Goal: Task Accomplishment & Management: Use online tool/utility

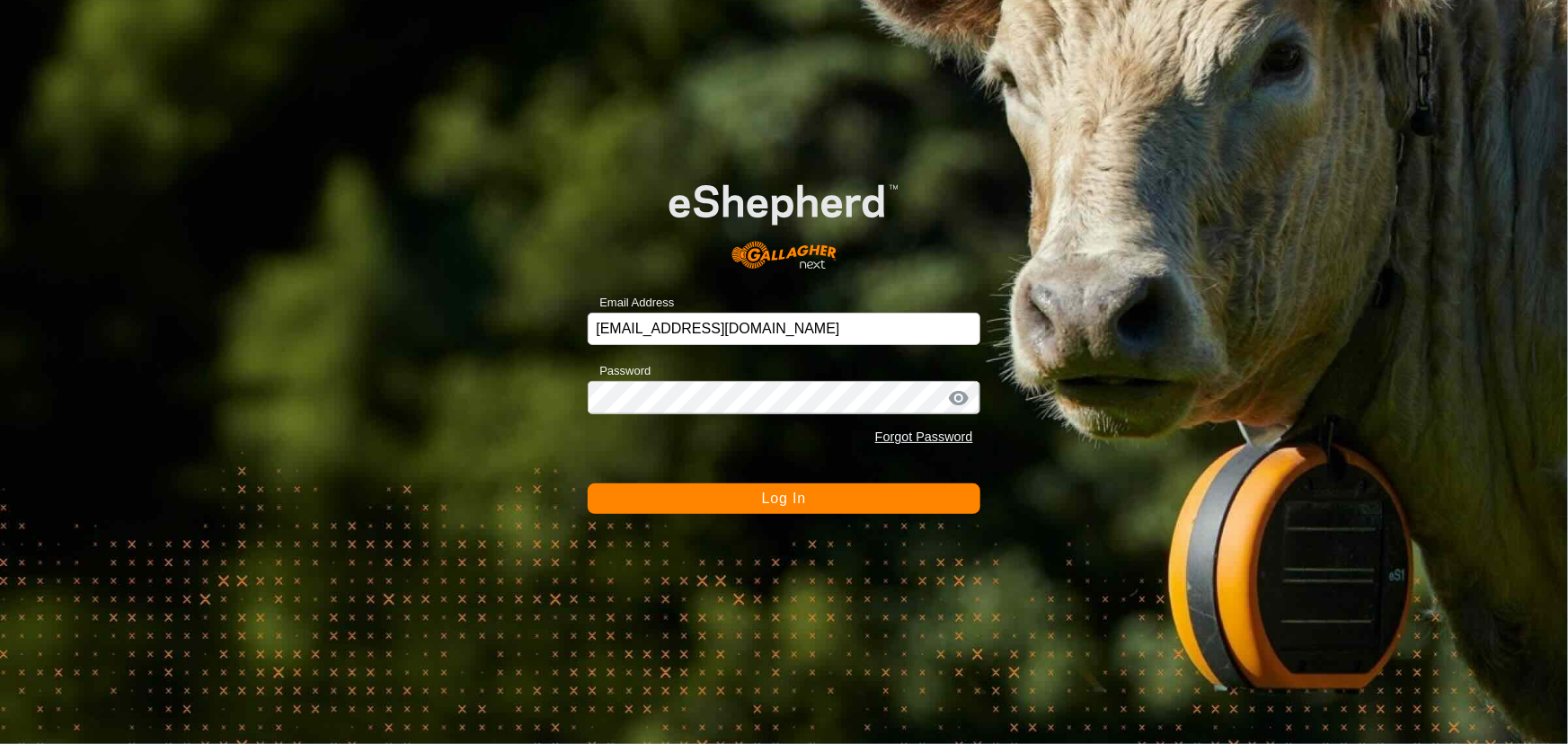
click at [671, 503] on button "Log In" at bounding box center [783, 498] width 392 height 31
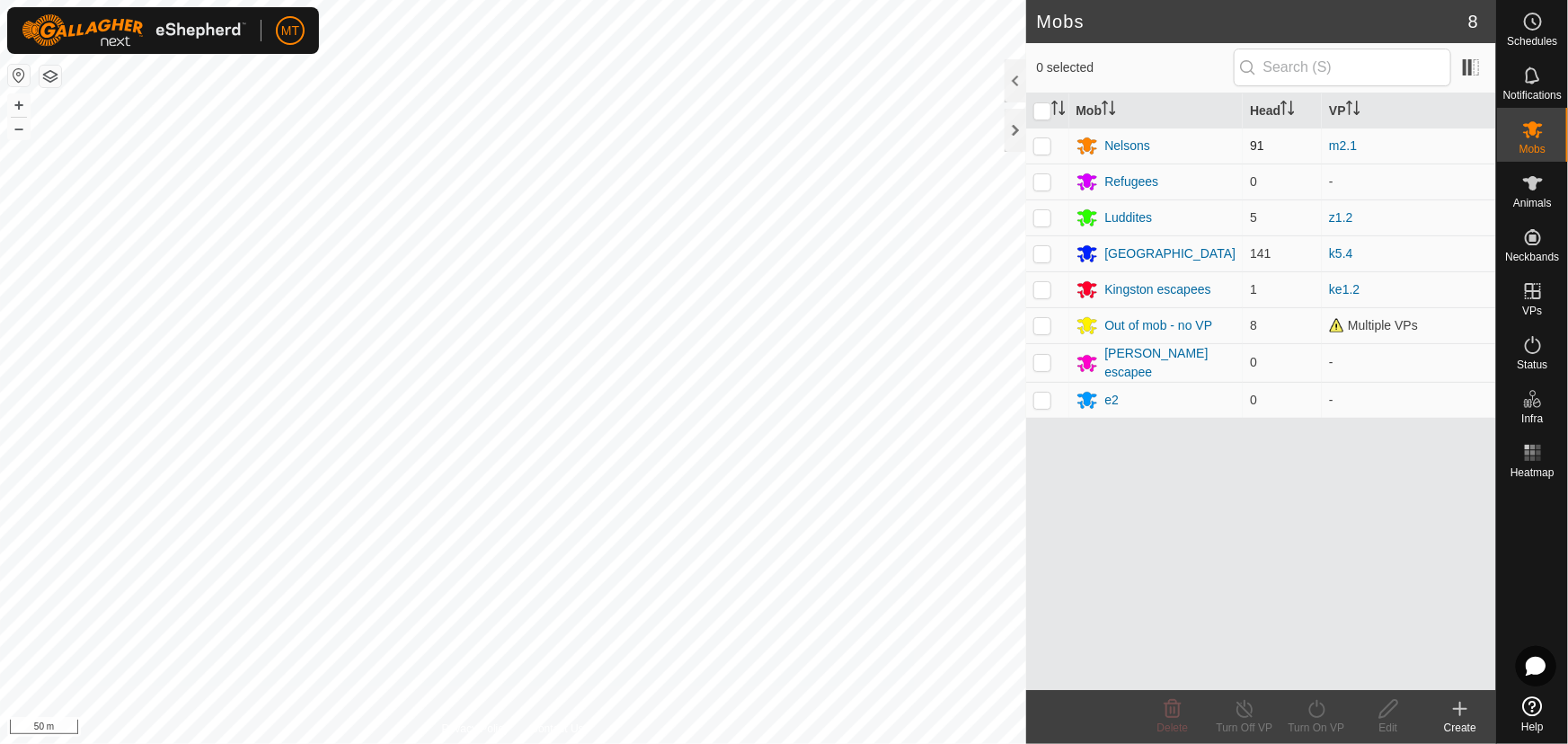
click at [1359, 147] on td "m2.1" at bounding box center [1408, 146] width 175 height 36
click at [1348, 144] on link "m2.1" at bounding box center [1343, 145] width 28 height 14
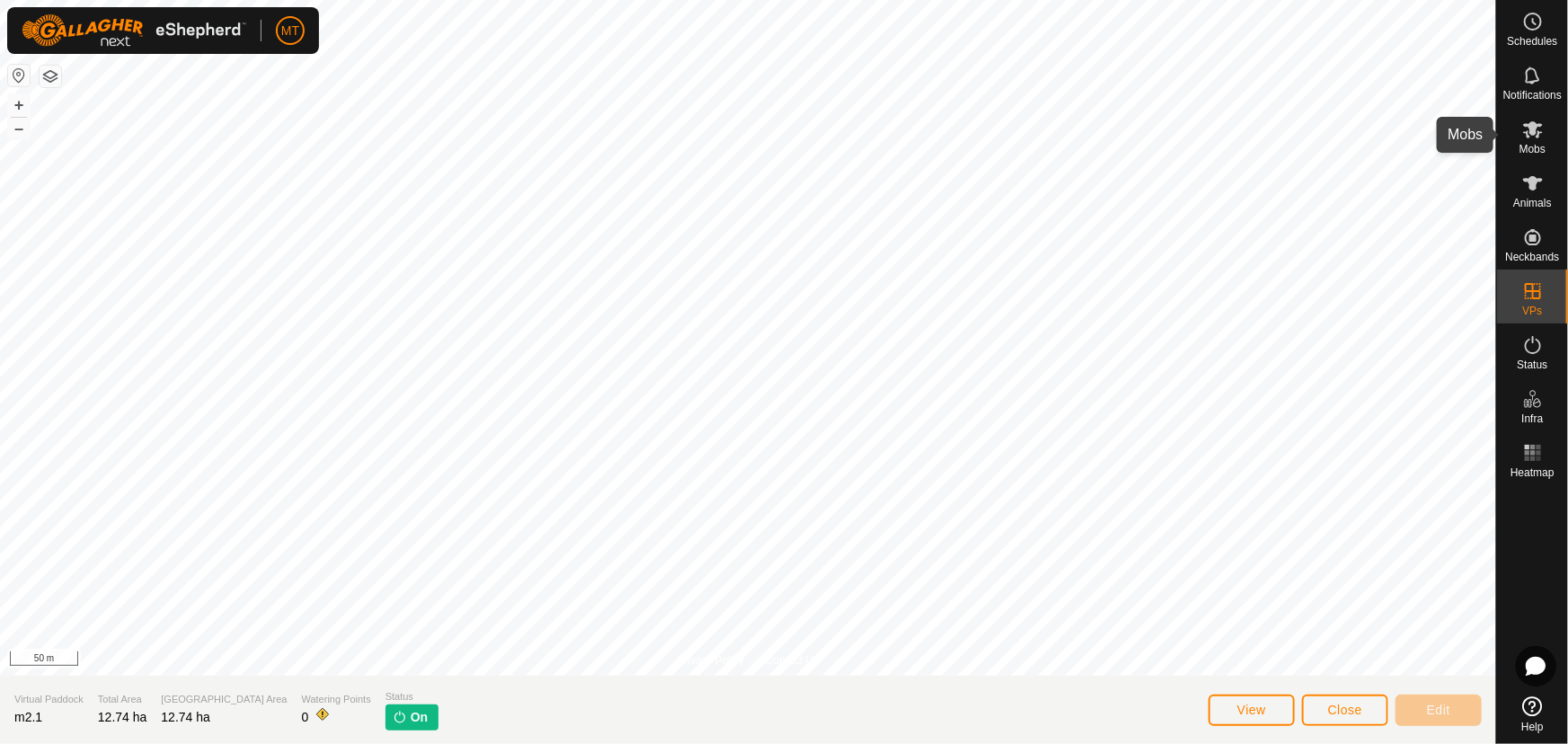
click at [1529, 147] on span "Mobs" at bounding box center [1532, 149] width 26 height 11
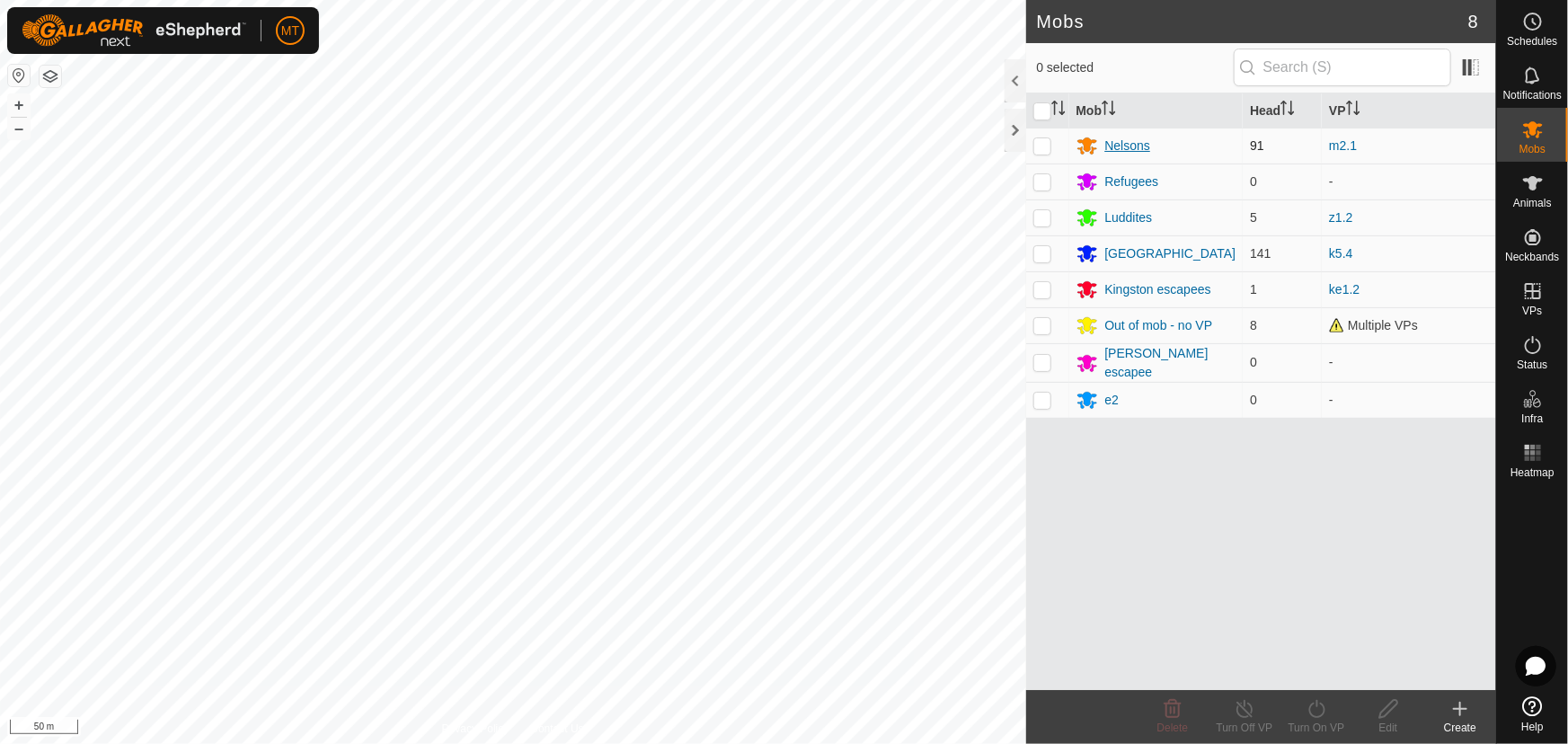
click at [1134, 150] on div "Nelsons" at bounding box center [1128, 146] width 46 height 19
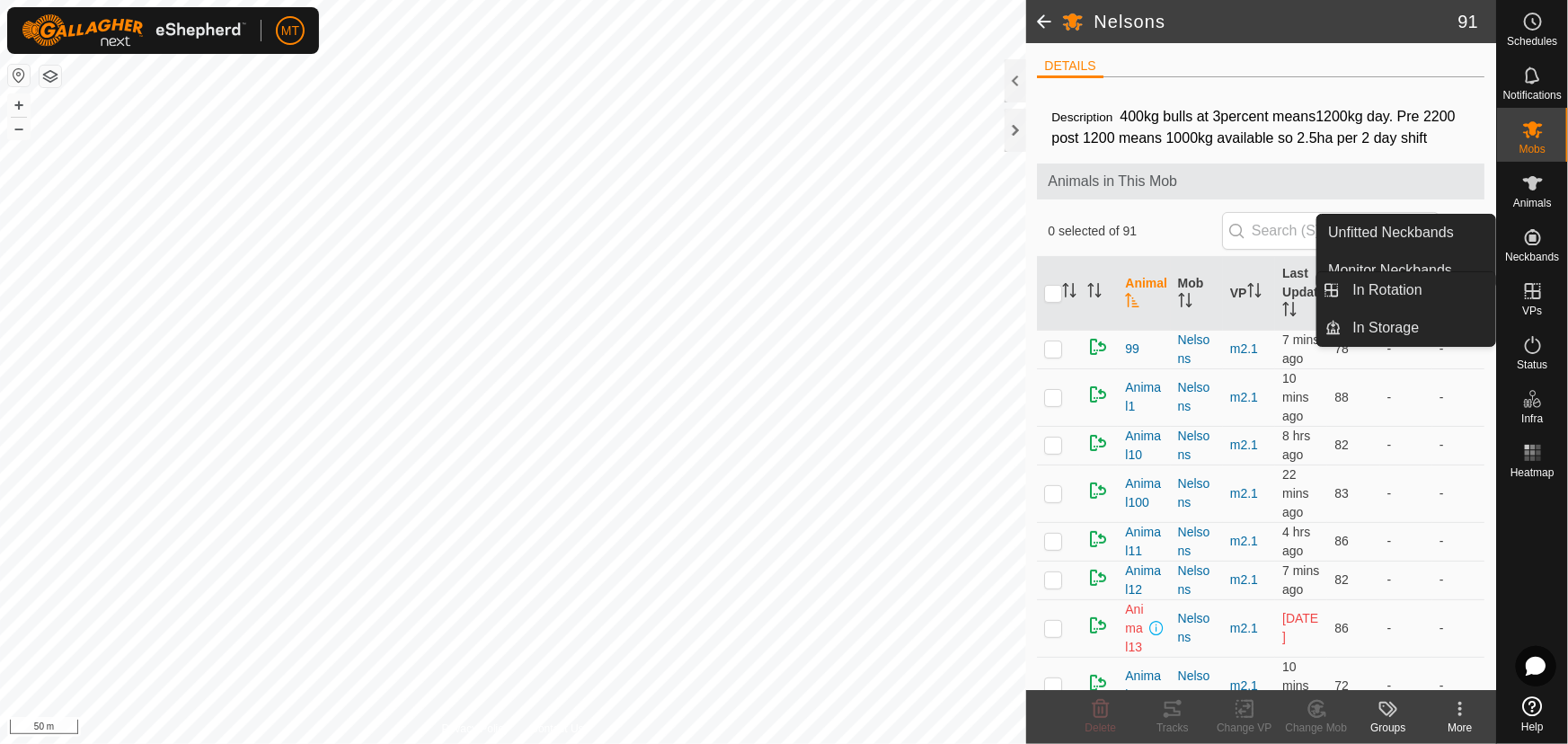
click at [1531, 295] on icon at bounding box center [1532, 291] width 16 height 16
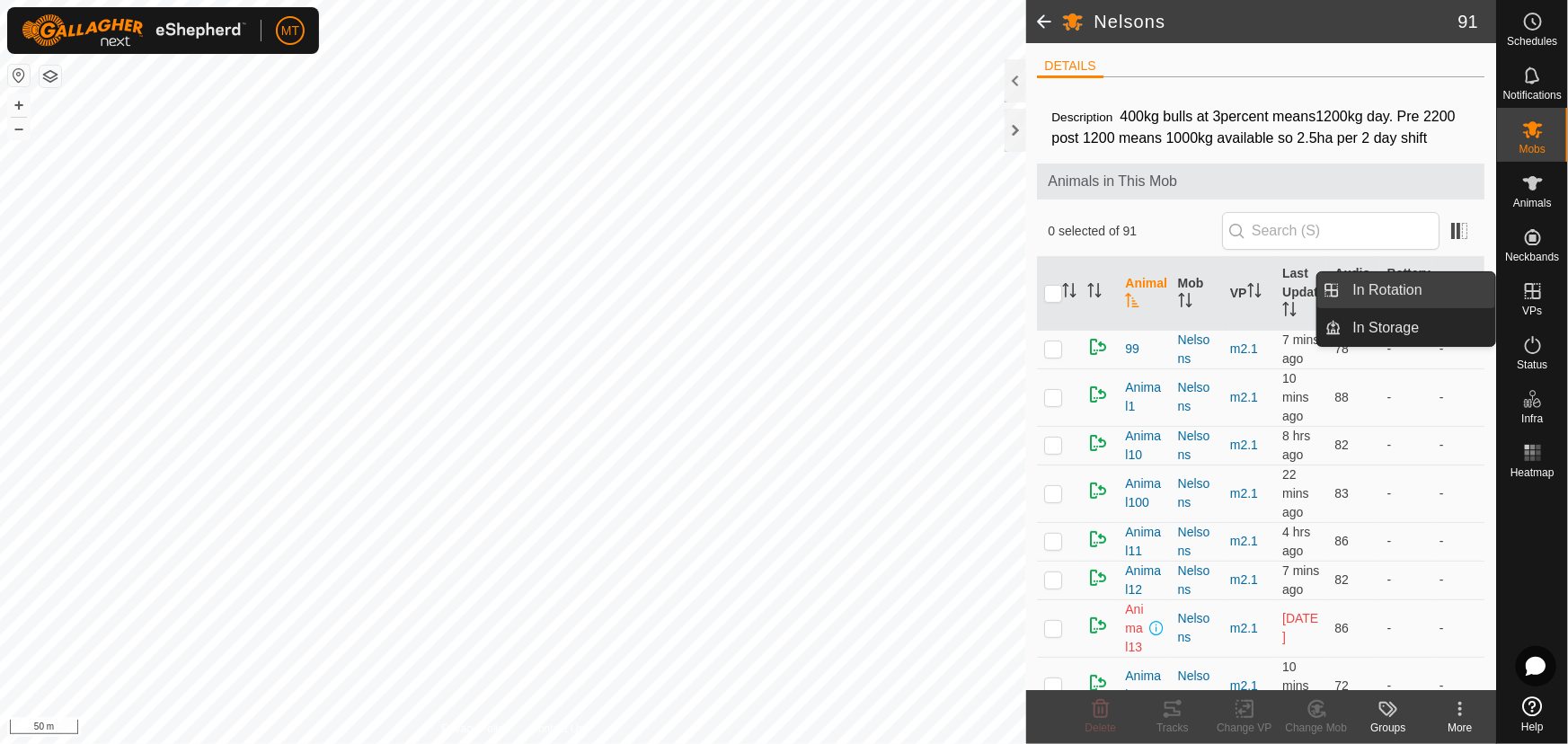
click at [1391, 292] on link "In Rotation" at bounding box center [1418, 290] width 154 height 36
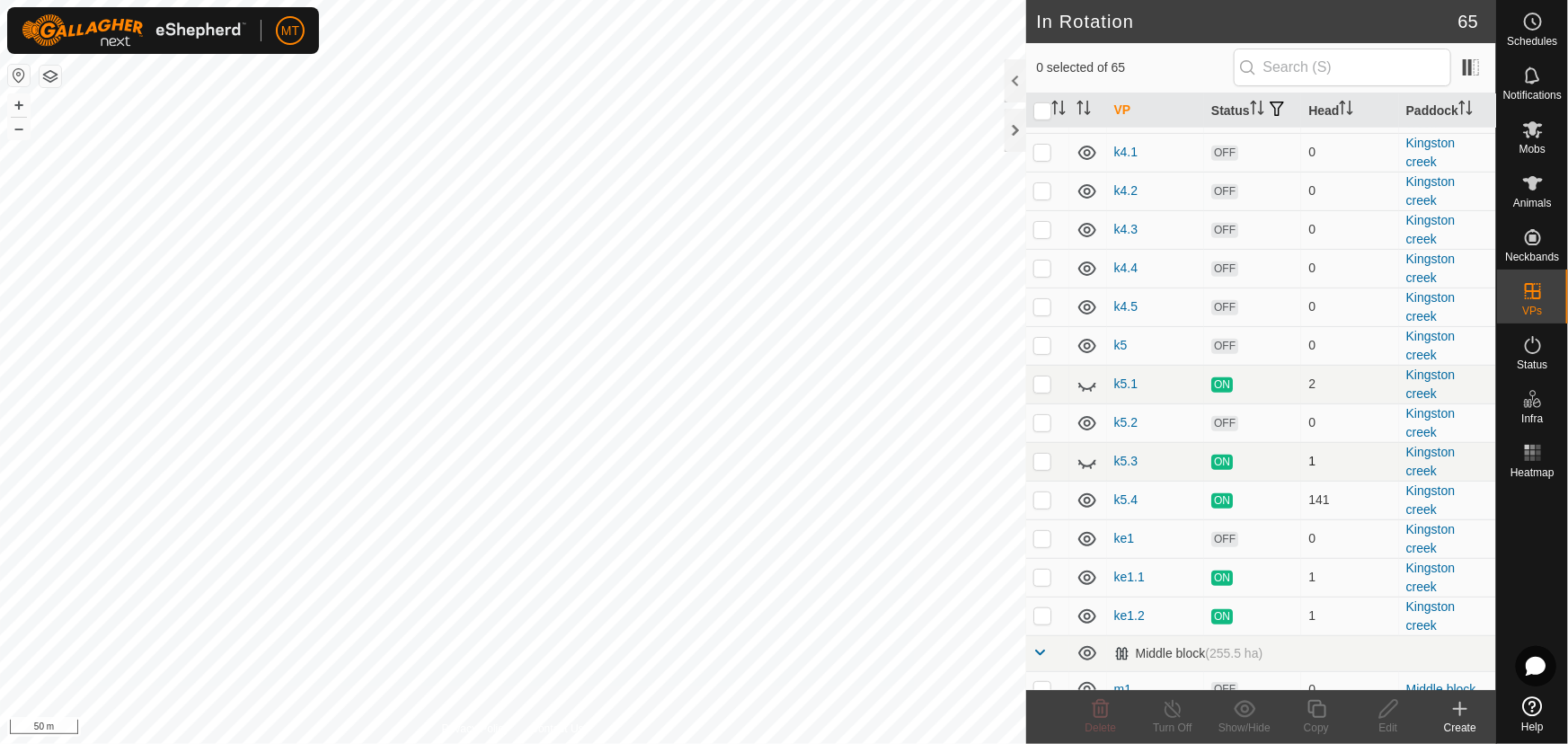
scroll to position [1143, 0]
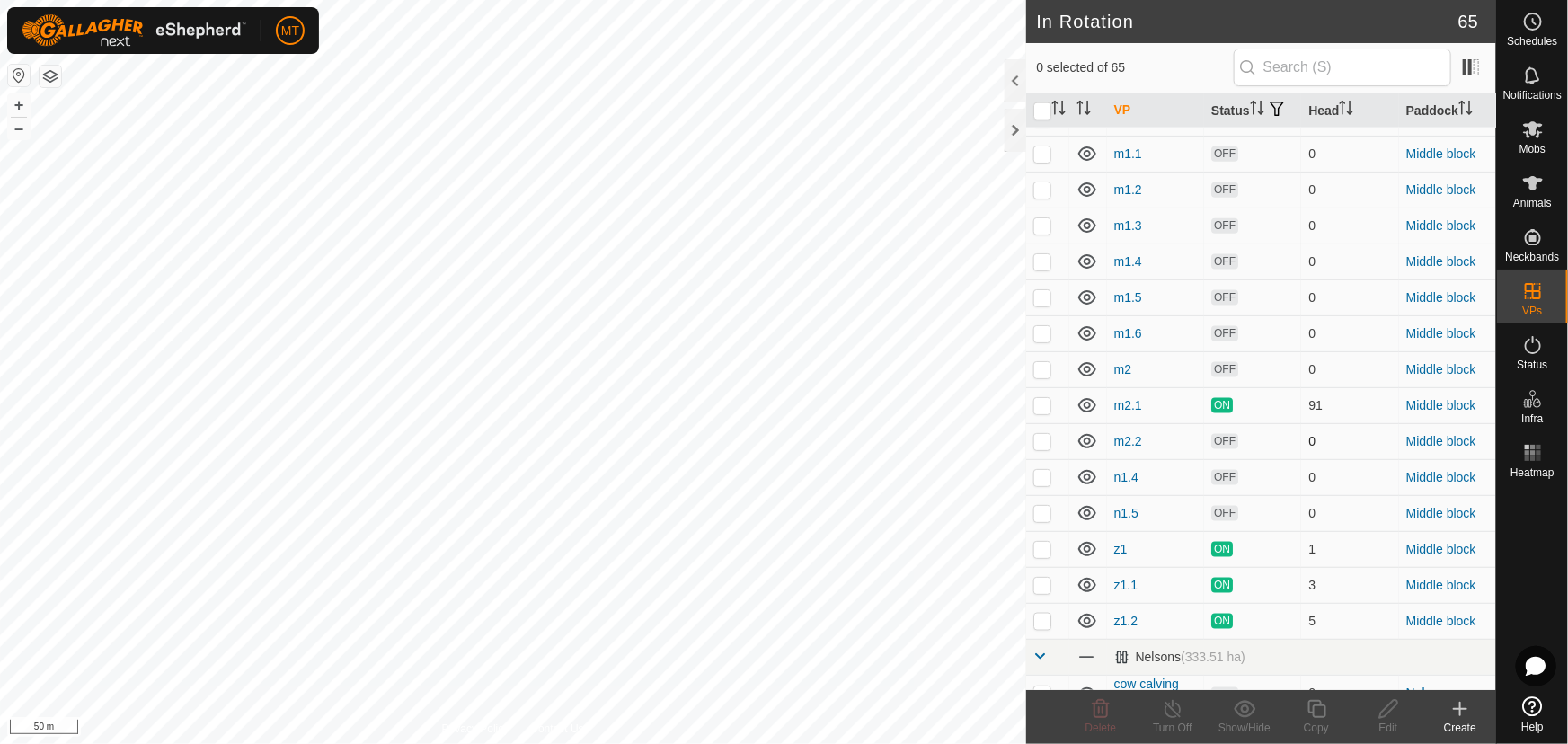
click at [1038, 448] on p-checkbox at bounding box center [1042, 440] width 18 height 14
checkbox input "true"
click at [1379, 710] on icon at bounding box center [1387, 709] width 23 height 22
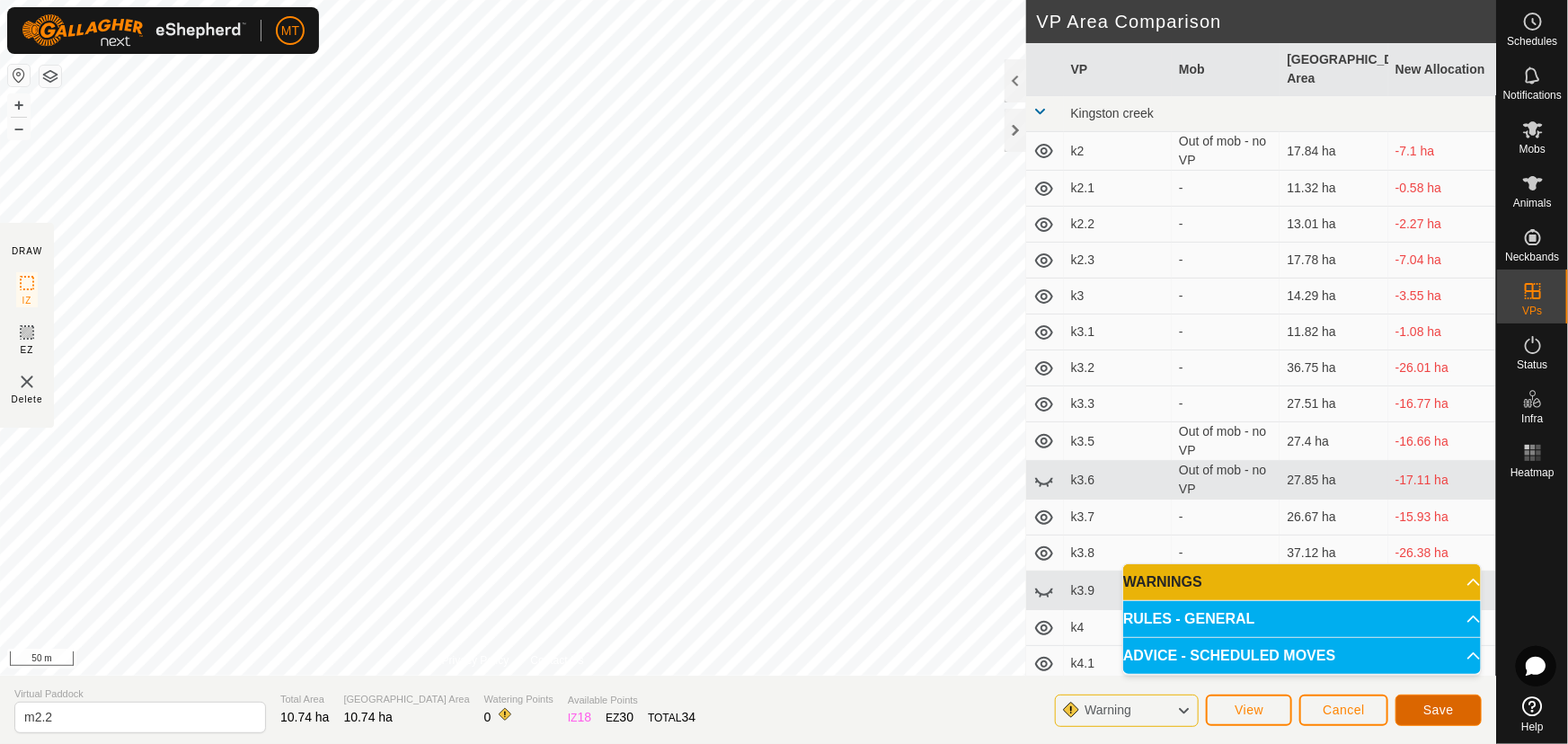
click at [1446, 712] on span "Save" at bounding box center [1438, 709] width 31 height 14
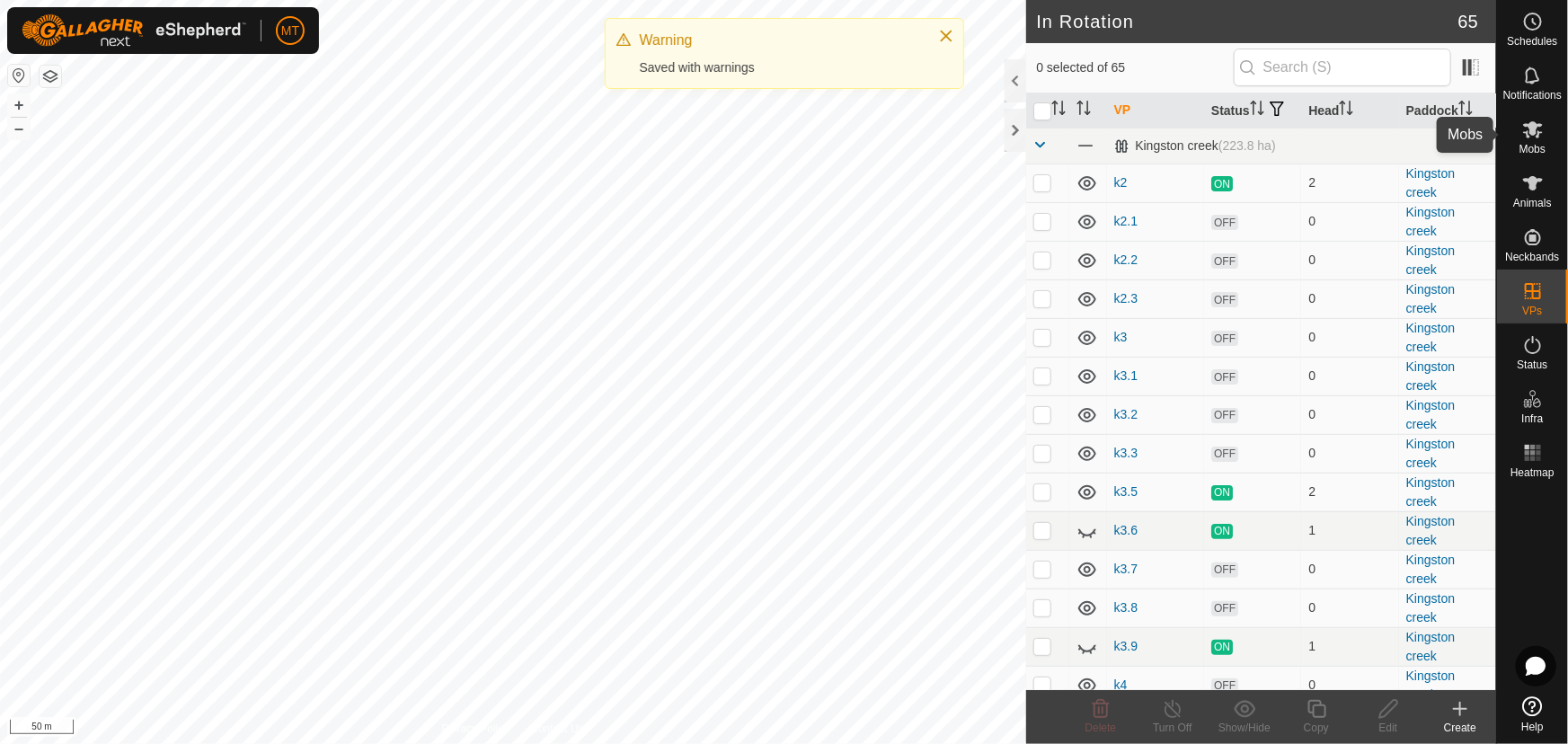
click at [1521, 133] on icon at bounding box center [1532, 130] width 22 height 22
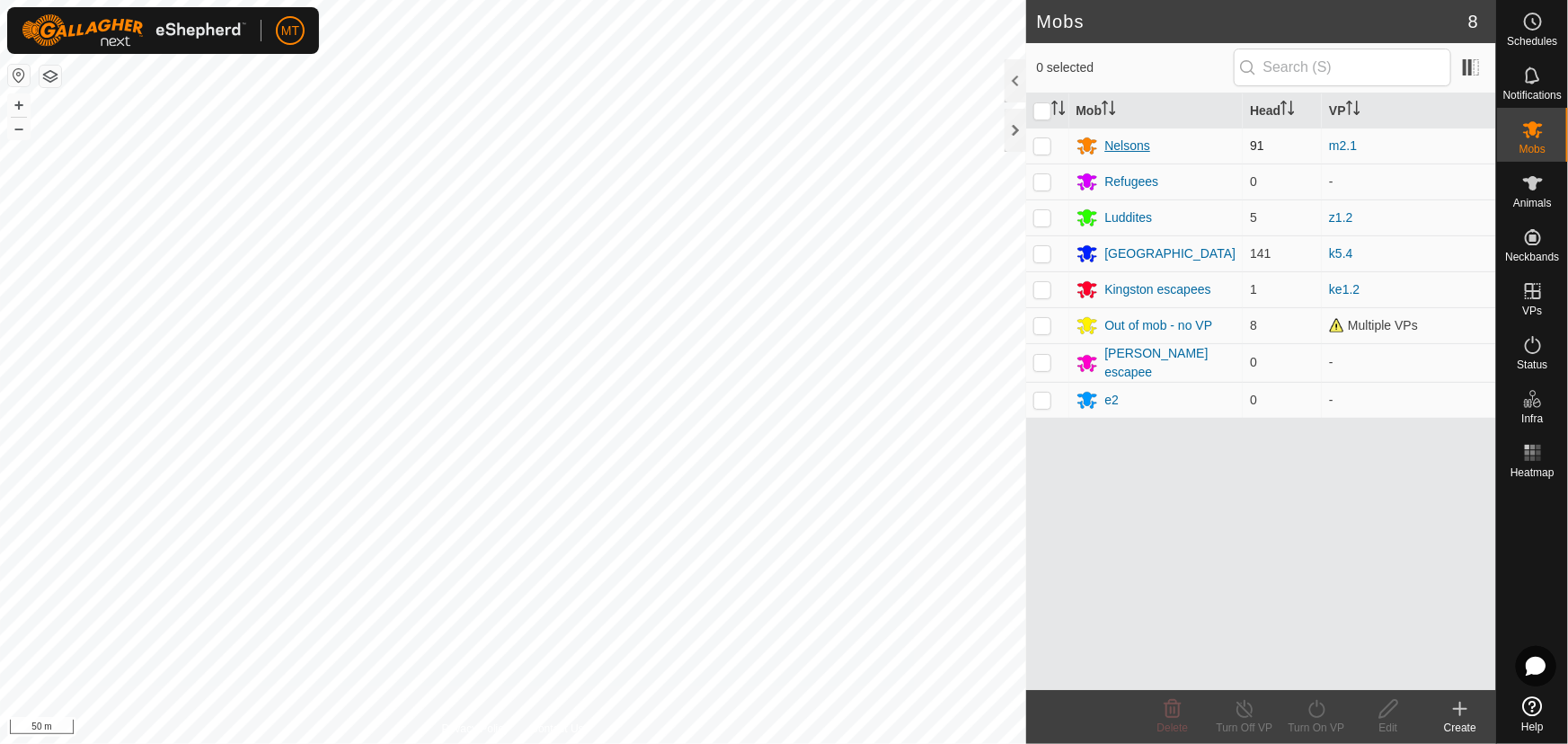
click at [1113, 141] on div "Nelsons" at bounding box center [1128, 146] width 46 height 19
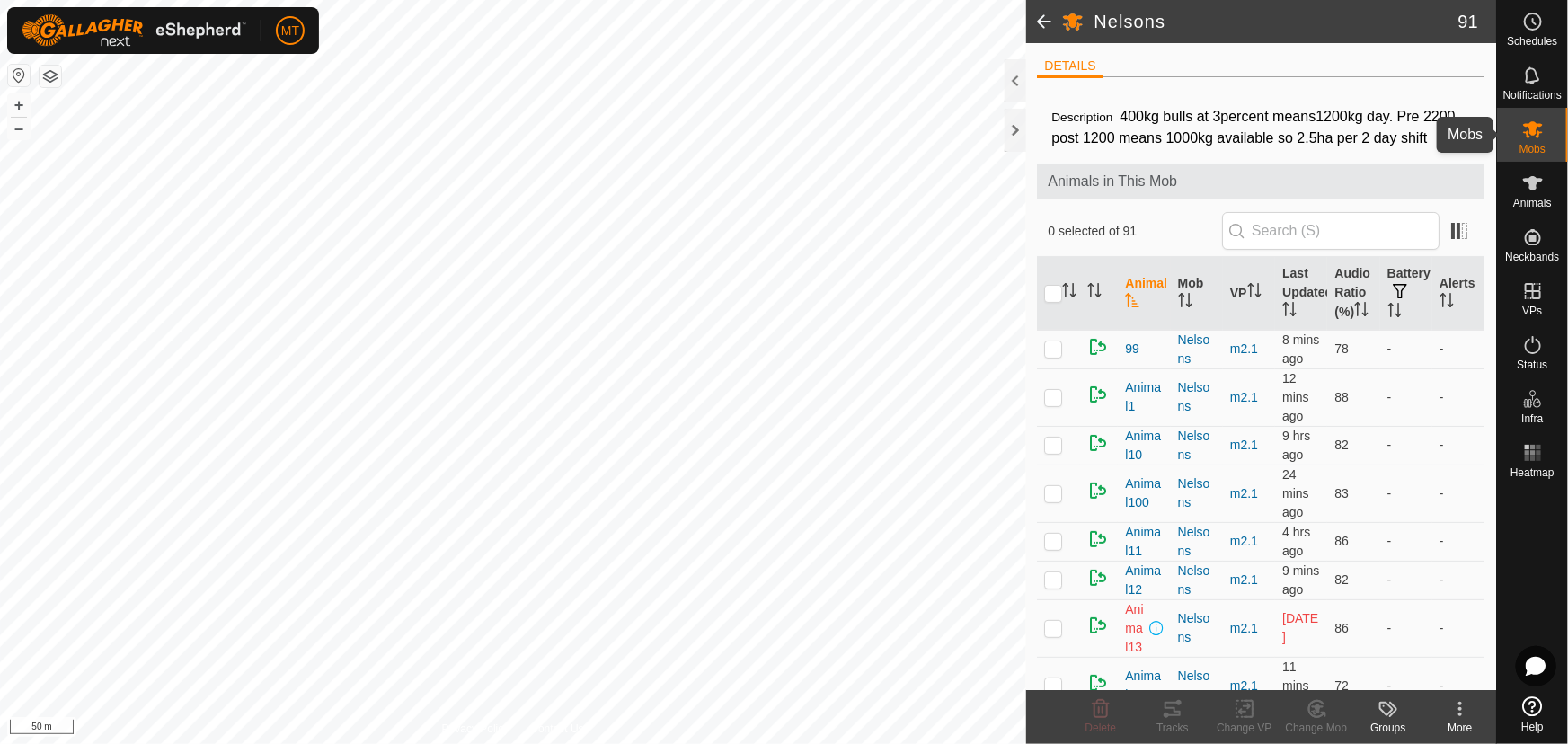
click at [1522, 126] on icon at bounding box center [1532, 130] width 22 height 22
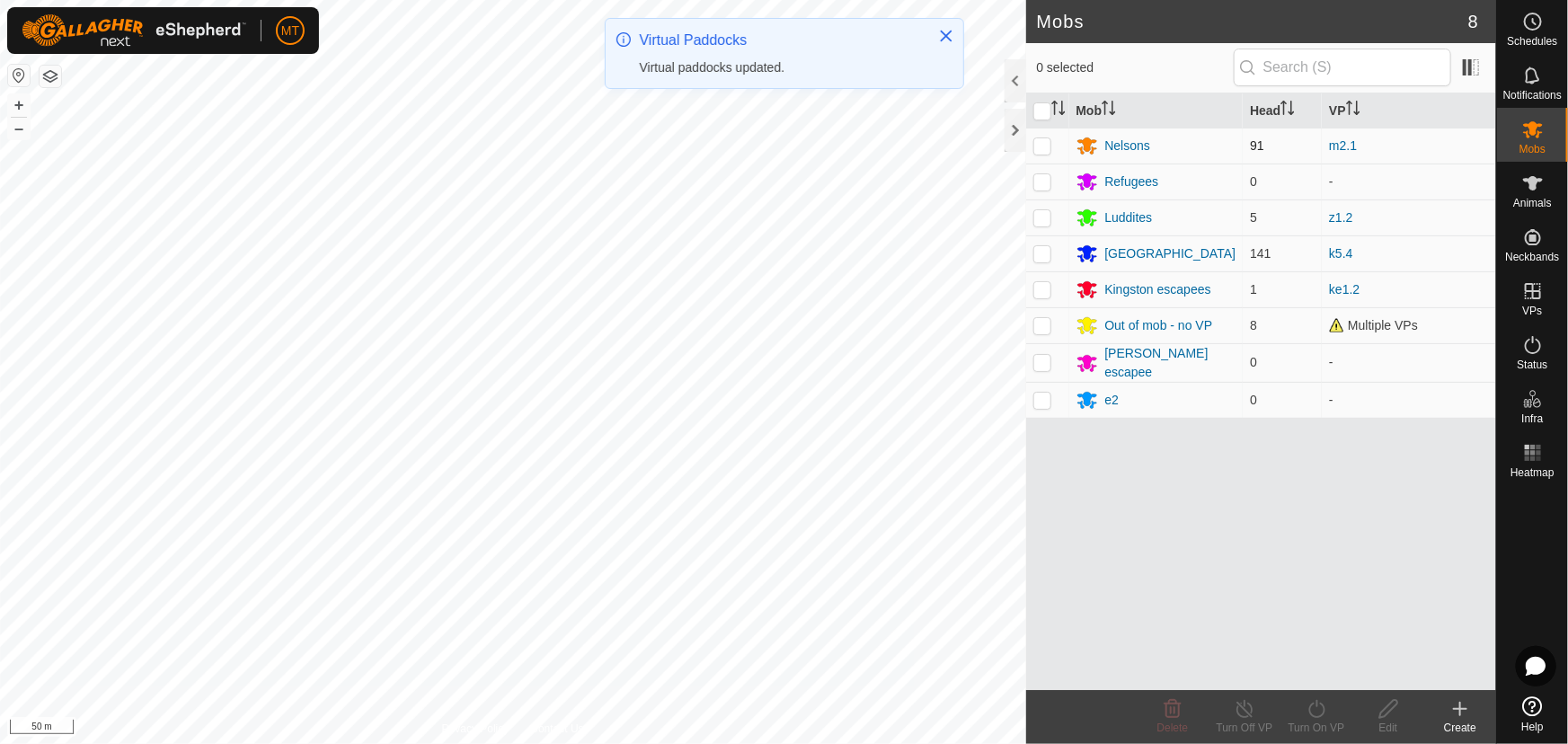
click at [1042, 144] on p-checkbox at bounding box center [1042, 145] width 18 height 14
checkbox input "true"
click at [1310, 722] on div "Turn On VP" at bounding box center [1316, 727] width 71 height 16
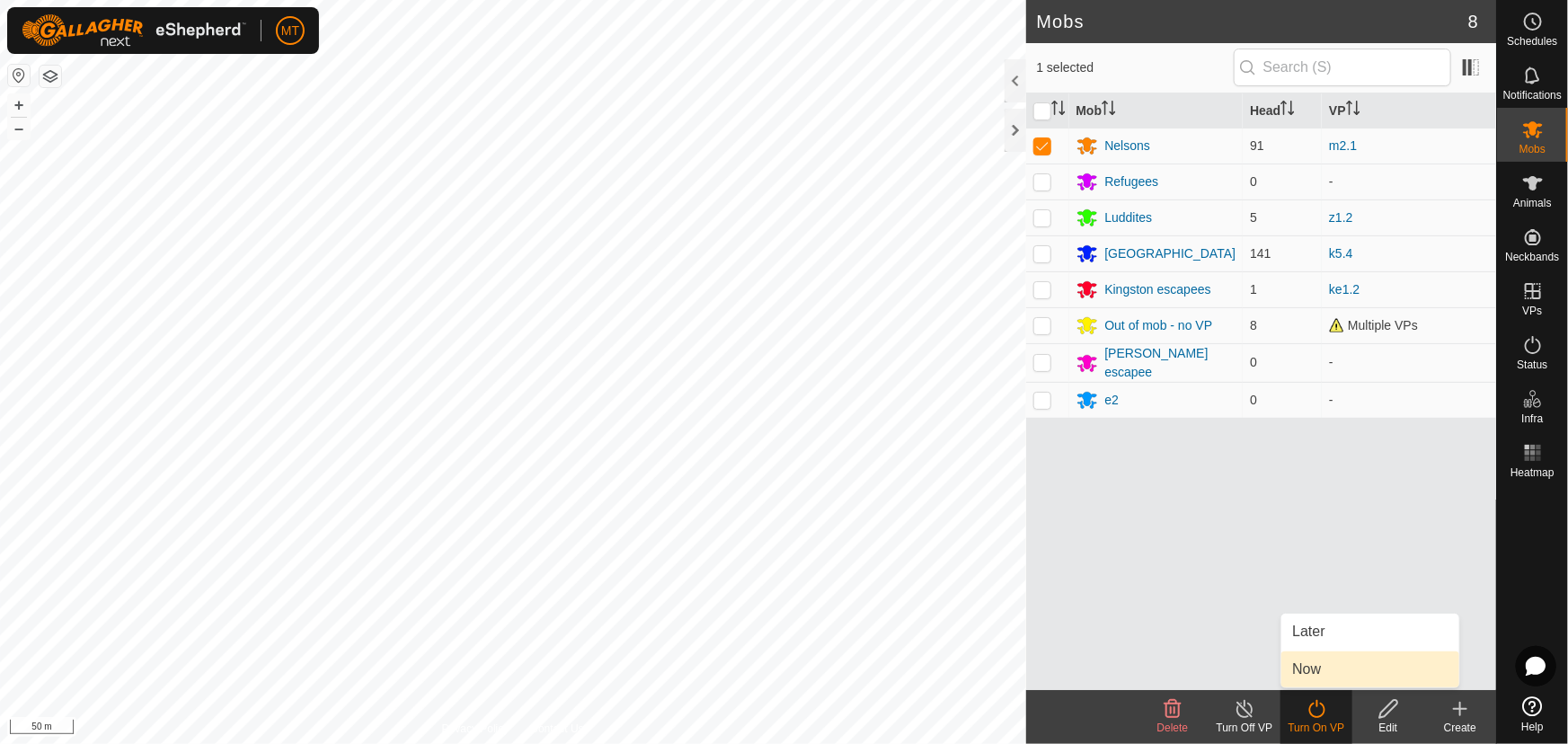
click at [1303, 667] on link "Now" at bounding box center [1370, 670] width 178 height 36
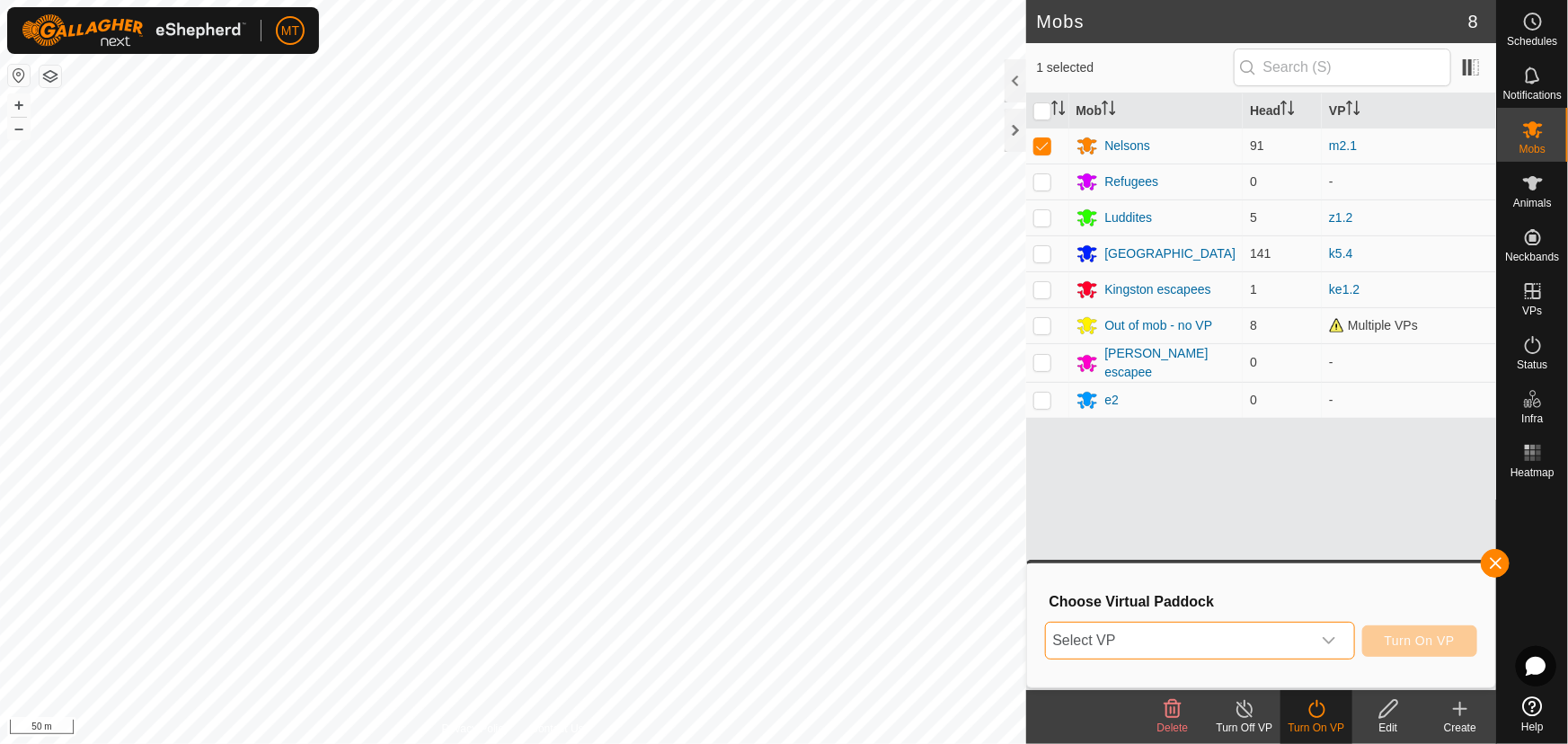
click at [1222, 648] on span "Select VP" at bounding box center [1177, 641] width 265 height 36
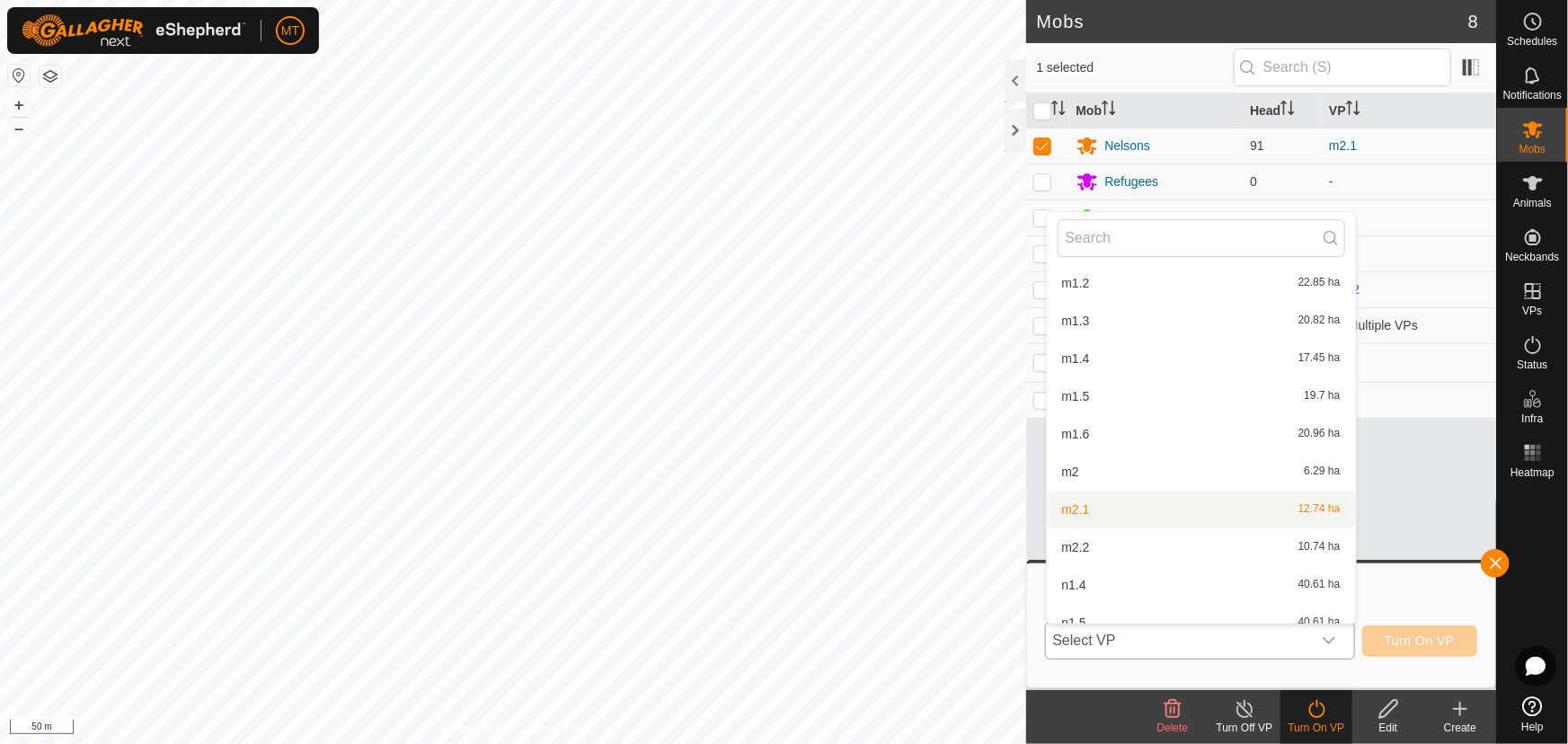
scroll to position [1163, 0]
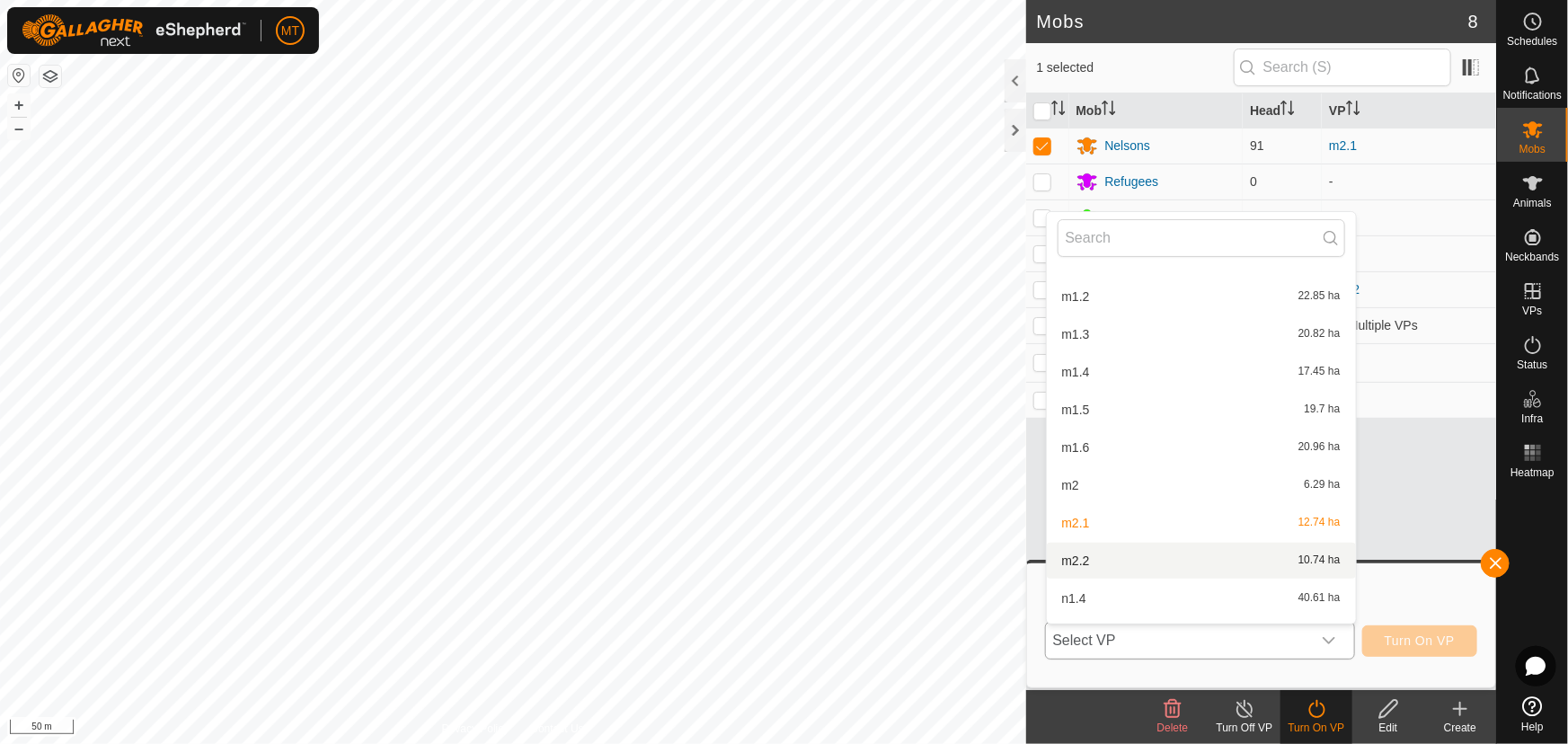
click at [1082, 554] on li "m2.2 10.74 ha" at bounding box center [1201, 560] width 309 height 36
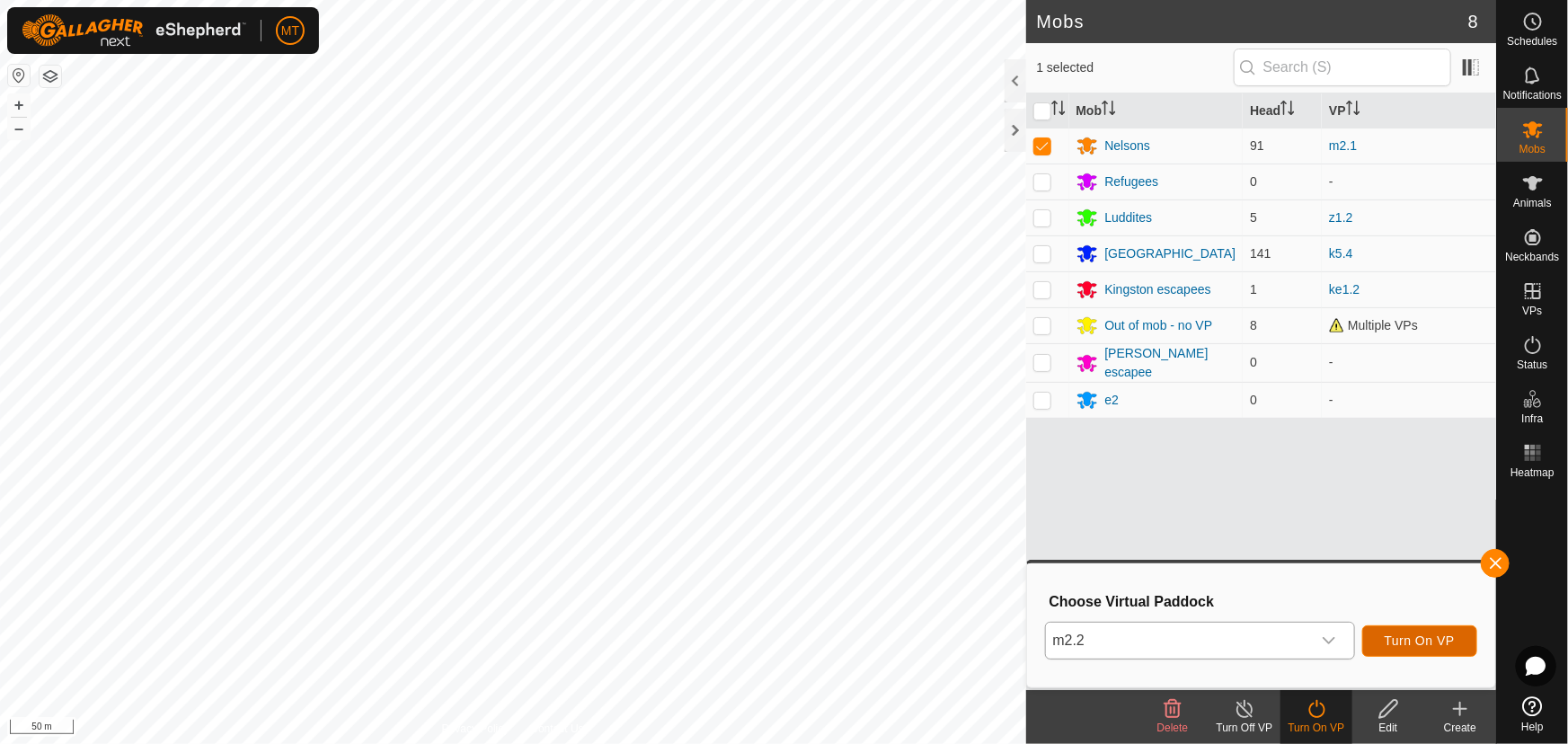
click at [1405, 629] on button "Turn On VP" at bounding box center [1419, 641] width 115 height 32
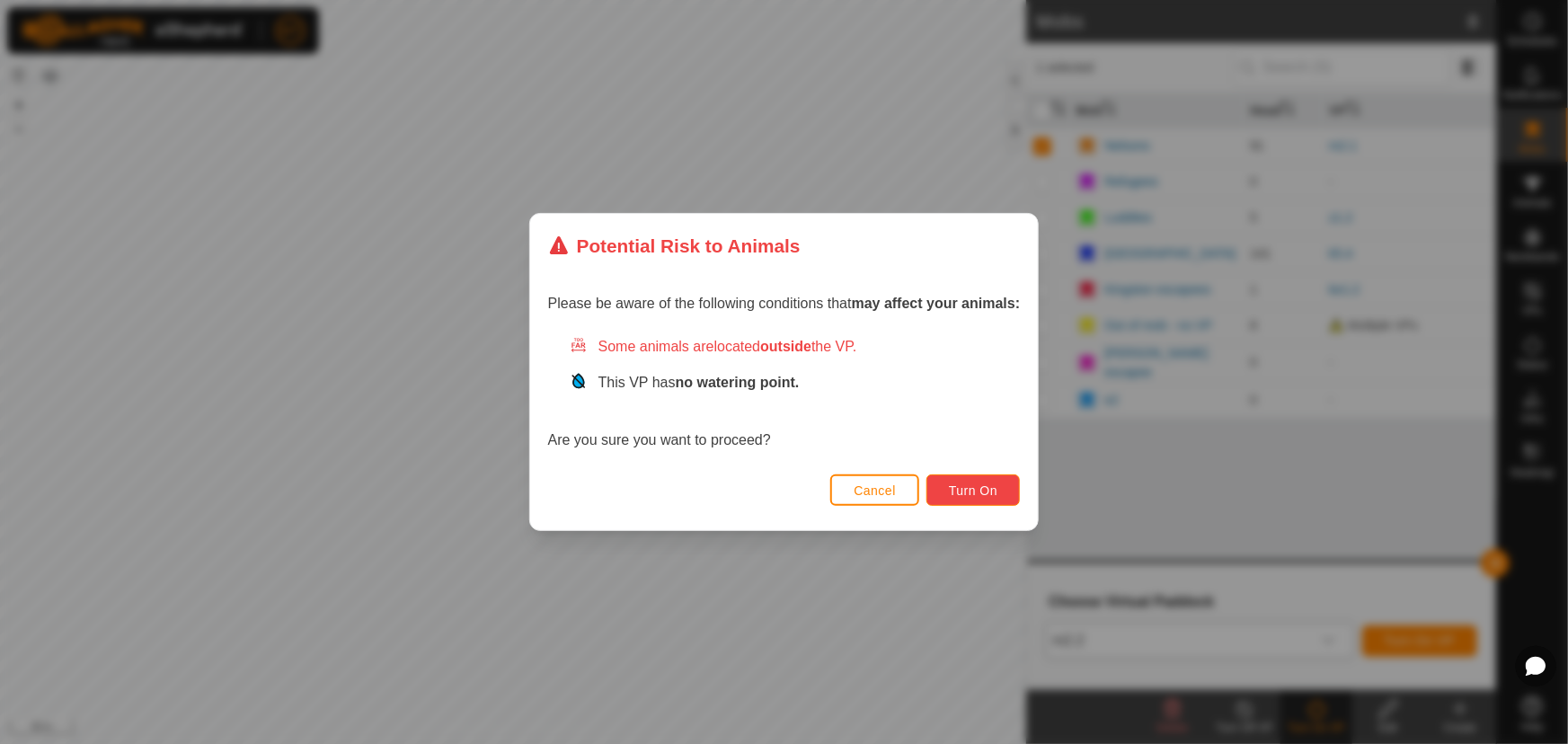
click at [992, 500] on button "Turn On" at bounding box center [973, 490] width 93 height 32
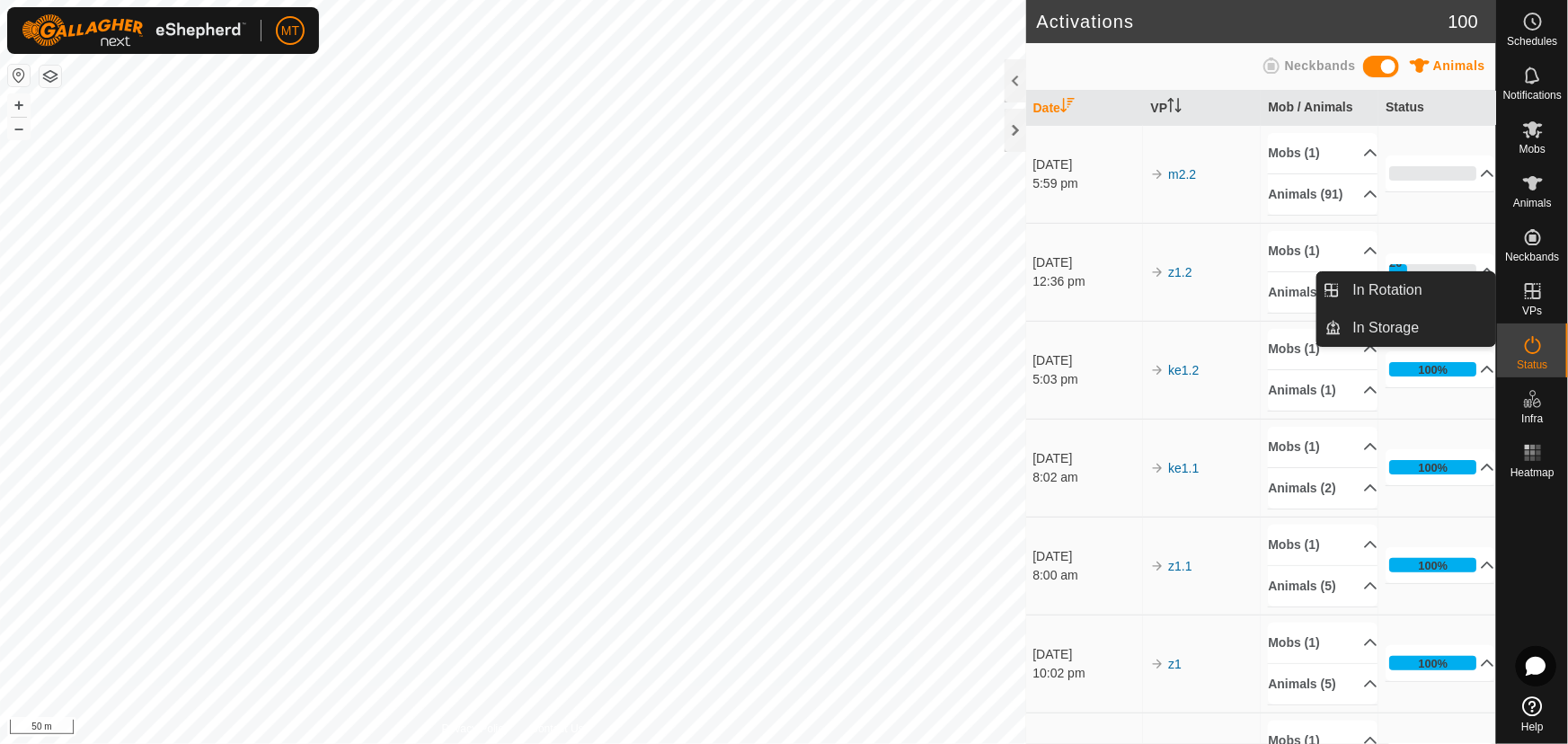
click at [1535, 297] on icon at bounding box center [1532, 292] width 22 height 22
click at [1403, 293] on link "In Rotation" at bounding box center [1418, 290] width 154 height 36
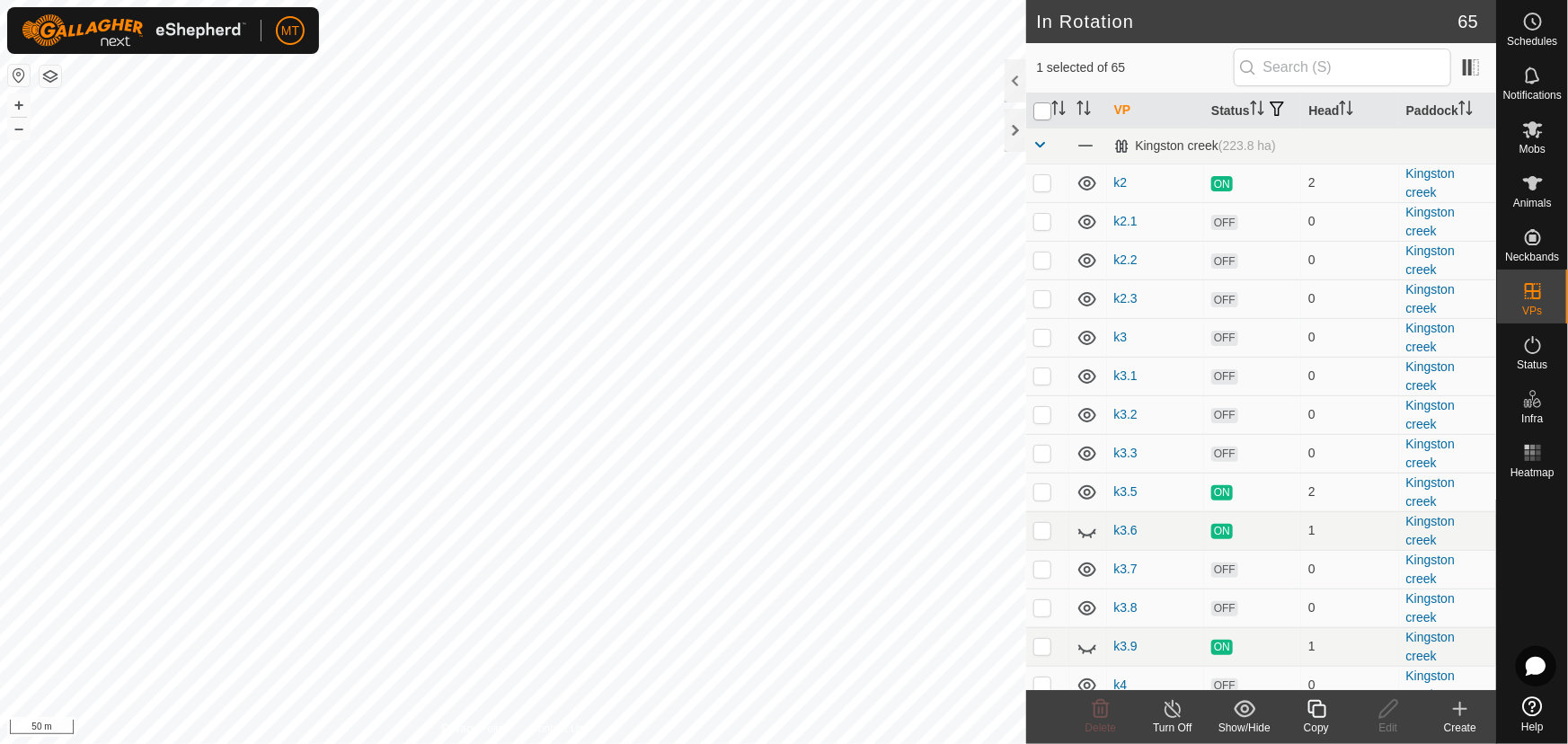
click at [1037, 117] on input "checkbox" at bounding box center [1042, 111] width 18 height 18
checkbox input "true"
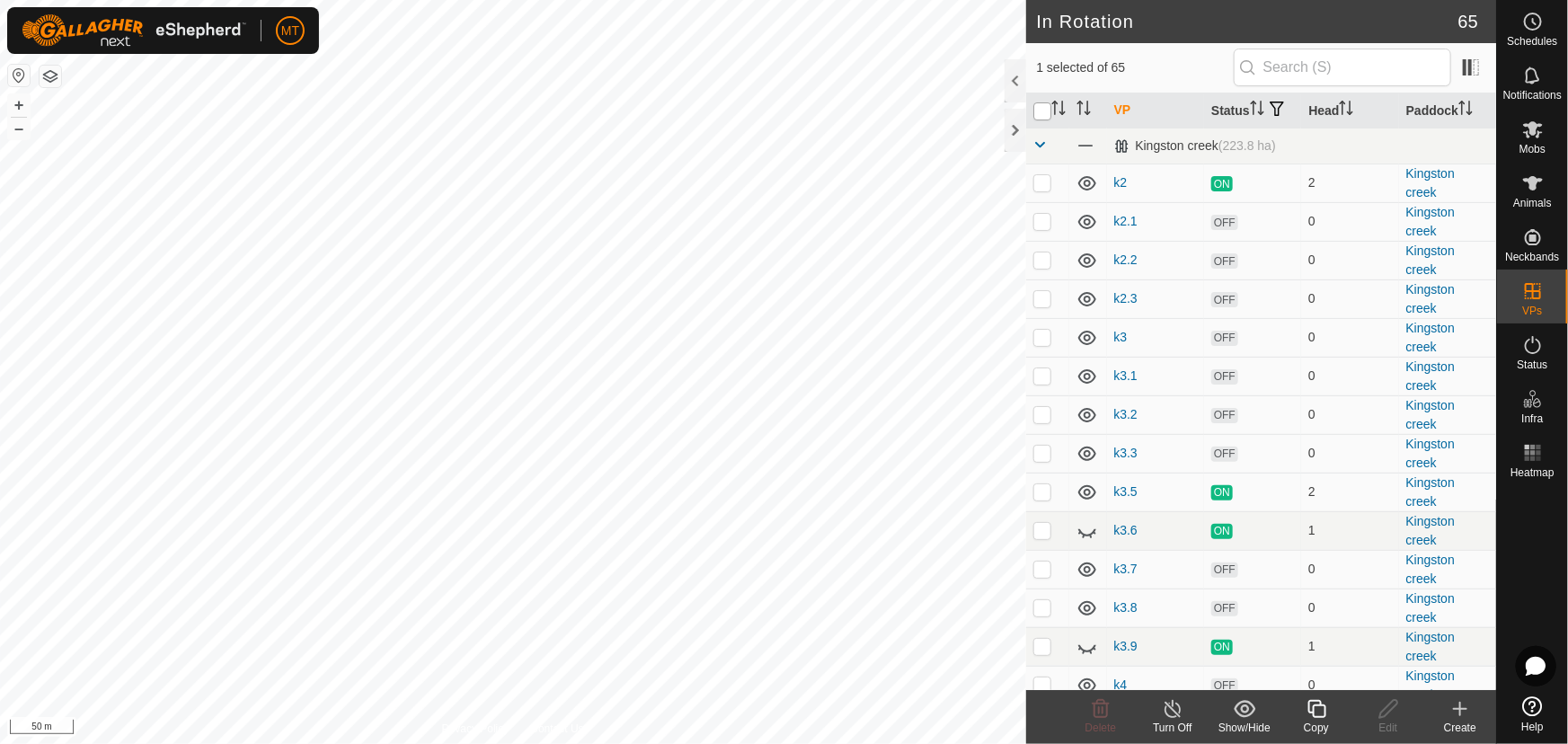
checkbox input "true"
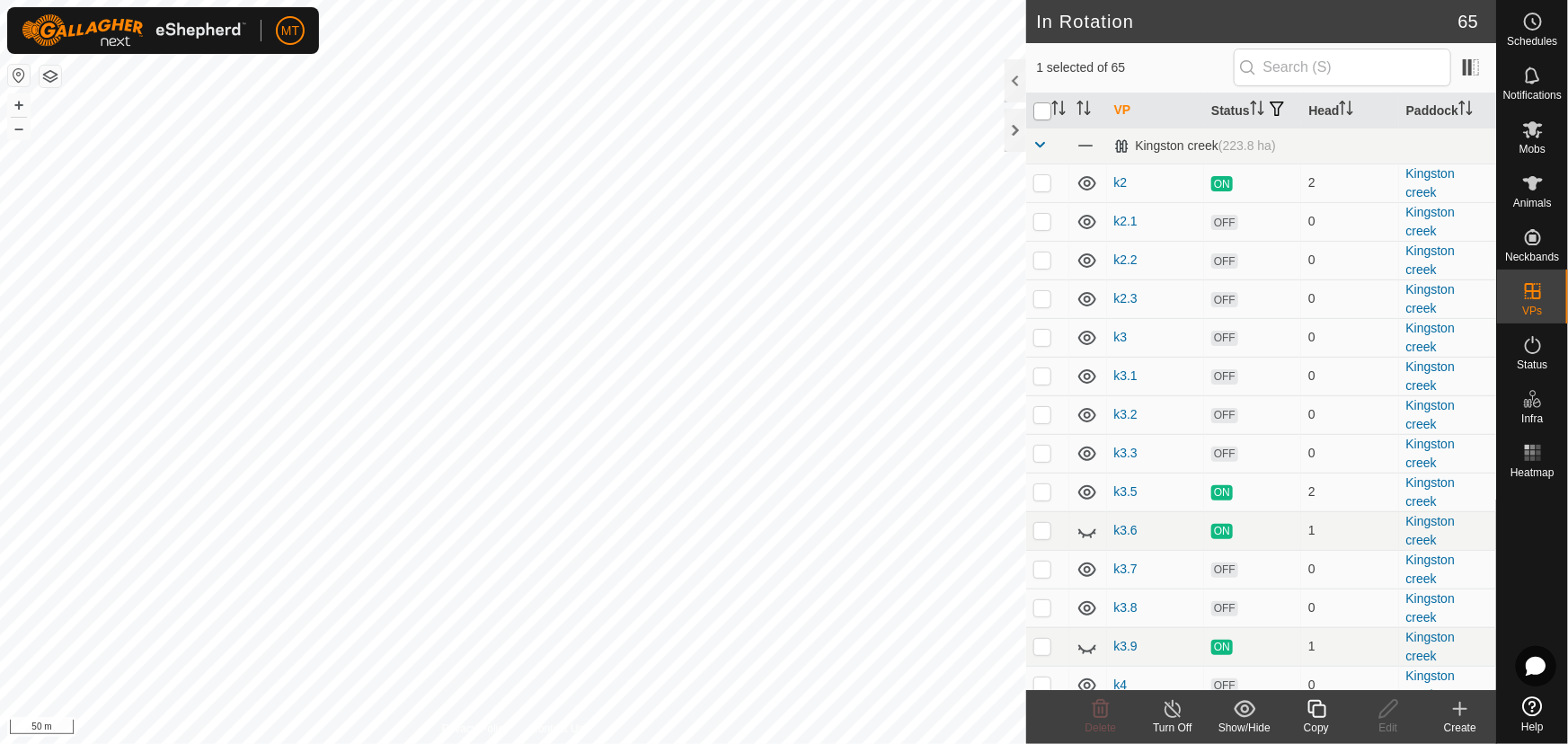
checkbox input "true"
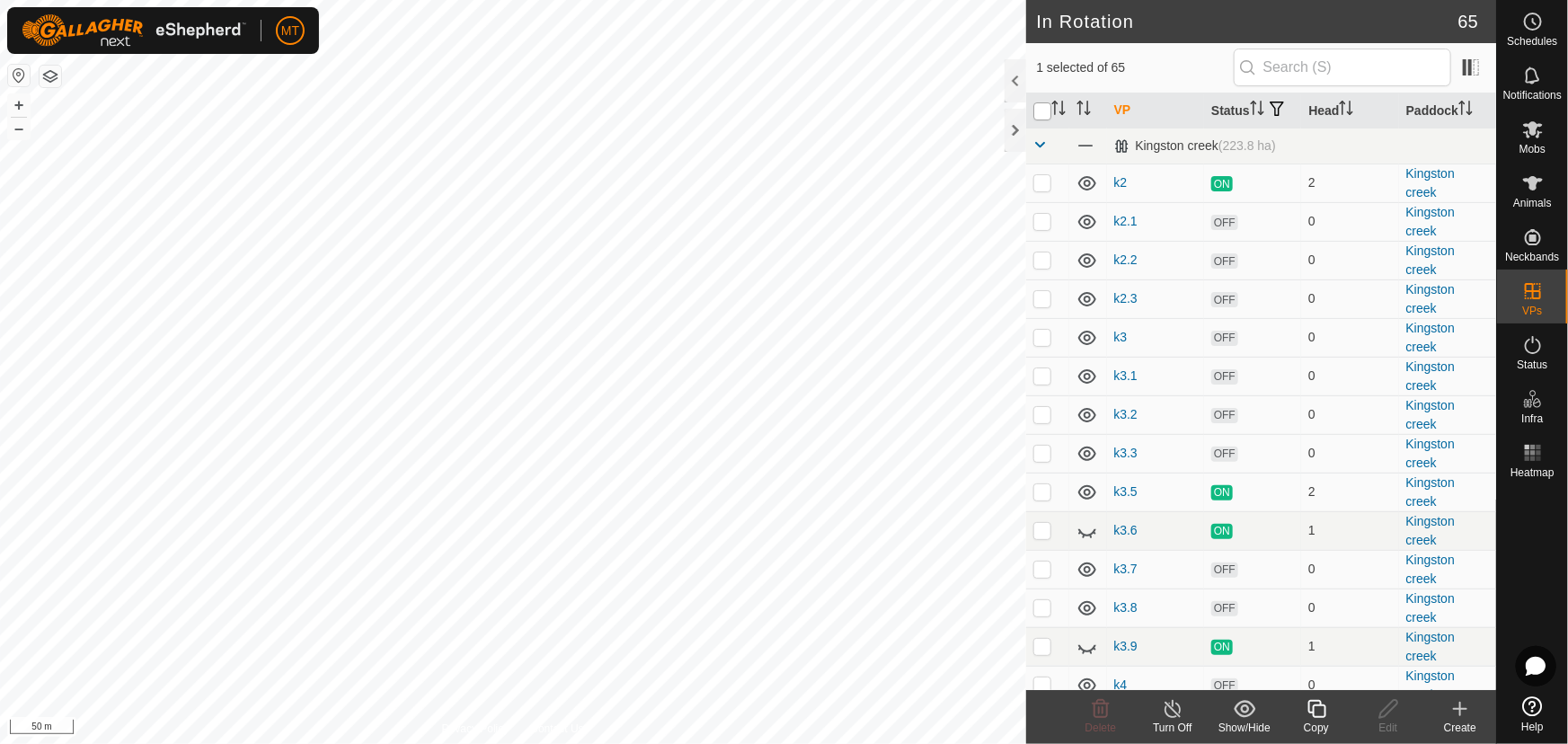
checkbox input "true"
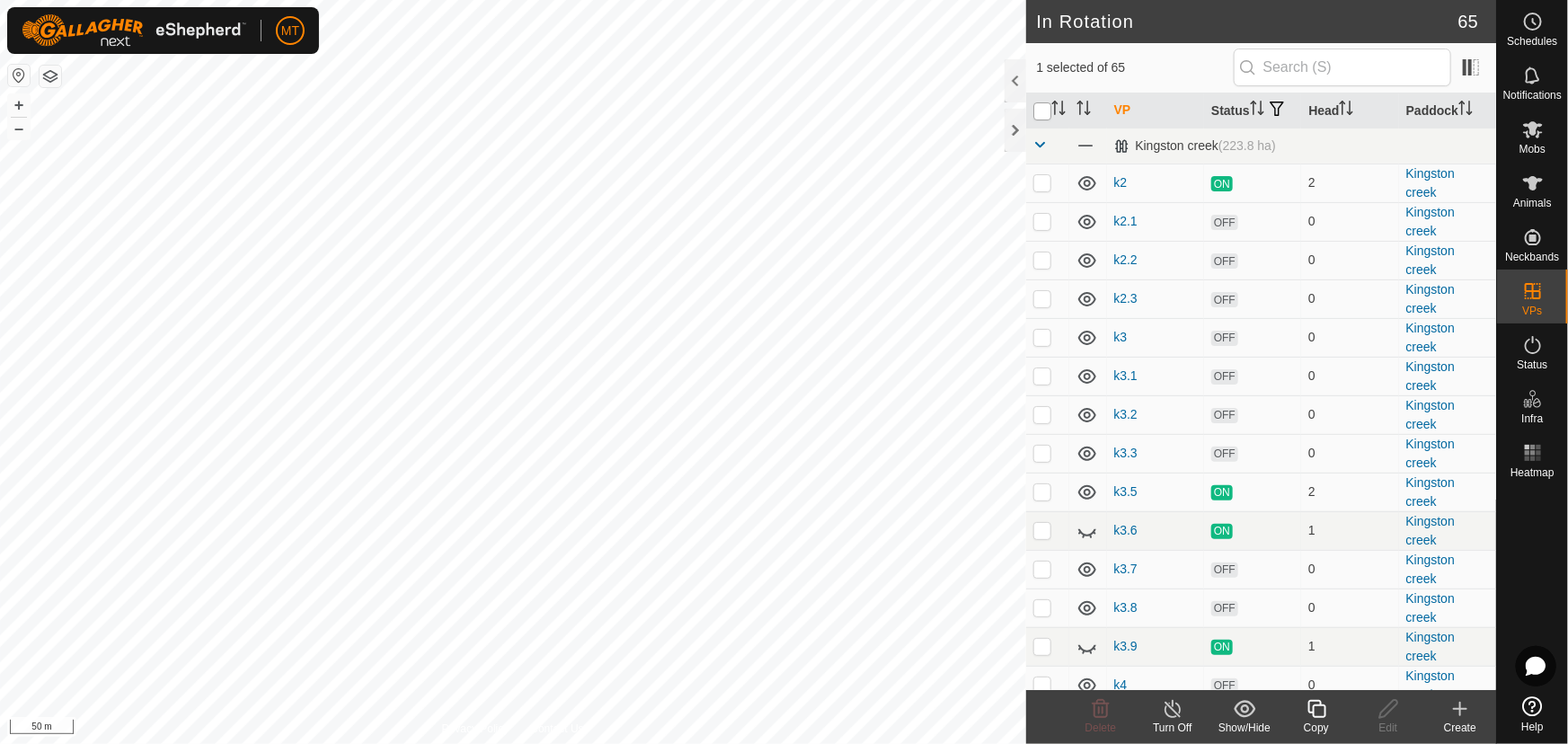
checkbox input "true"
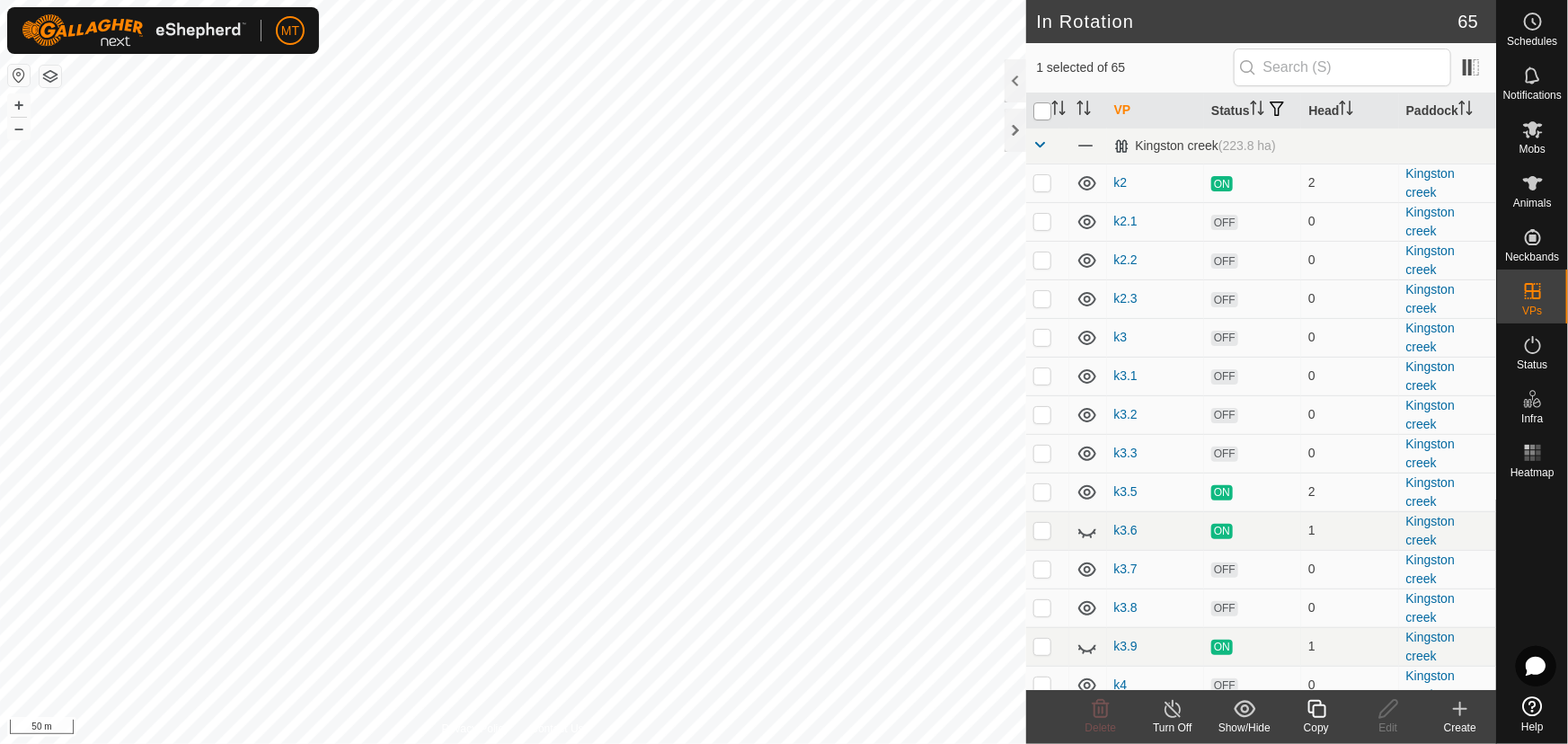
checkbox input "true"
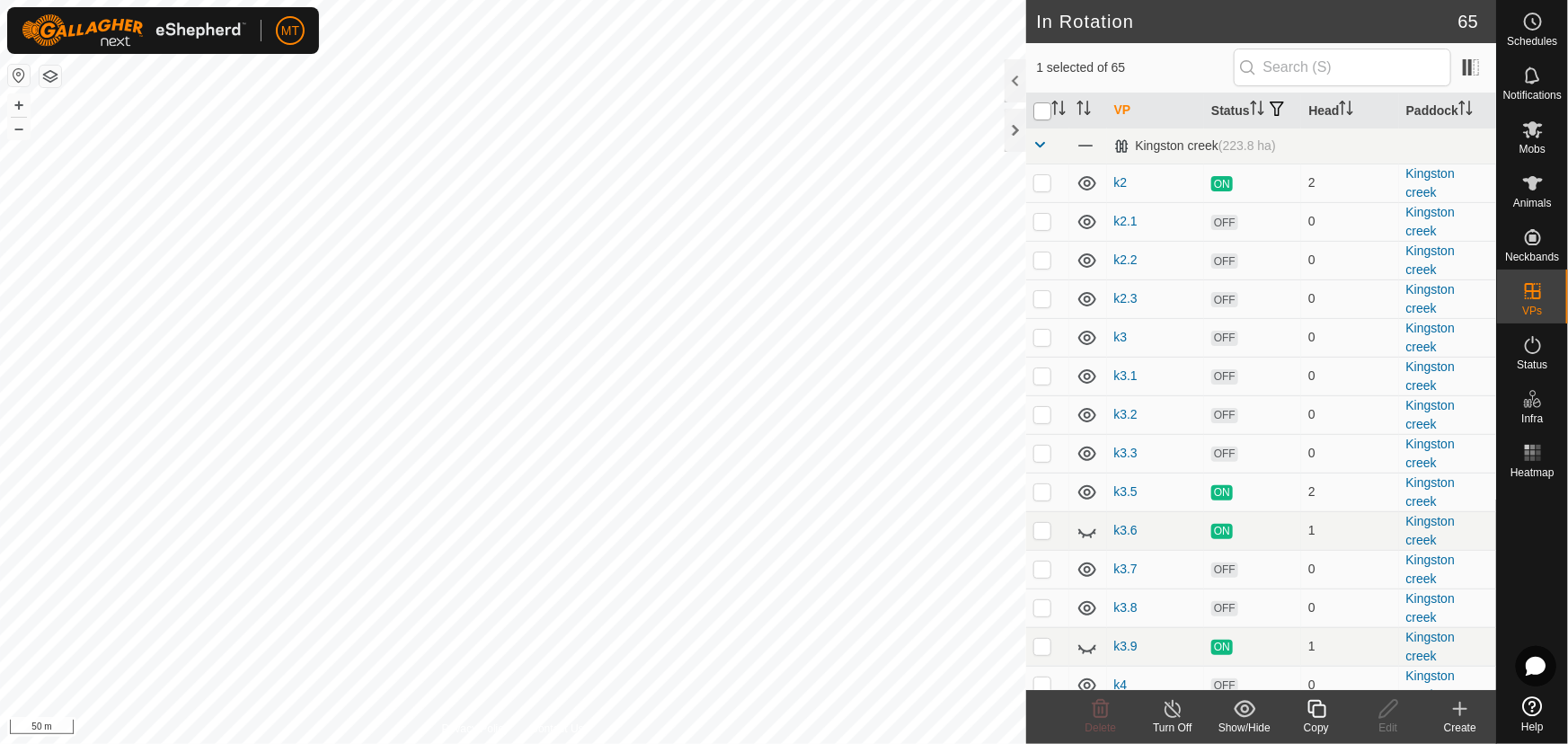
checkbox input "true"
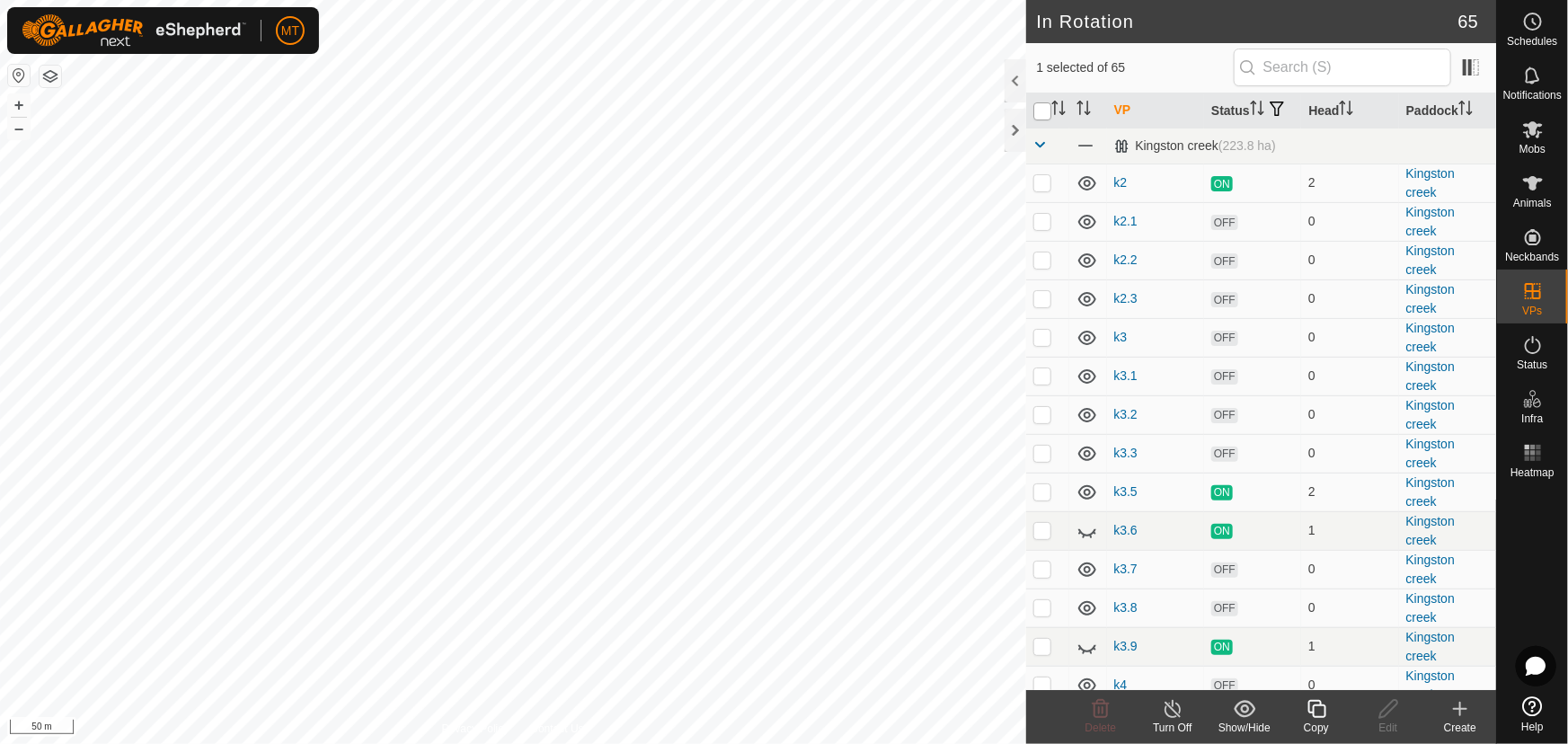
checkbox input "true"
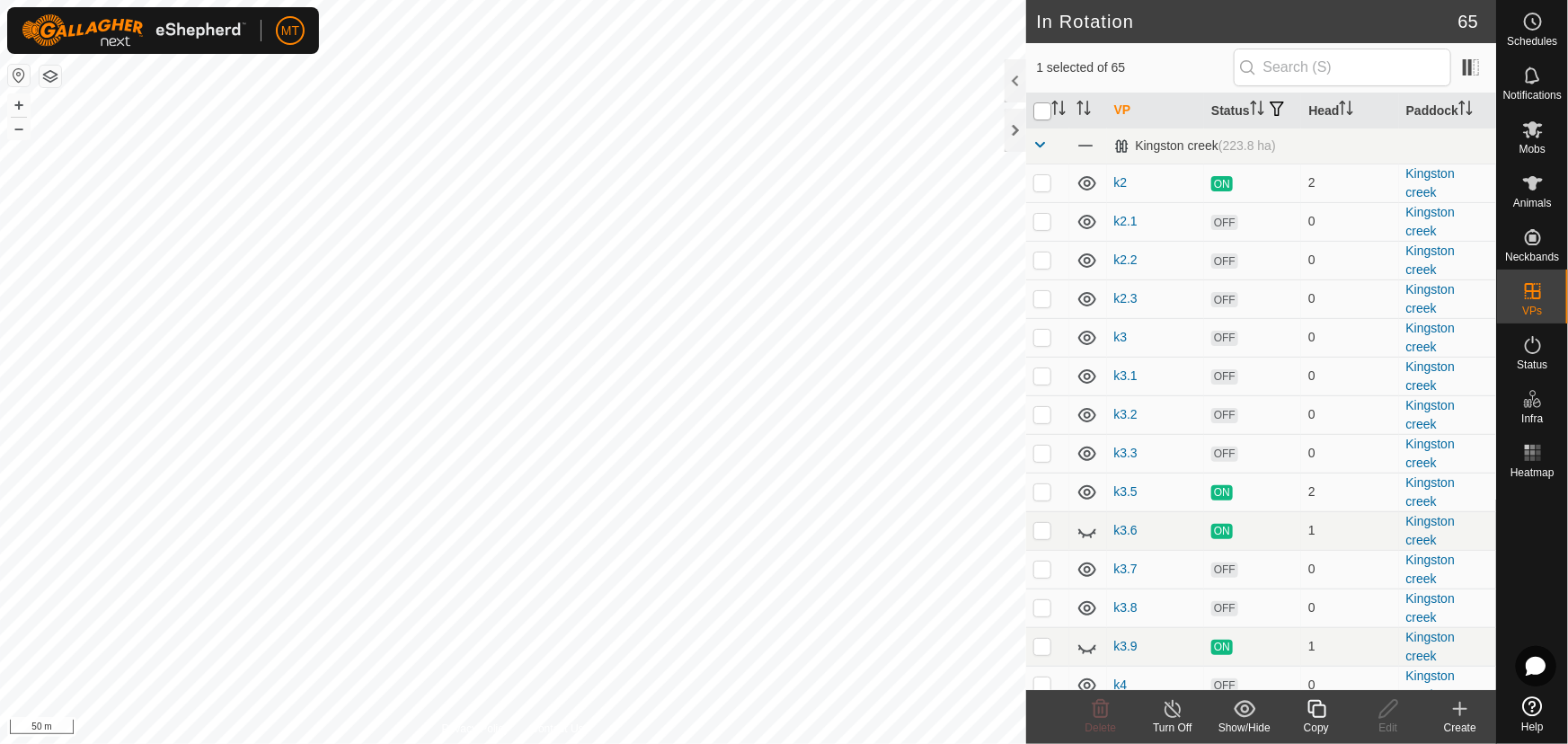
checkbox input "true"
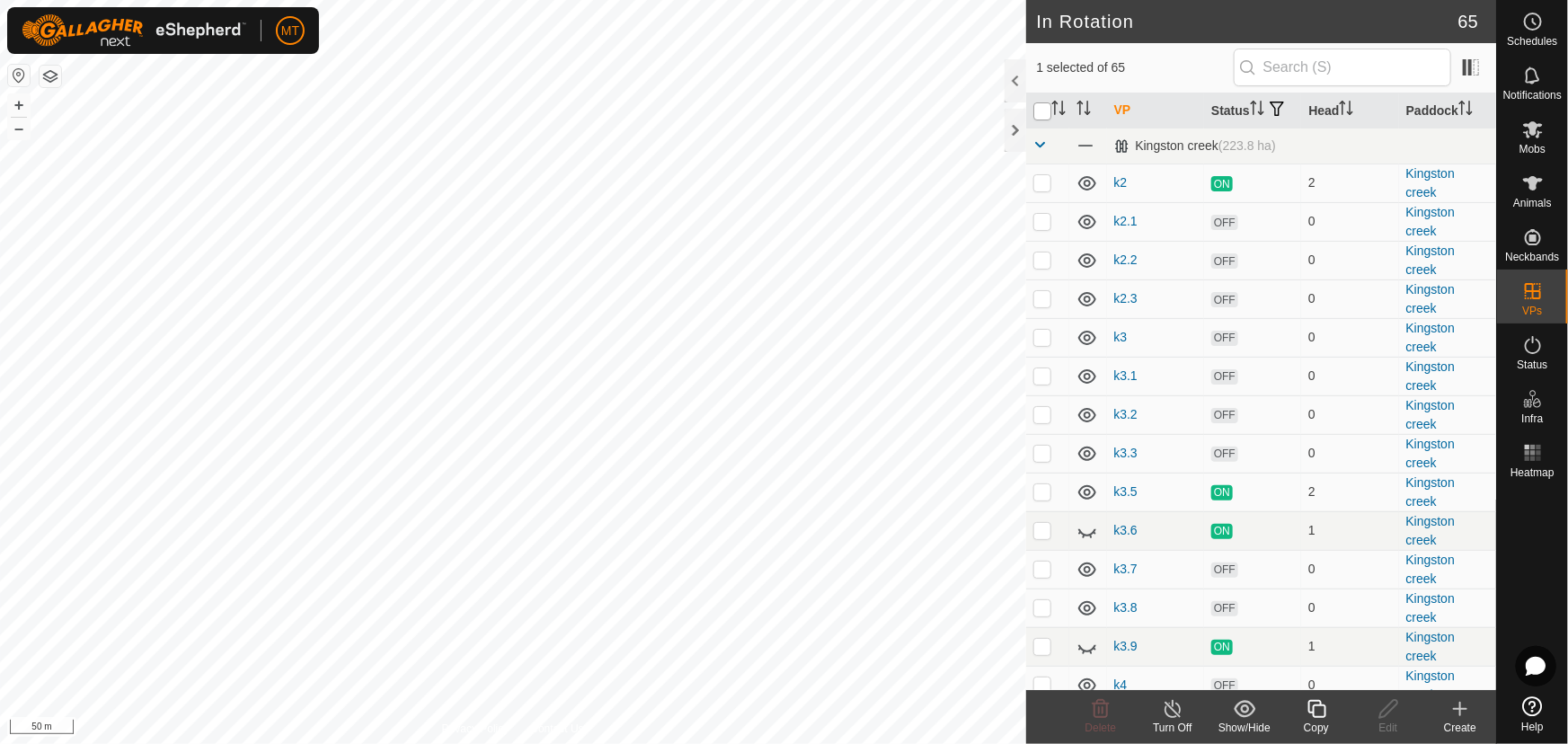
checkbox input "true"
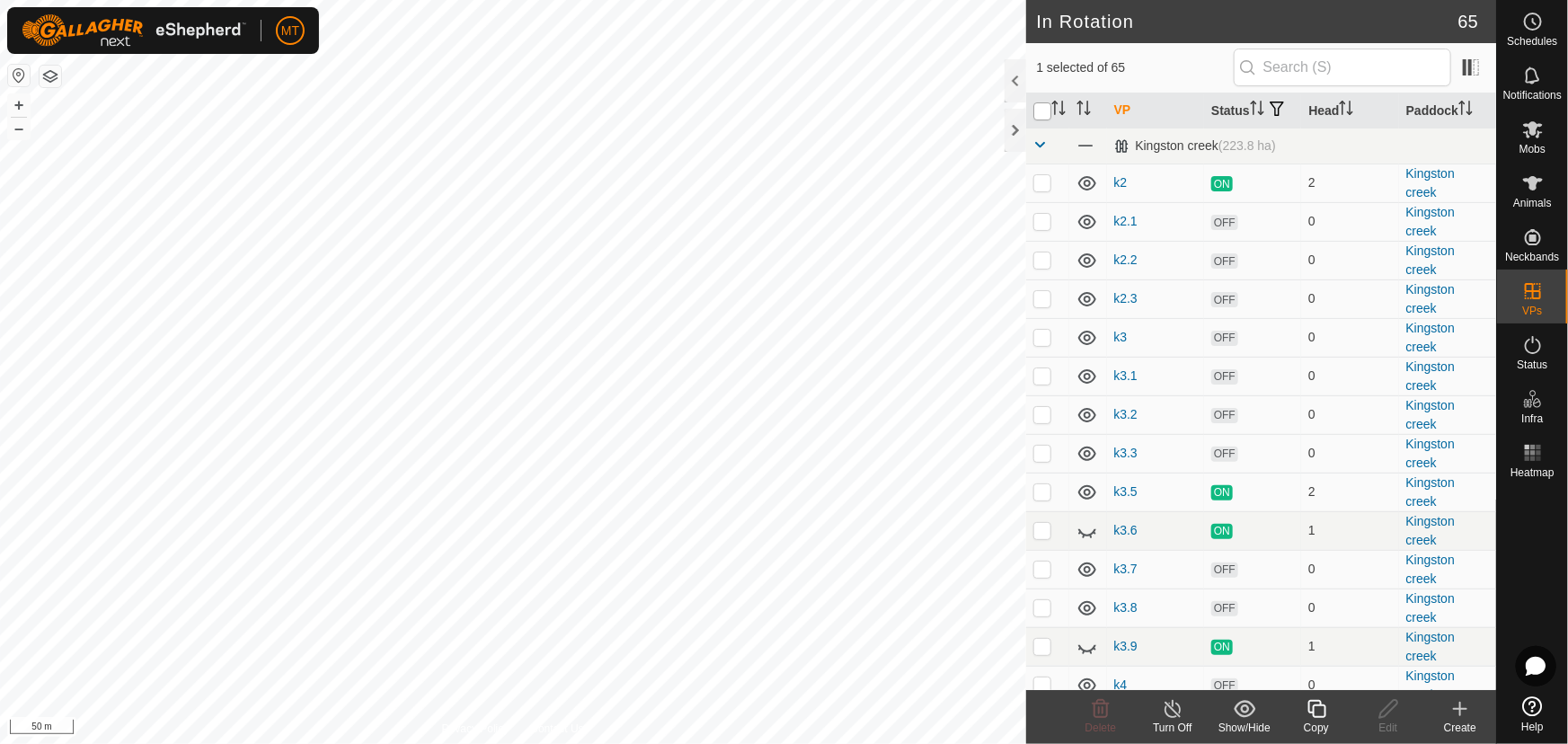
checkbox input "true"
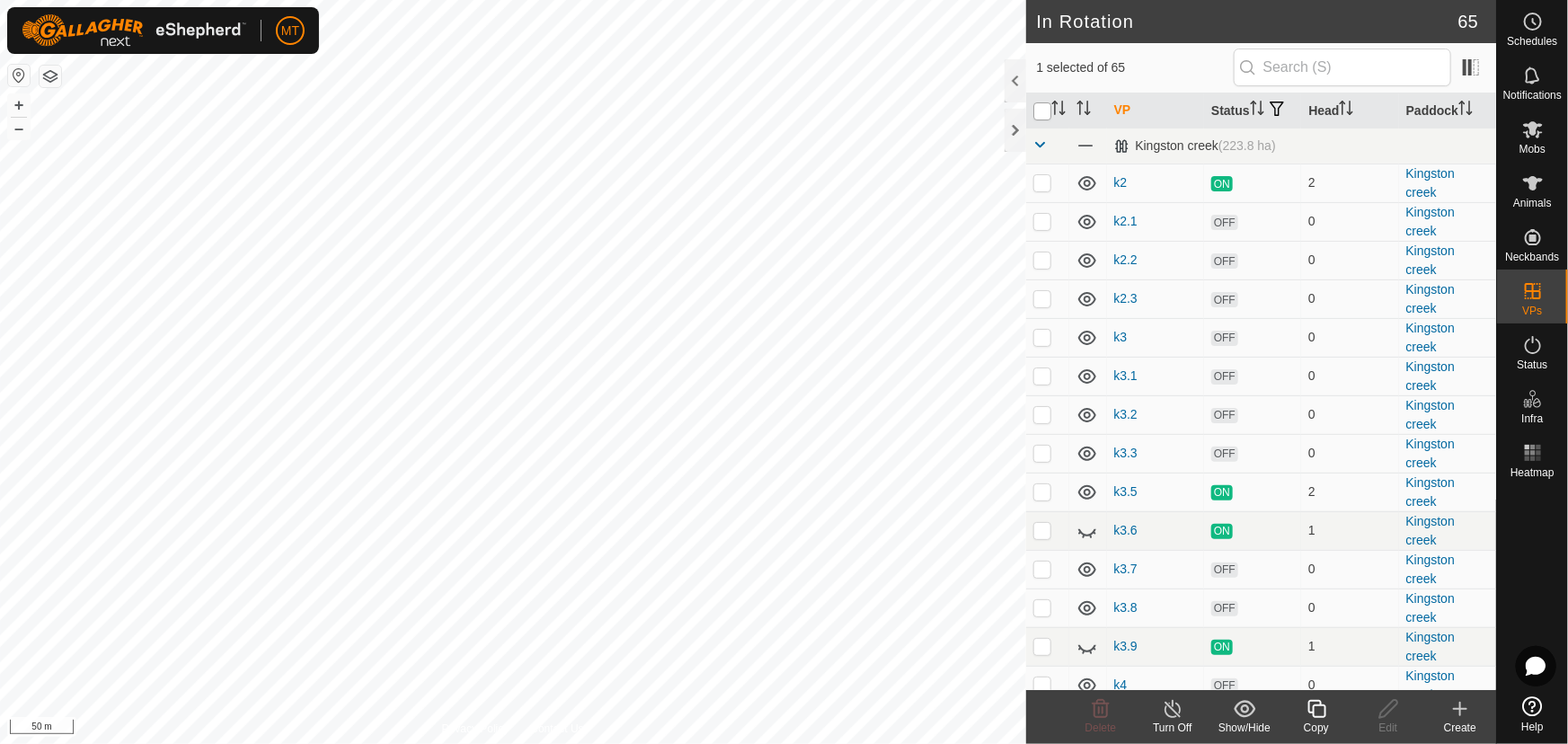
checkbox input "true"
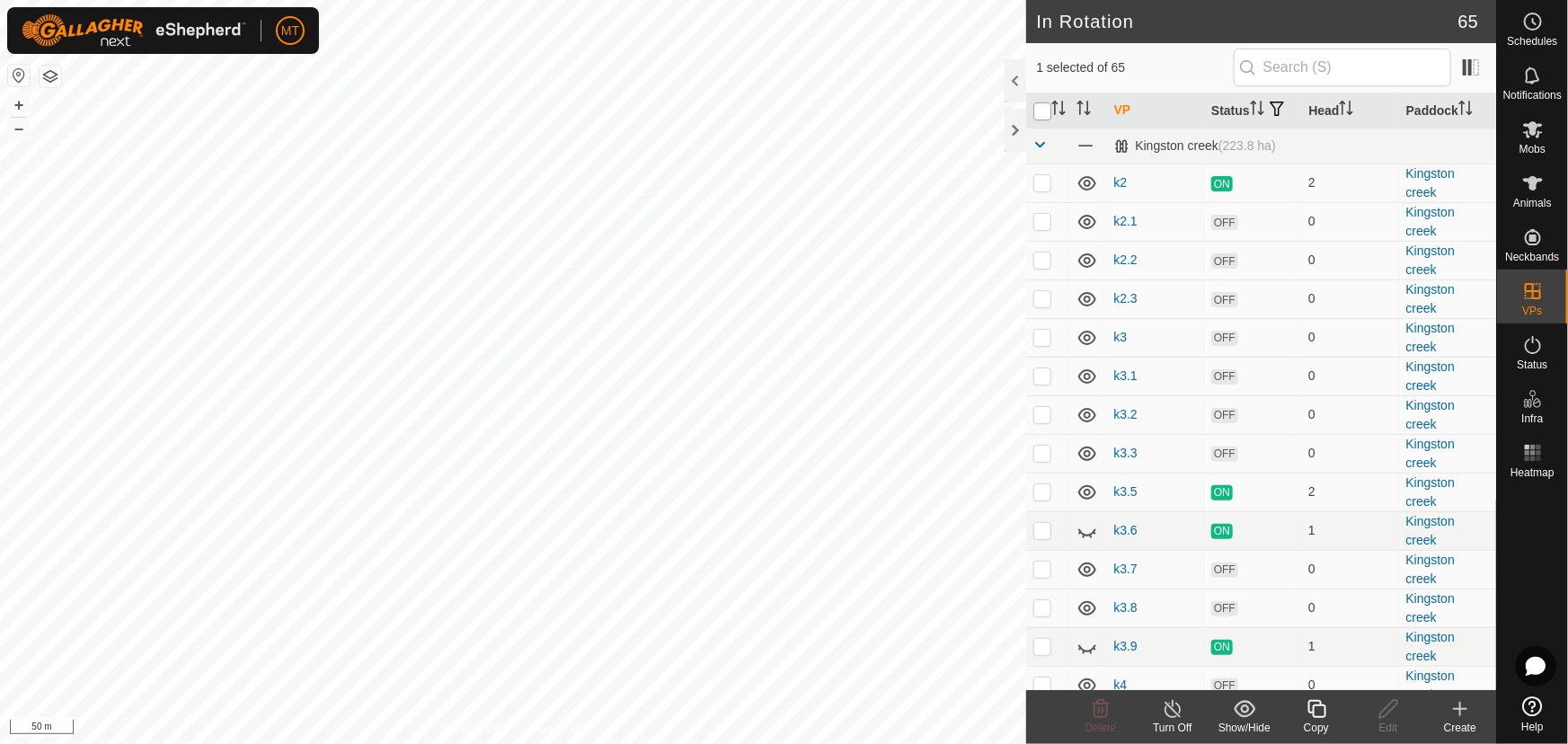
checkbox input "true"
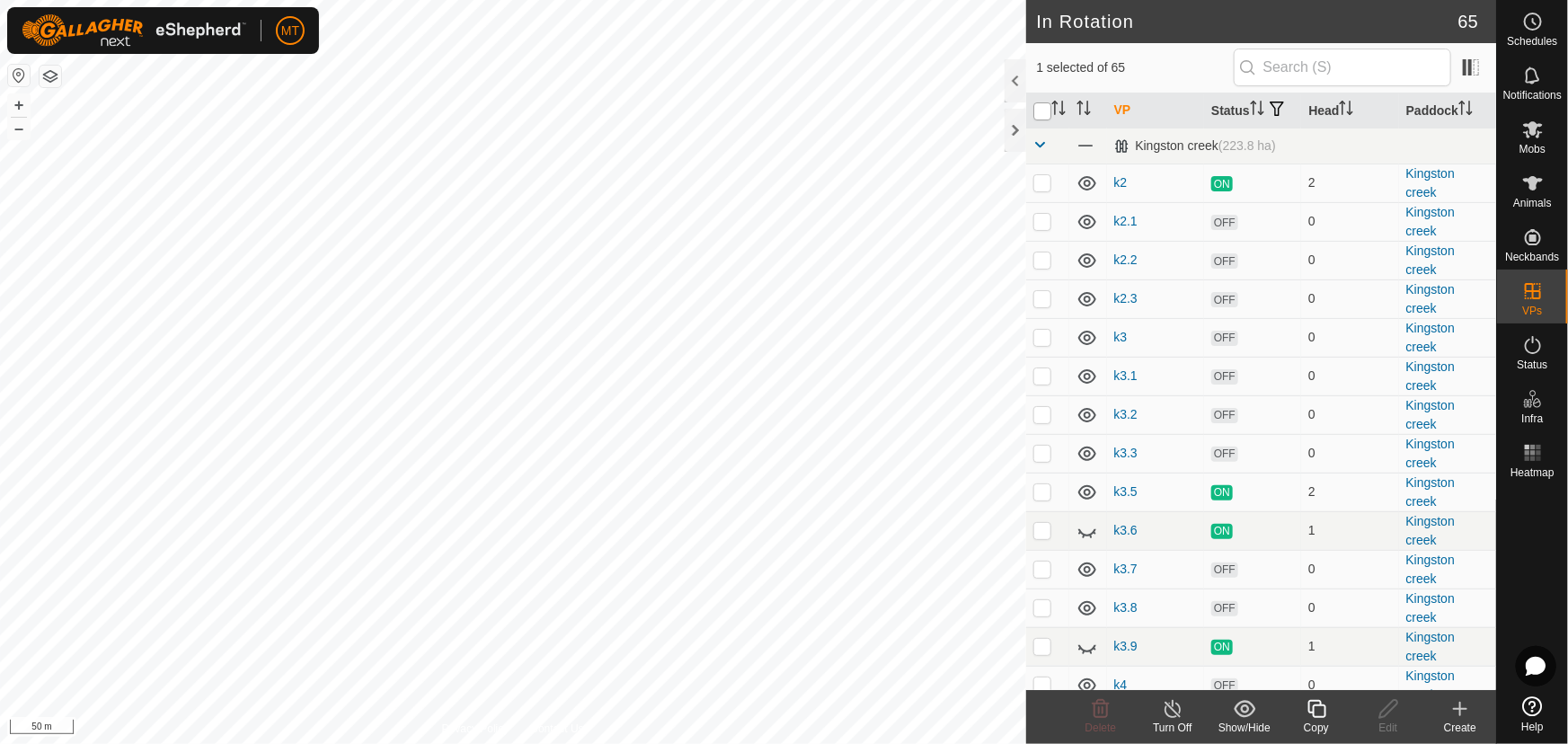
checkbox input "true"
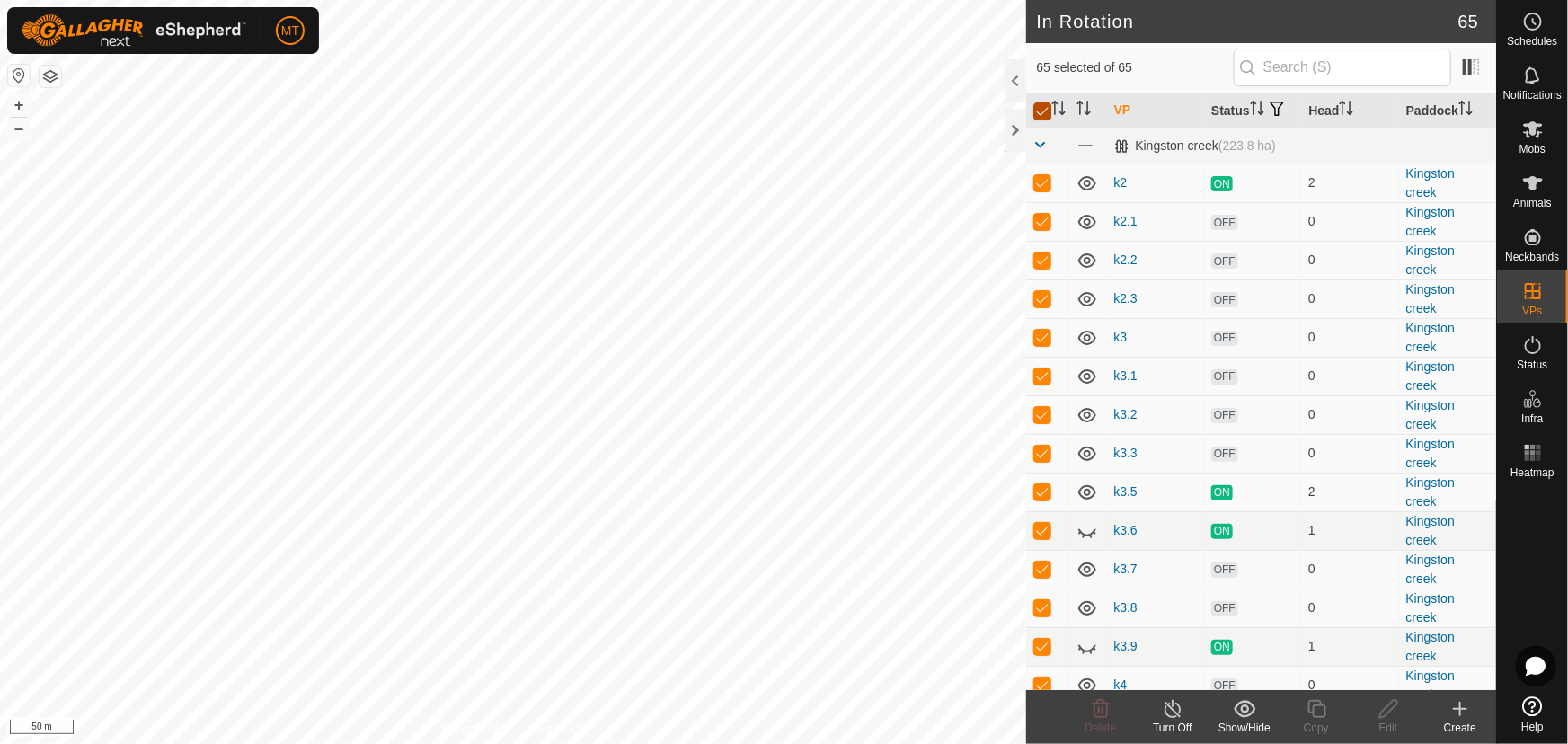
click at [1037, 117] on input "checkbox" at bounding box center [1042, 111] width 18 height 18
checkbox input "false"
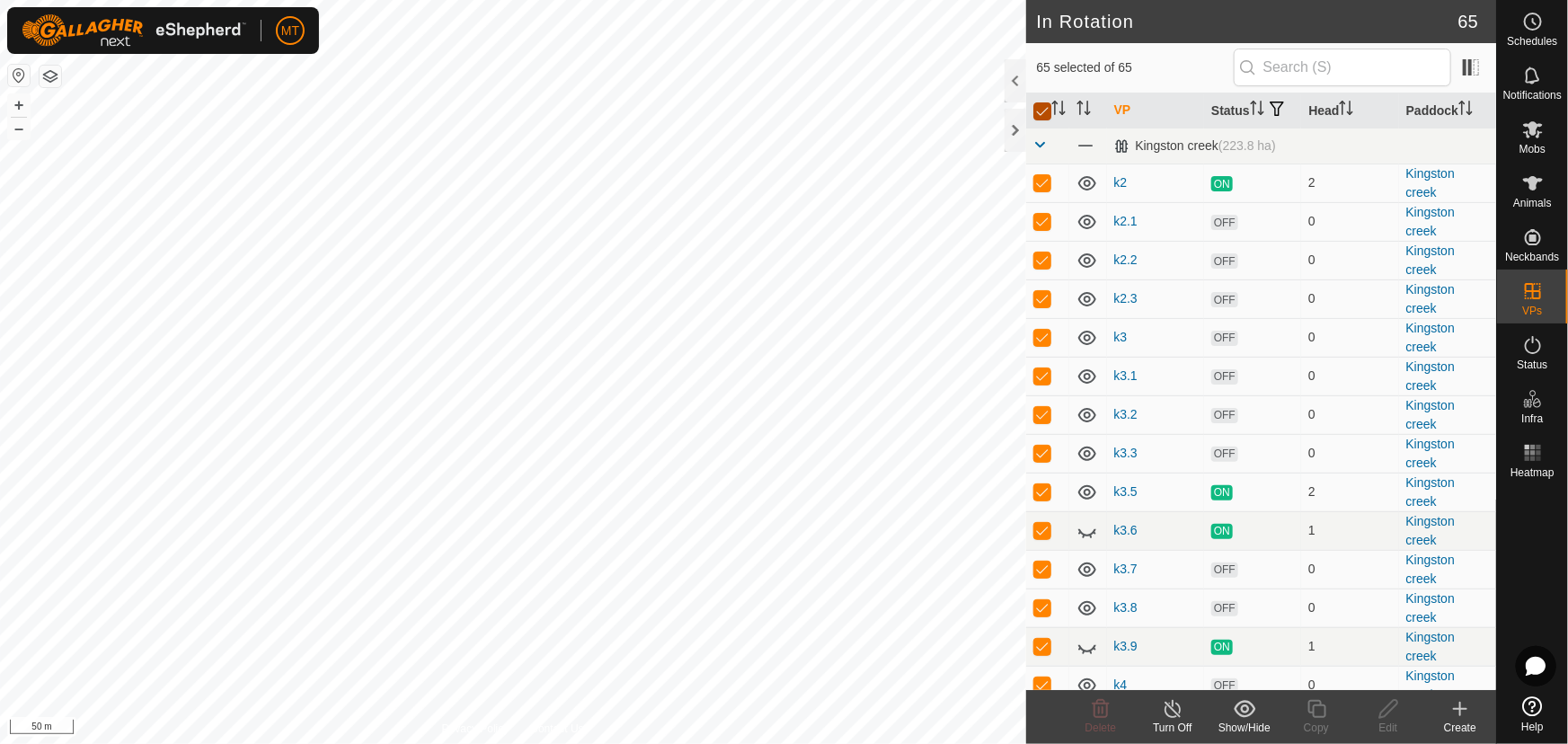
checkbox input "false"
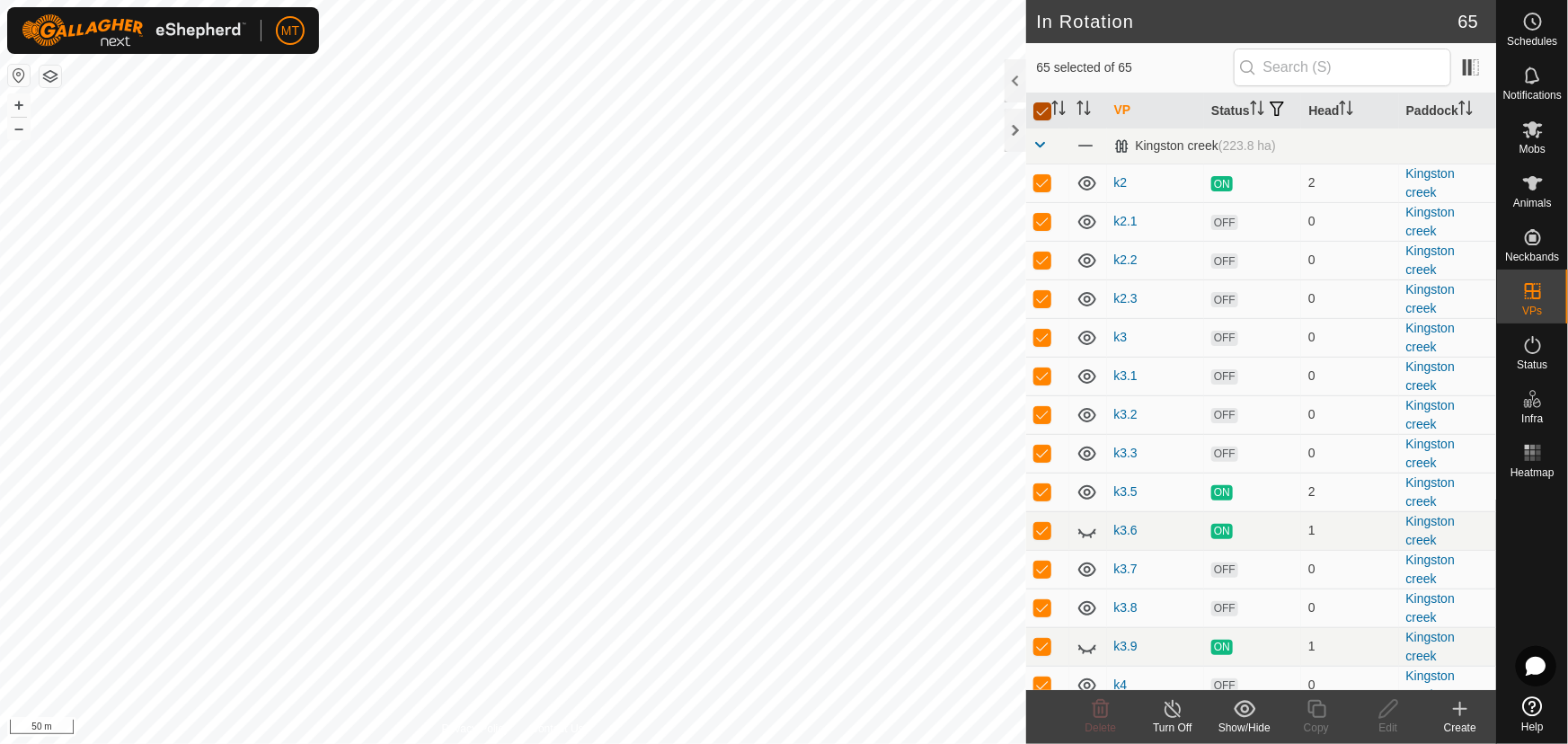
checkbox input "false"
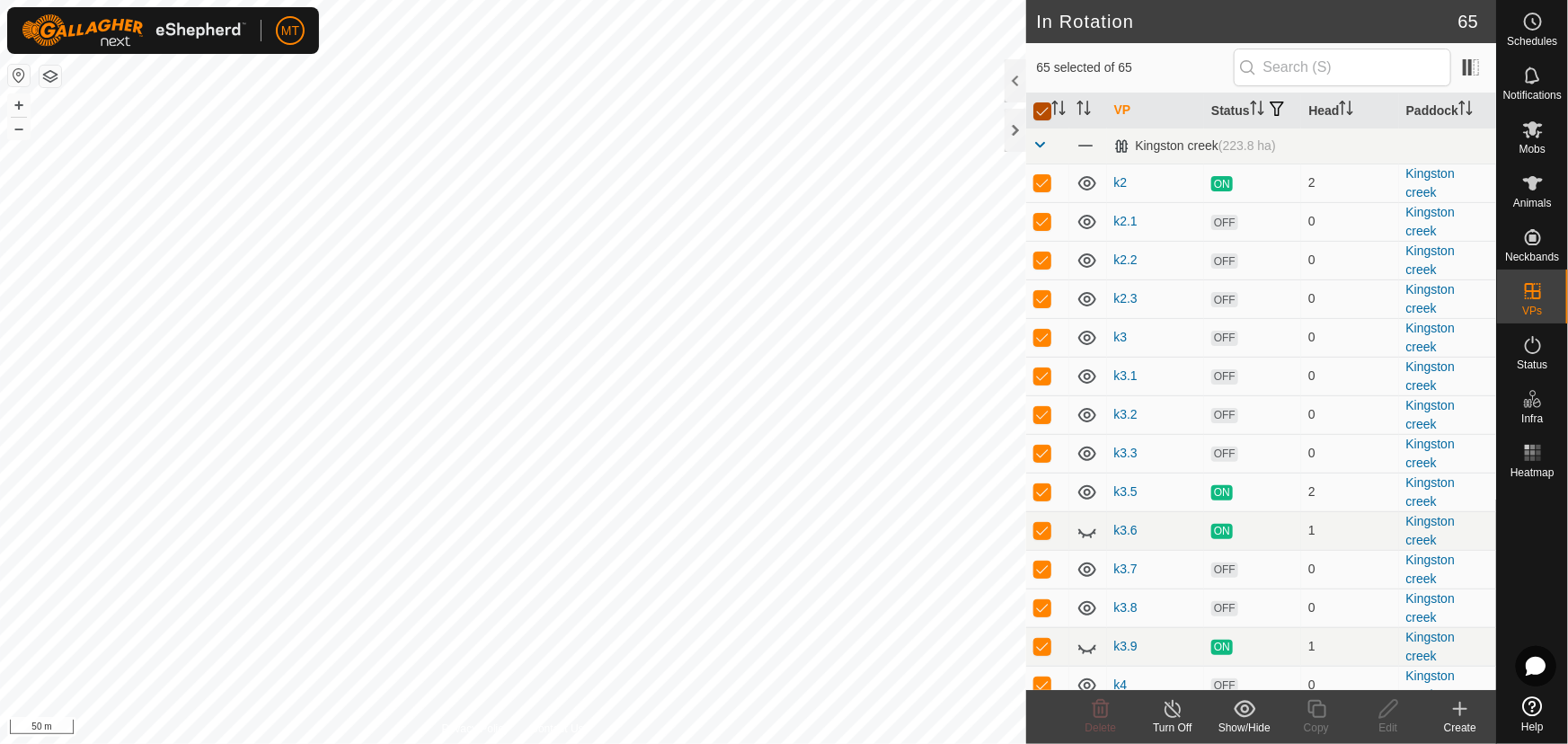
checkbox input "false"
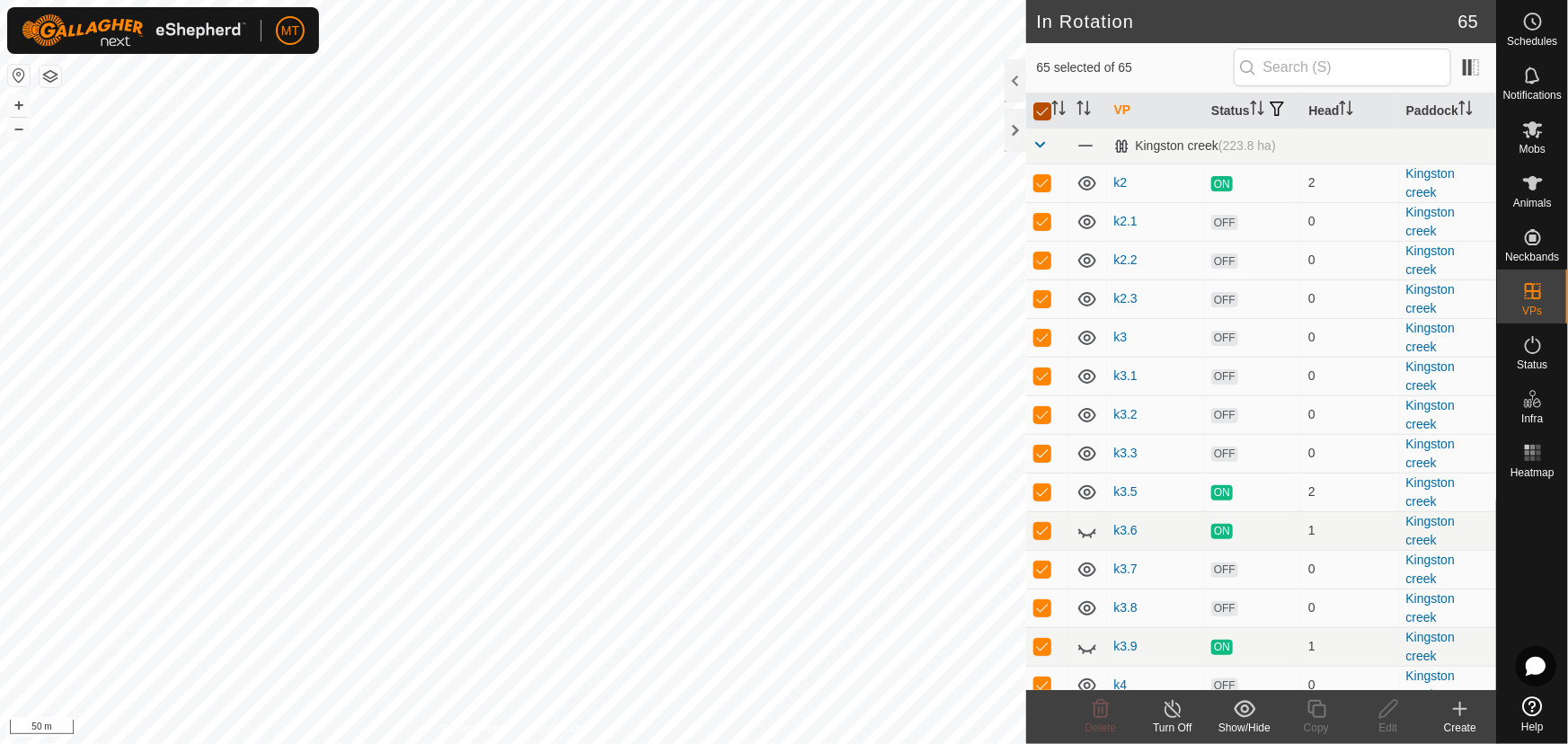
checkbox input "false"
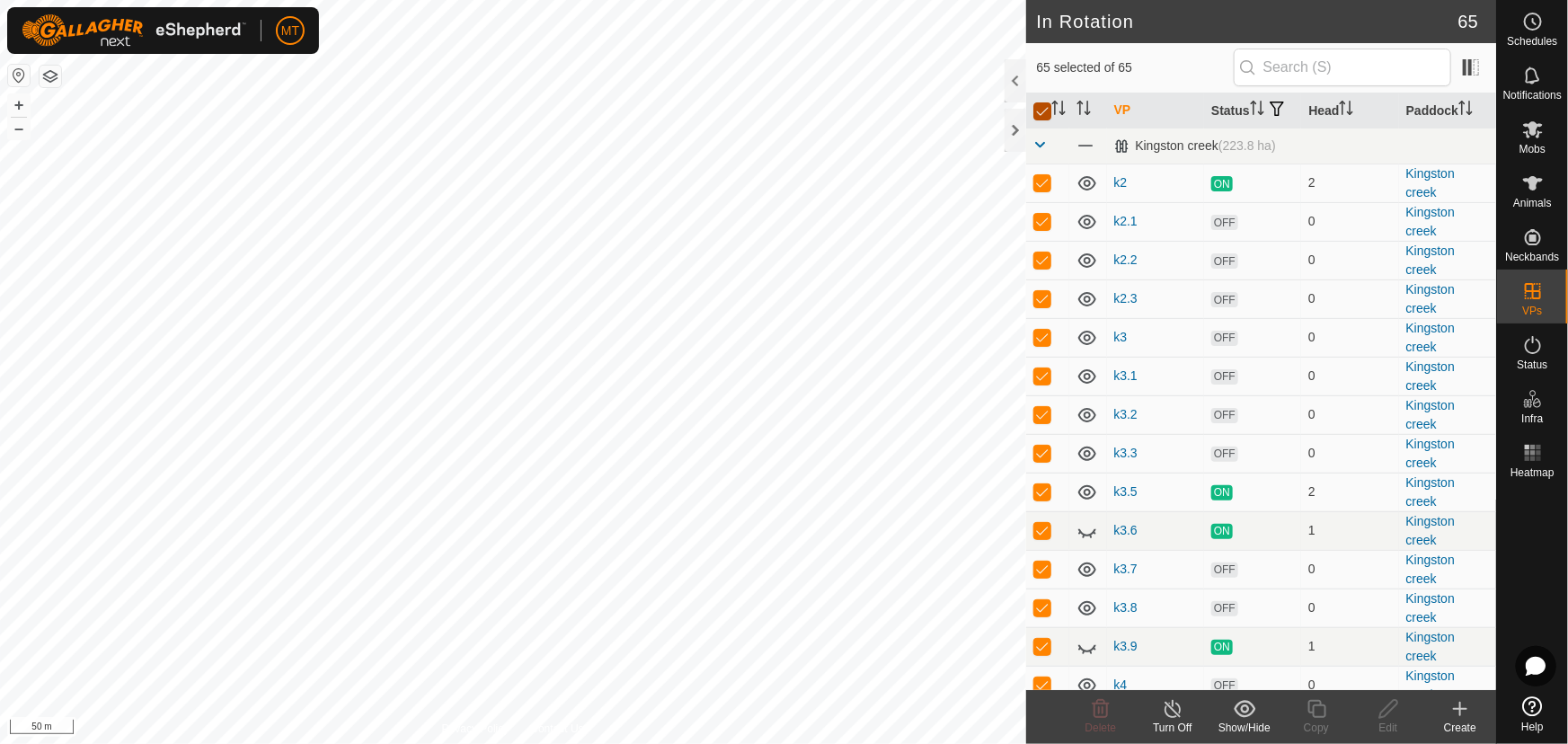
checkbox input "false"
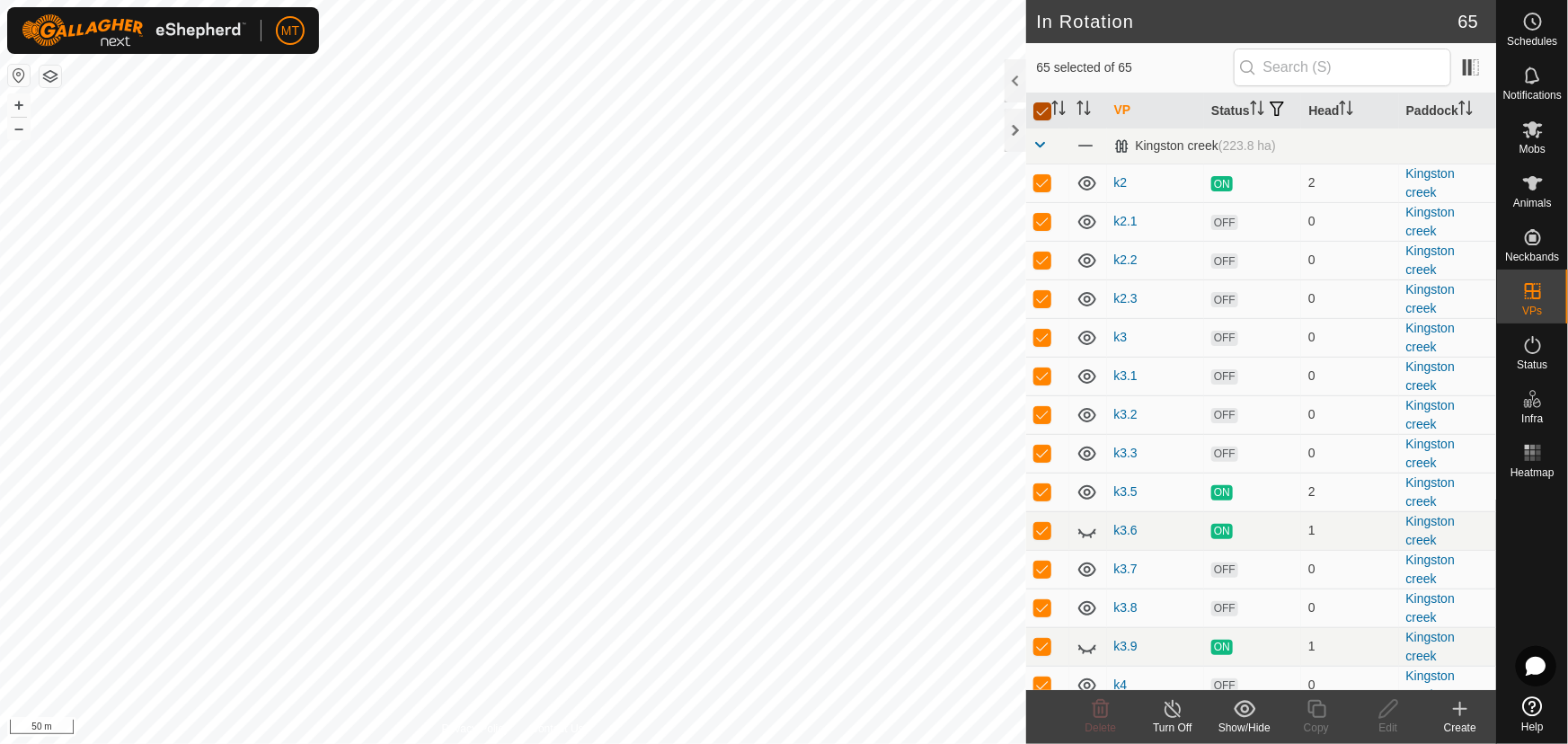
checkbox input "false"
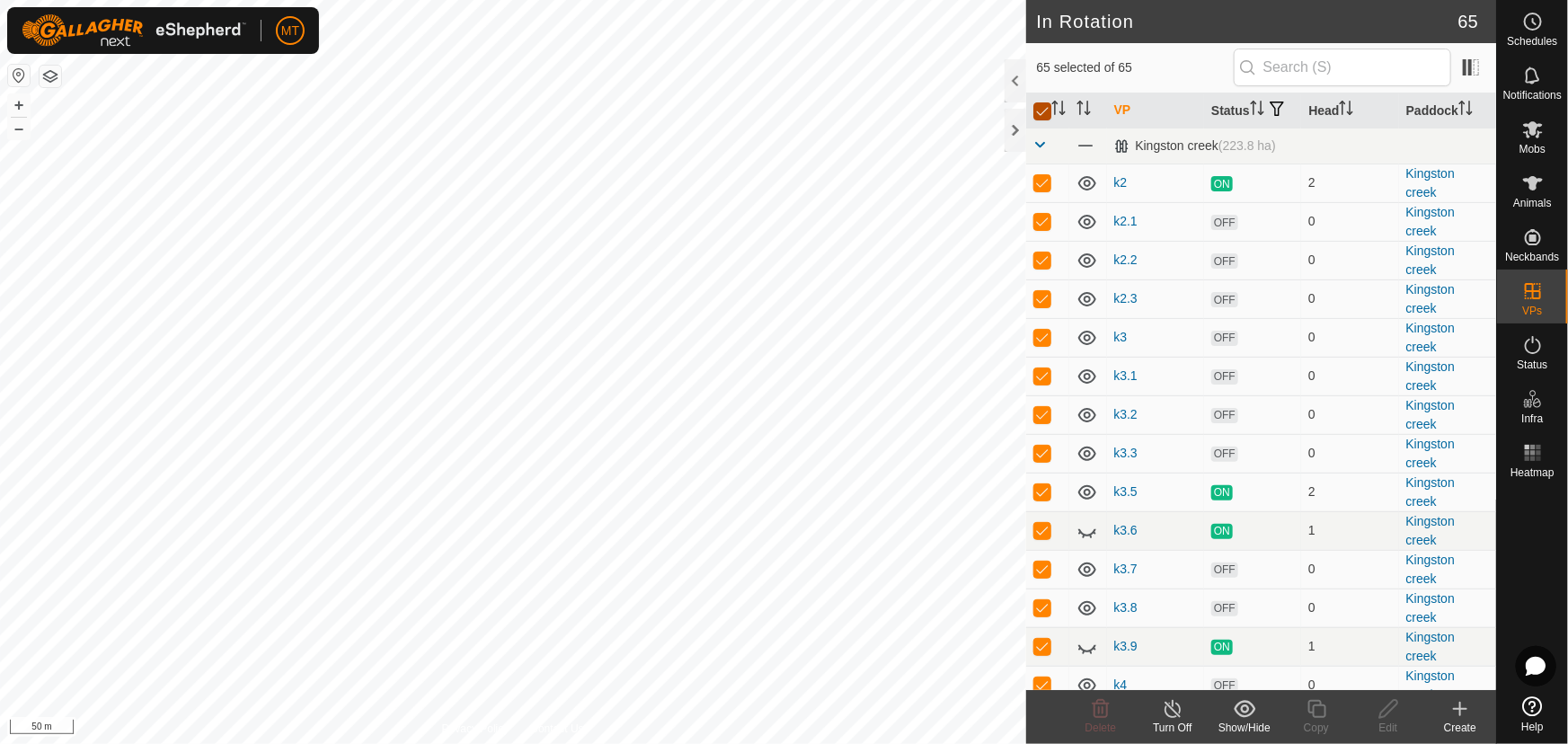
checkbox input "false"
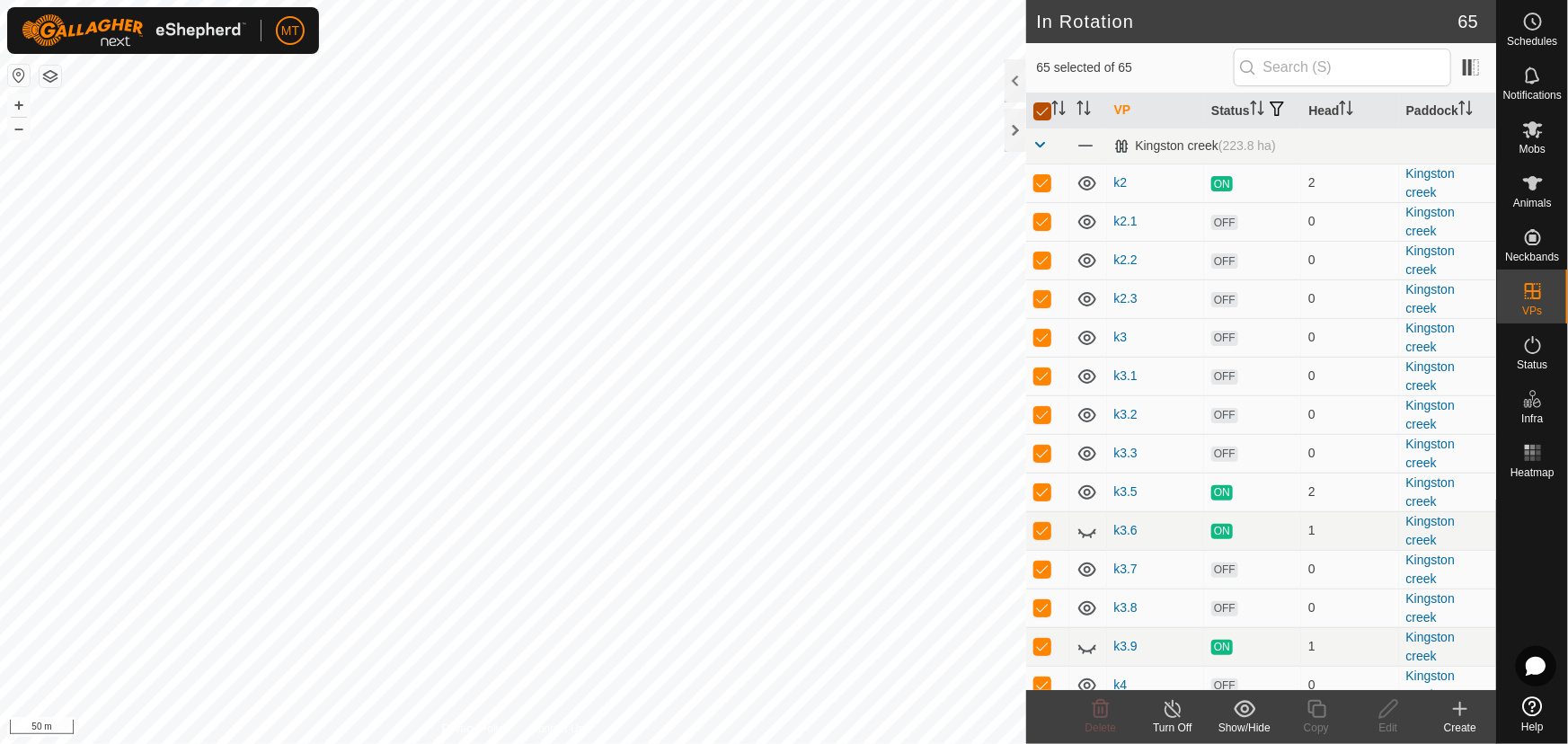
checkbox input "false"
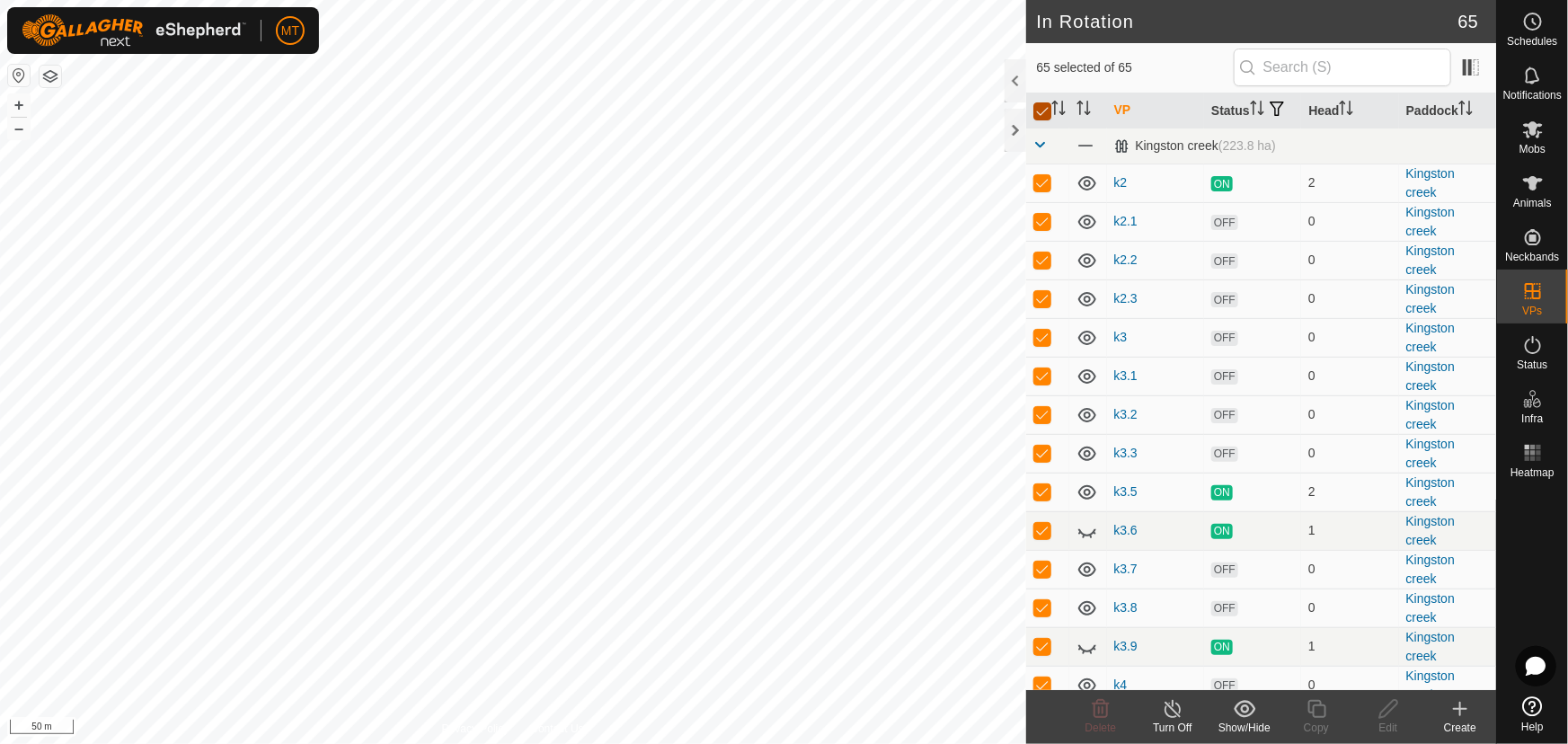
checkbox input "false"
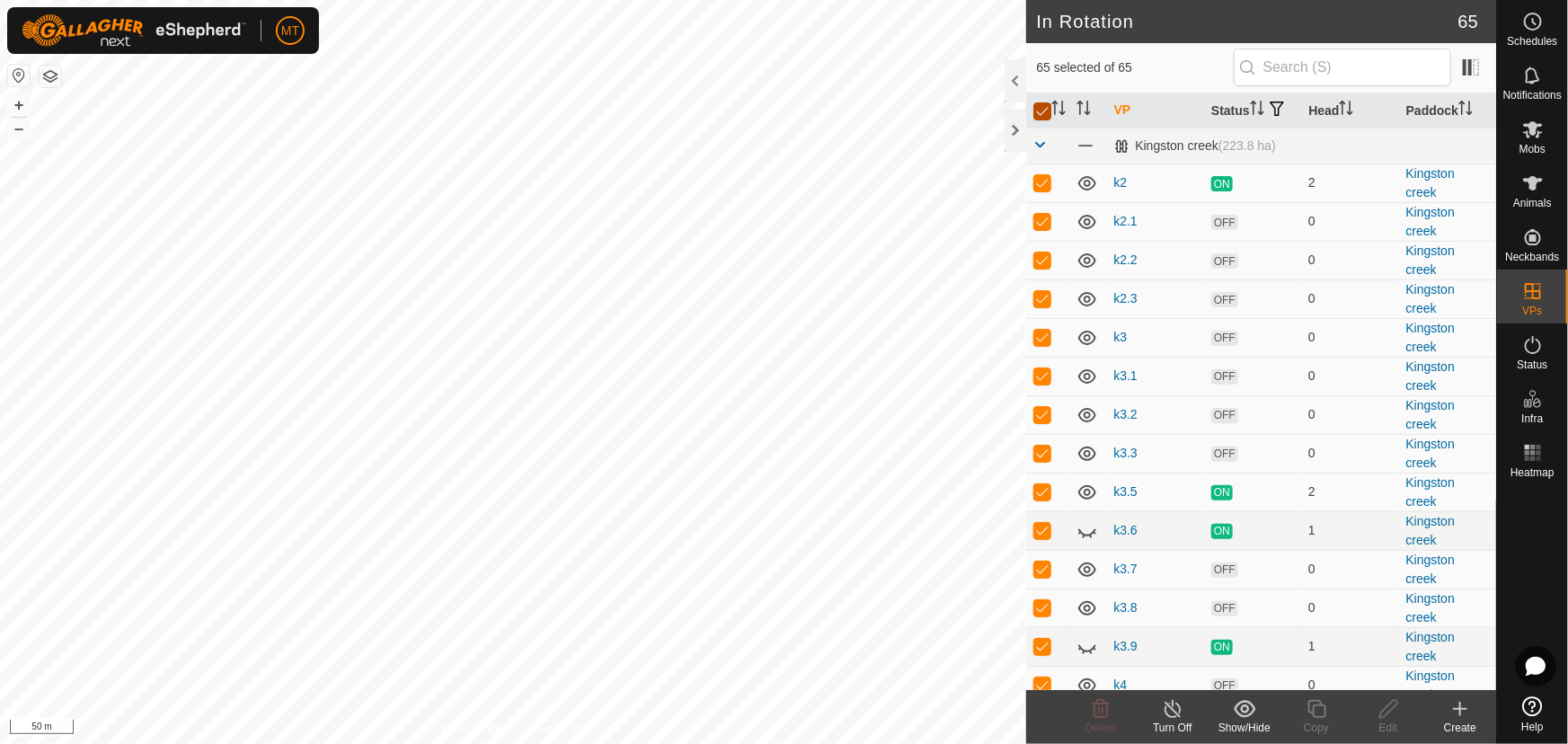
checkbox input "false"
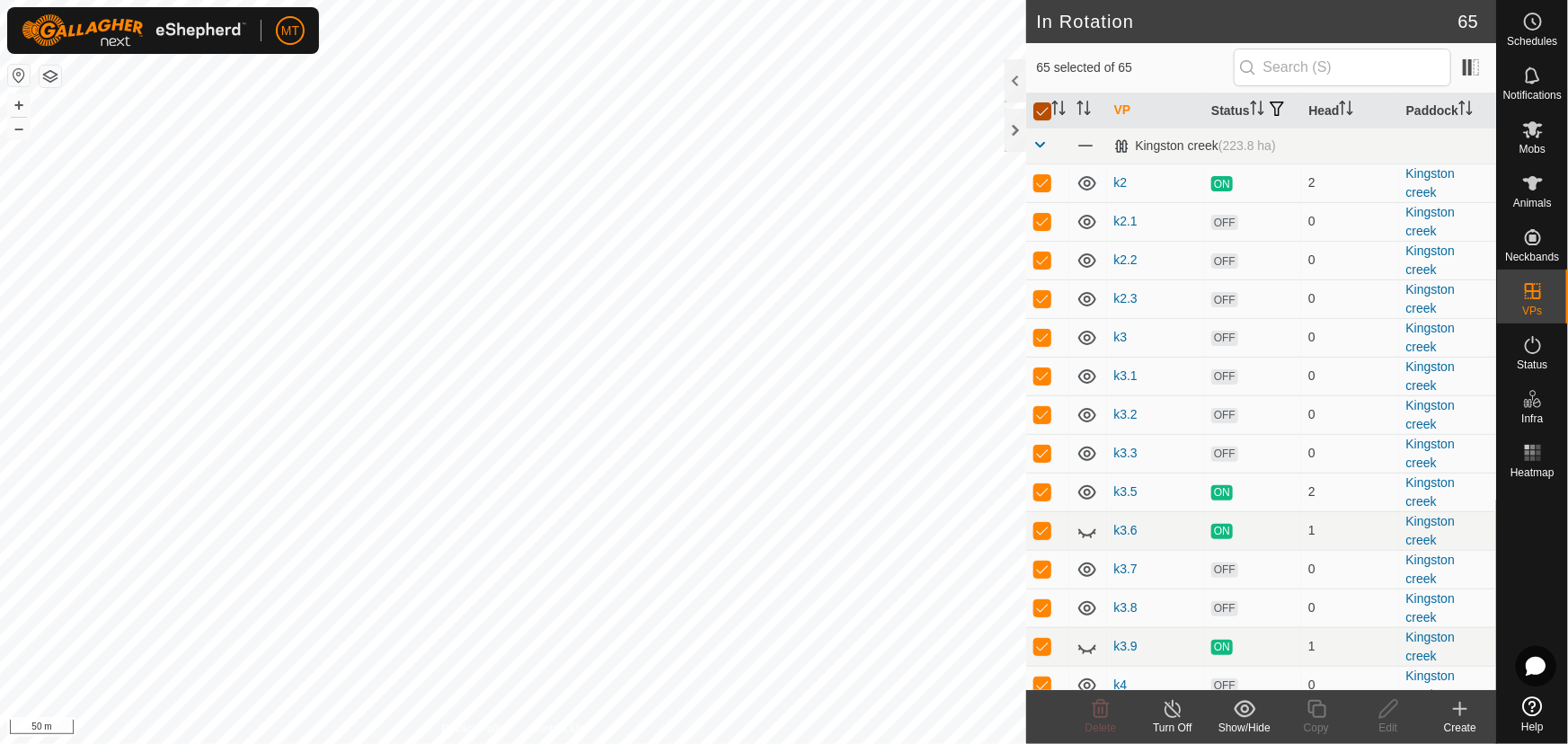
checkbox input "false"
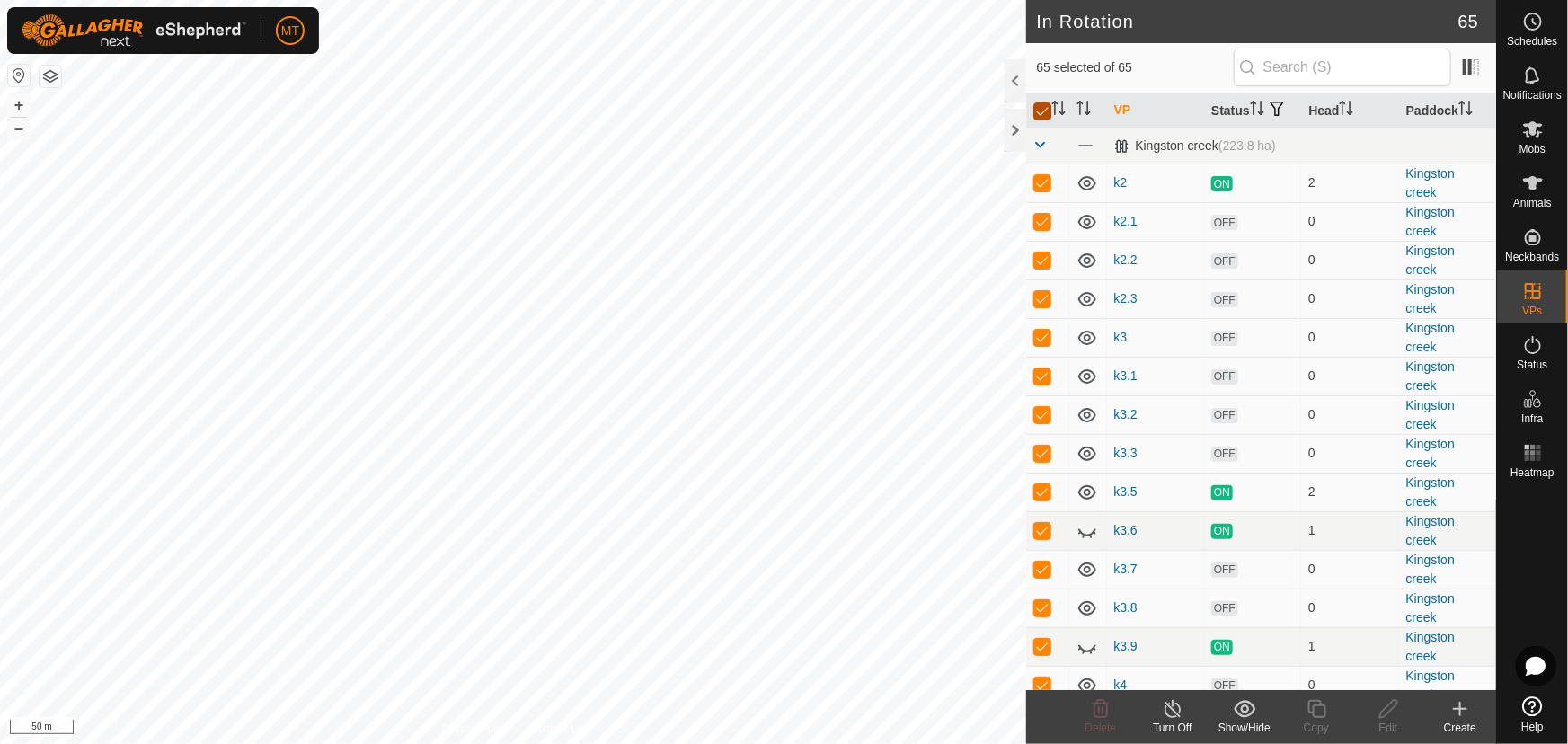
checkbox input "false"
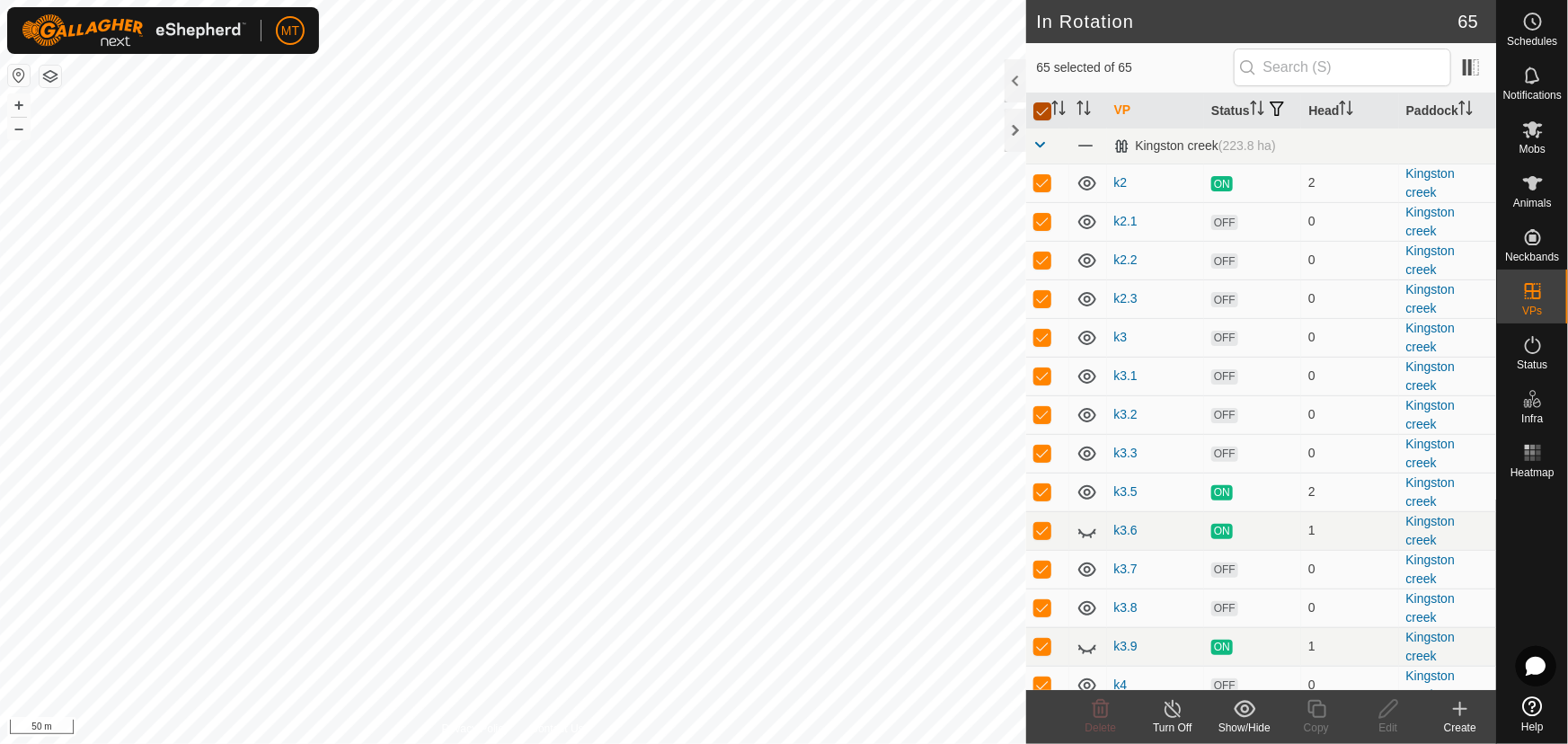
checkbox input "false"
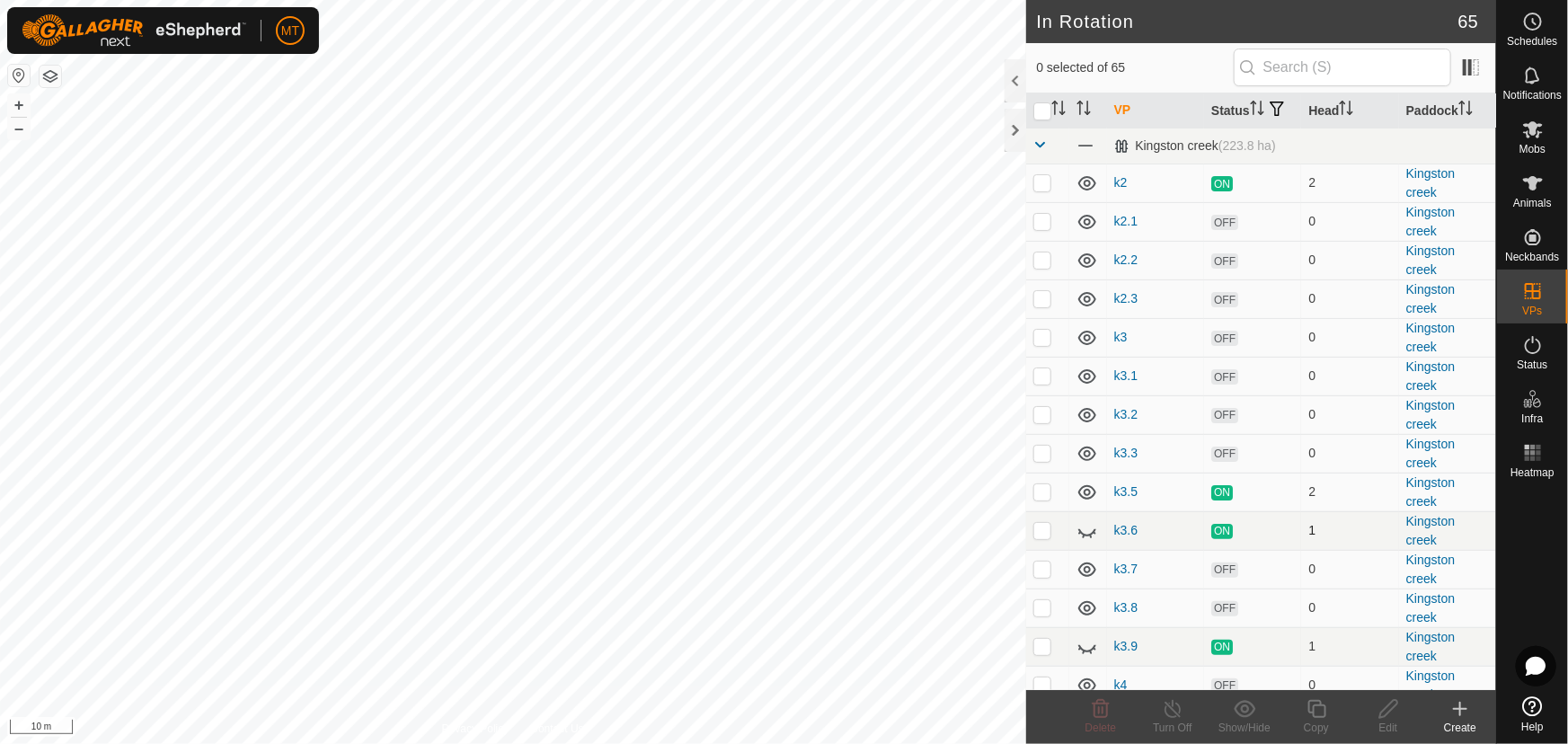
click at [1026, 549] on div "In Rotation 65 0 selected of 65 VP Status Head [GEOGRAPHIC_DATA] (223.8 ha) k2 …" at bounding box center [748, 372] width 1496 height 744
click at [1047, 499] on p-checkbox at bounding box center [1042, 491] width 18 height 14
checkbox input "true"
click at [1043, 538] on p-checkbox at bounding box center [1042, 530] width 18 height 14
checkbox input "true"
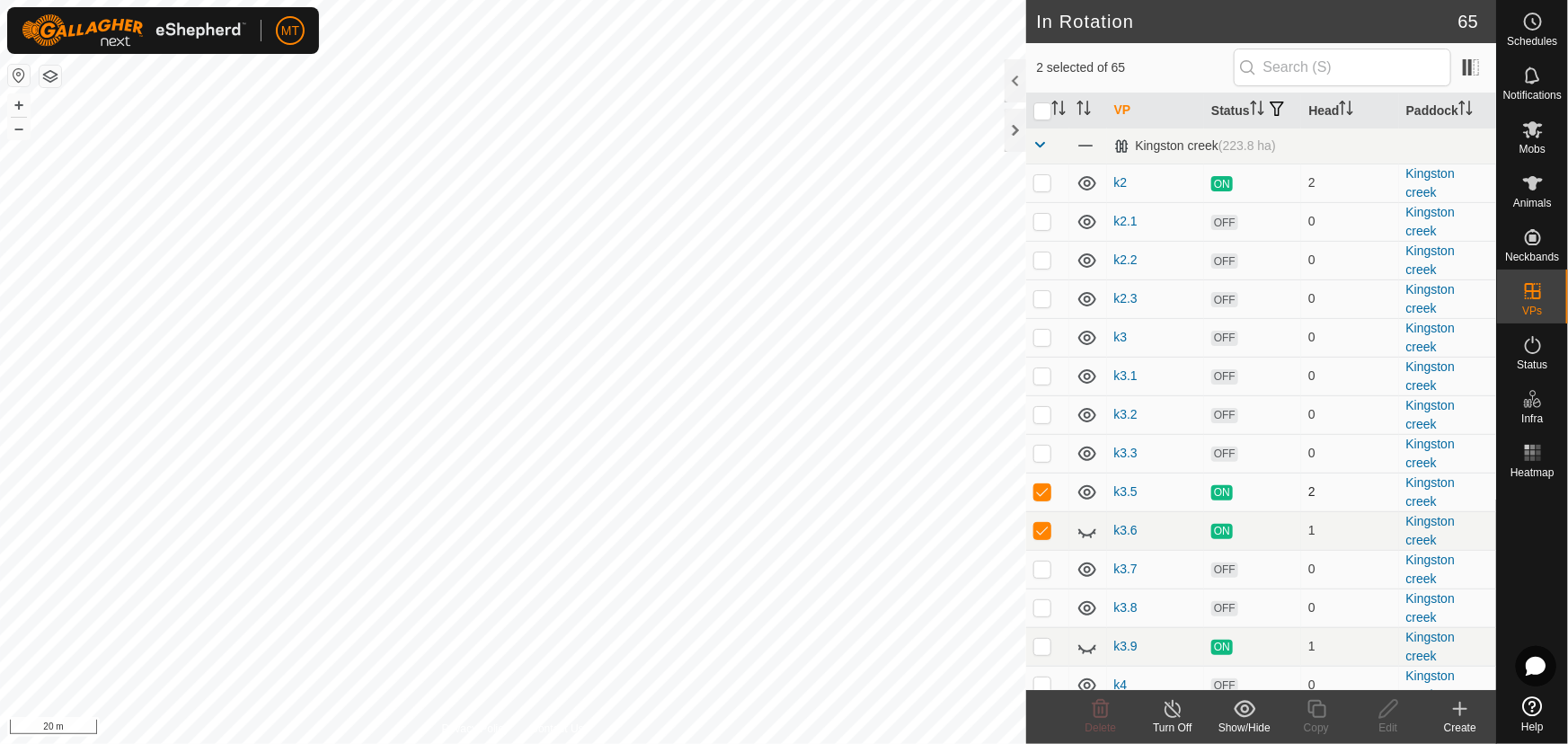
click at [1044, 499] on p-checkbox at bounding box center [1042, 491] width 18 height 14
checkbox input "false"
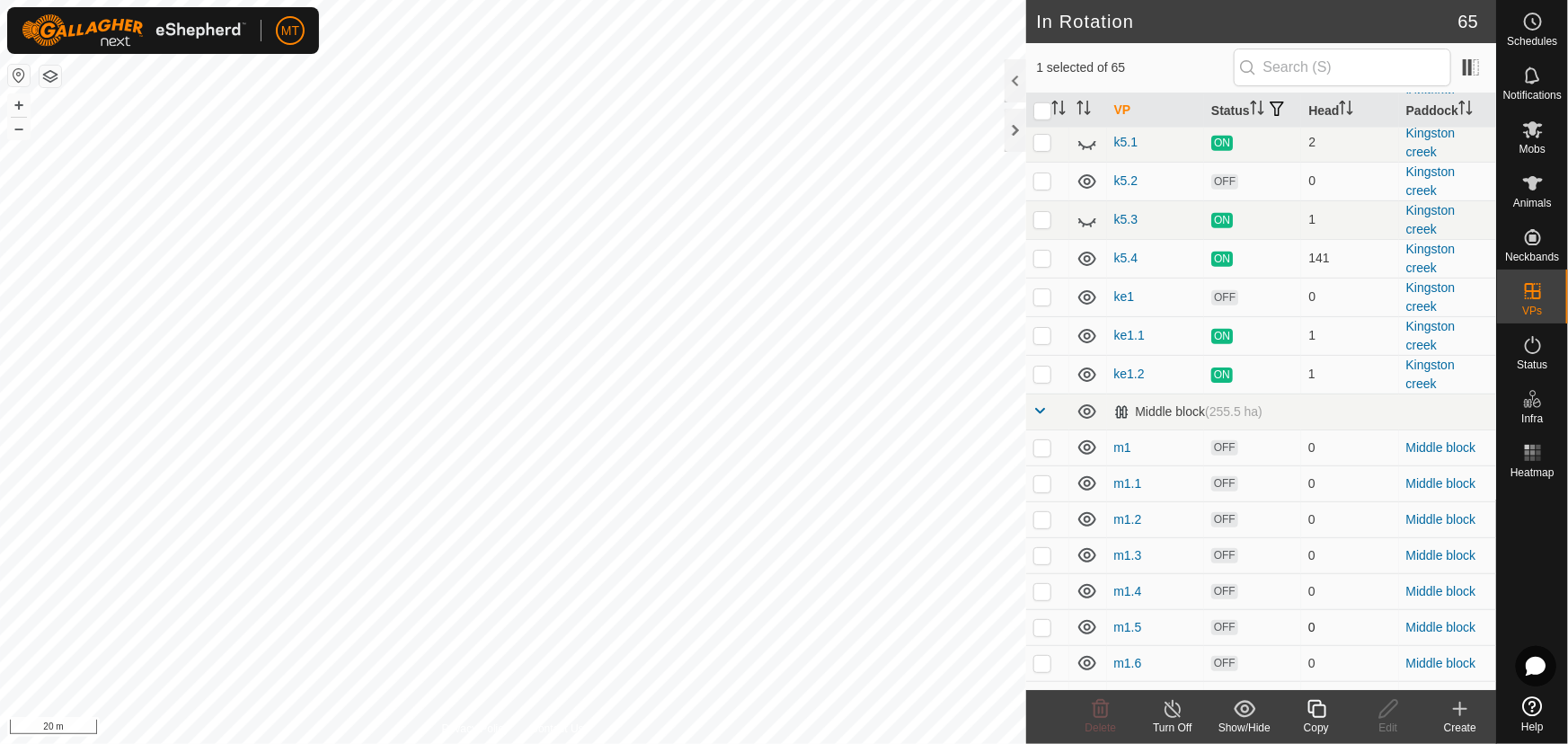
scroll to position [735, 0]
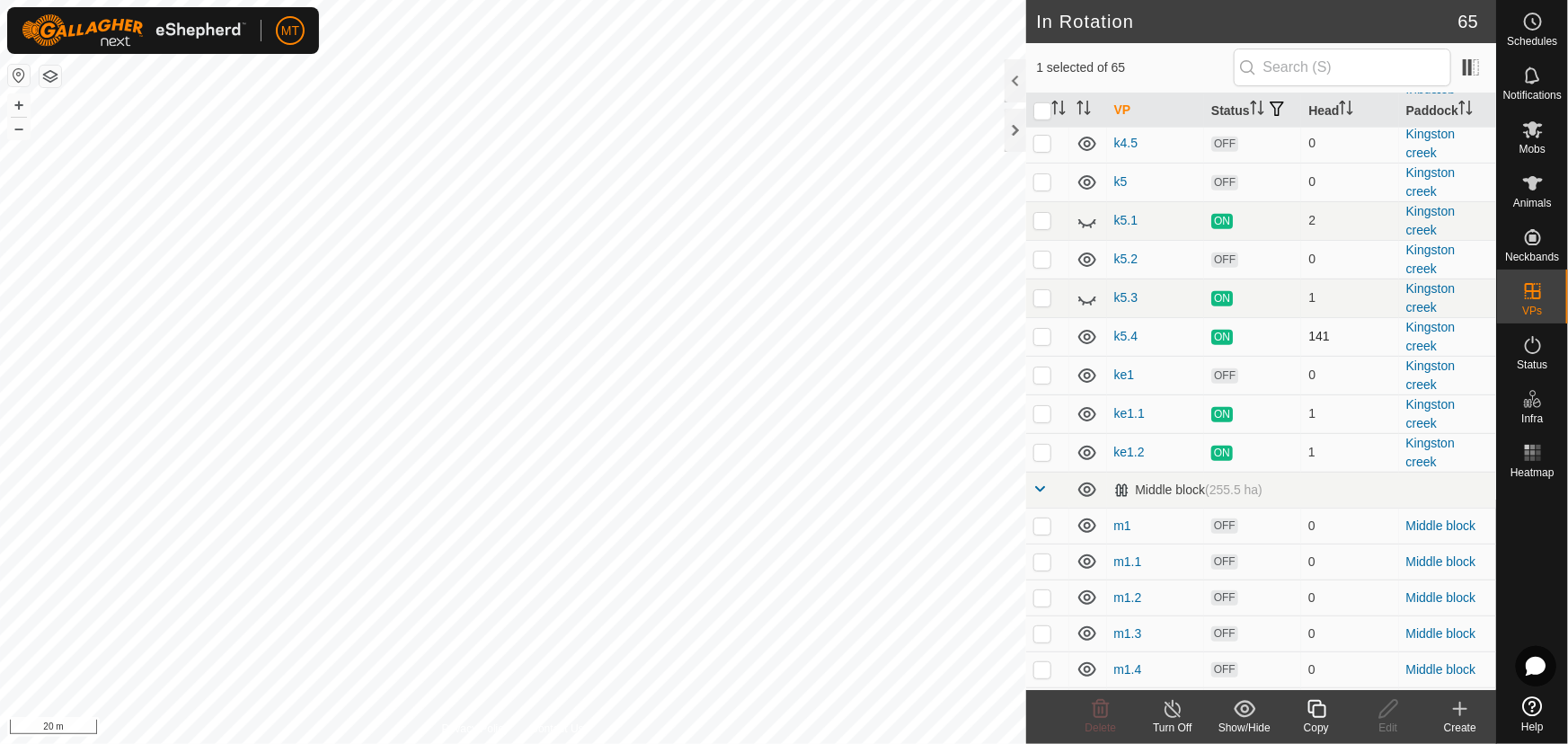
click at [1046, 343] on p-checkbox at bounding box center [1042, 335] width 18 height 14
checkbox input "true"
click at [1034, 117] on input "checkbox" at bounding box center [1042, 111] width 18 height 18
checkbox input "true"
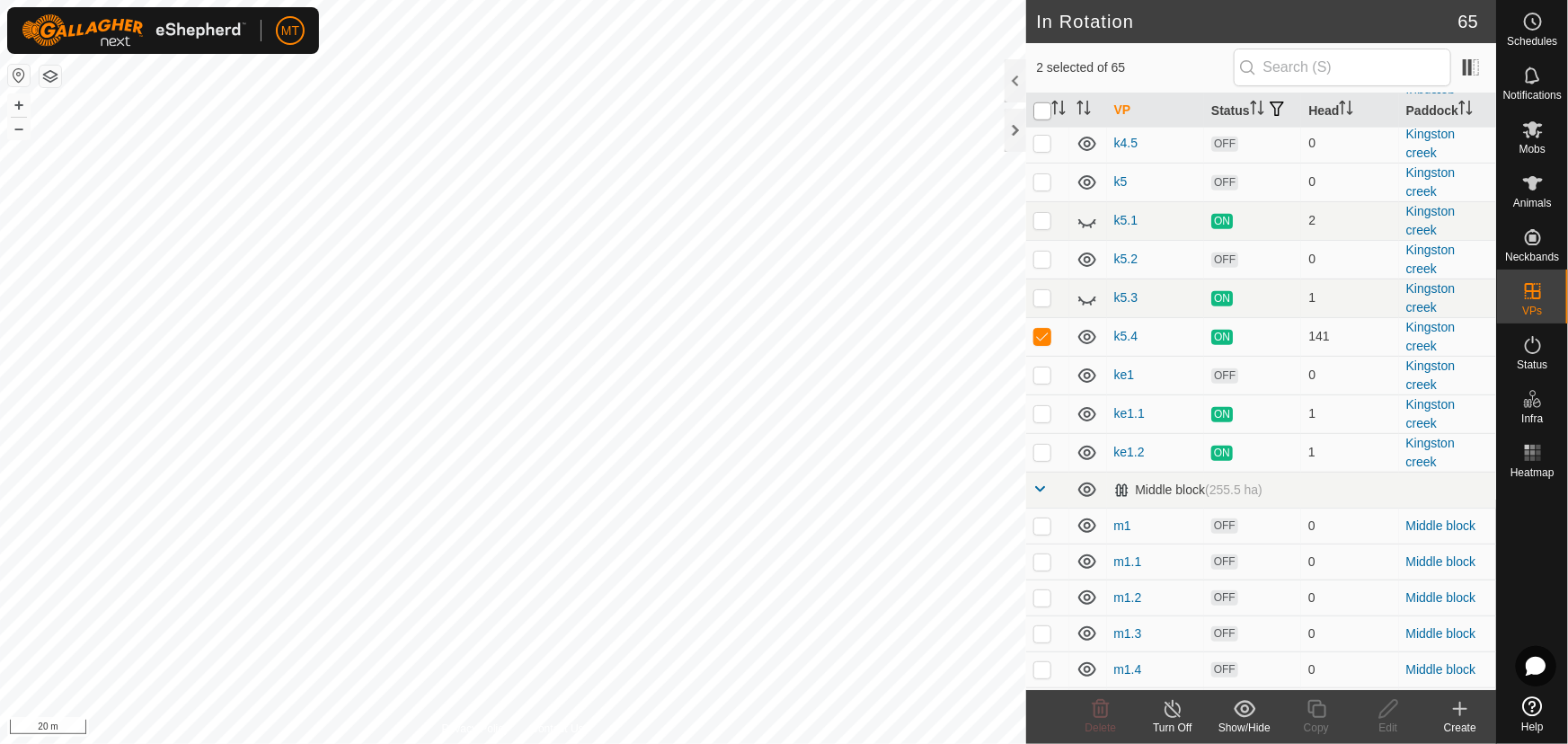
checkbox input "true"
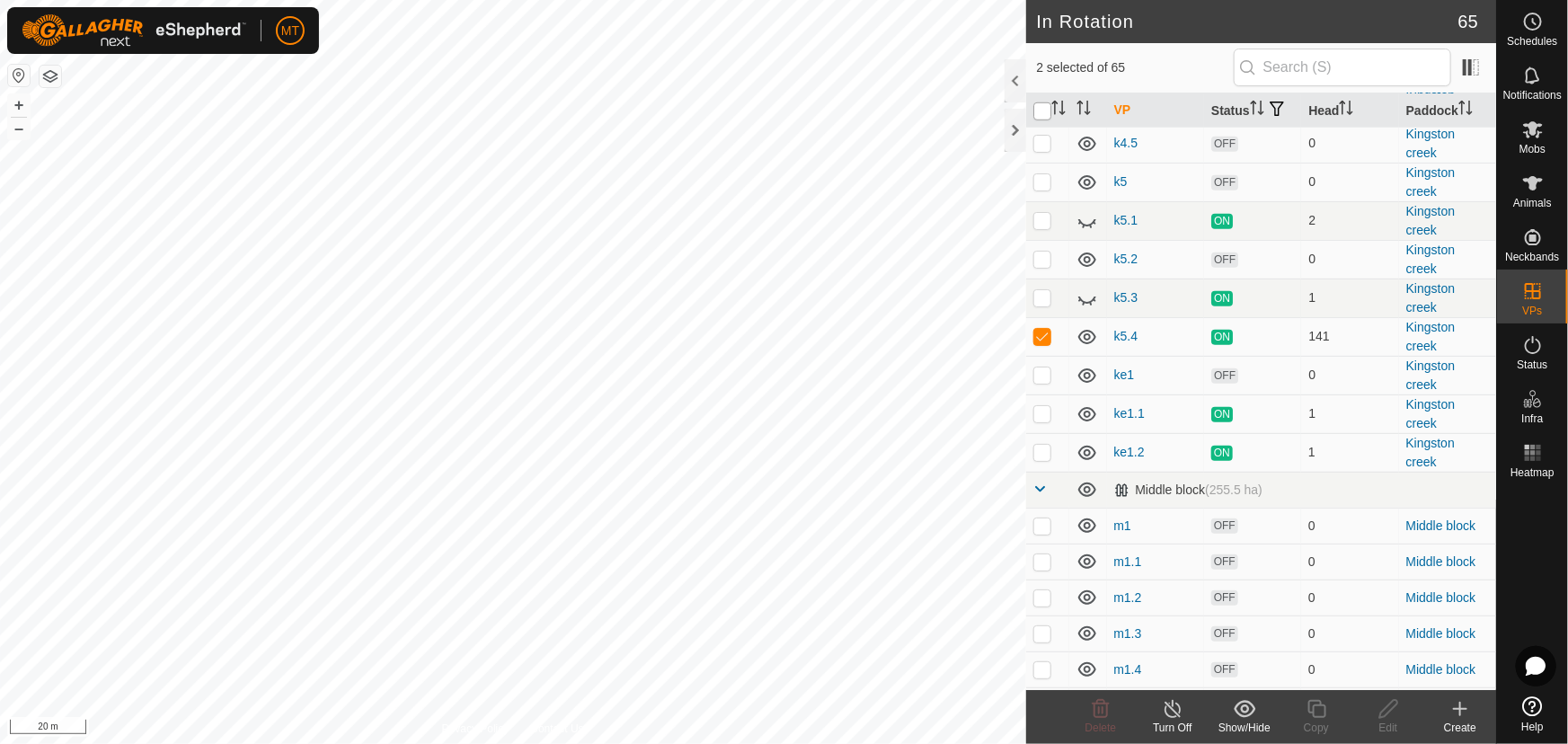
checkbox input "true"
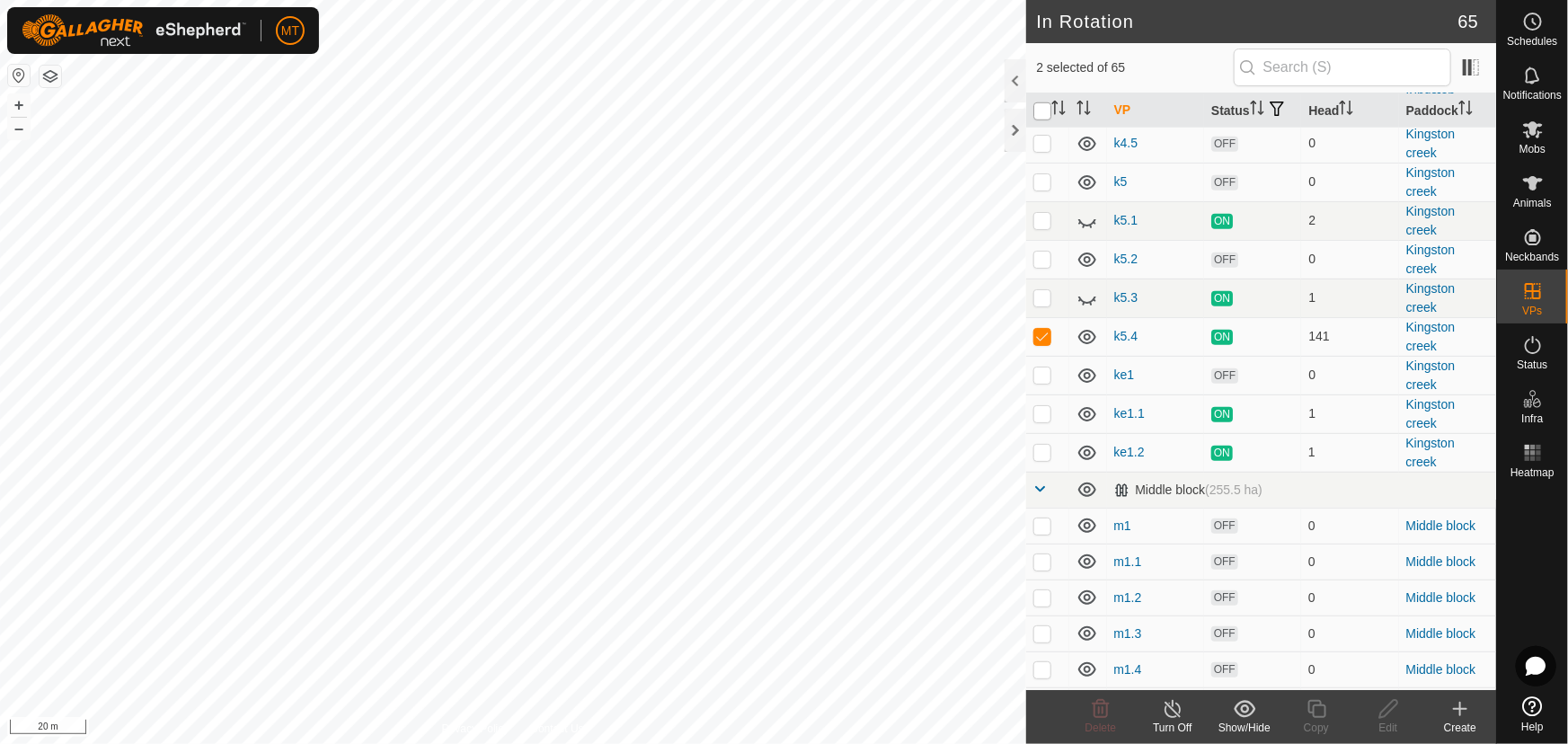
checkbox input "true"
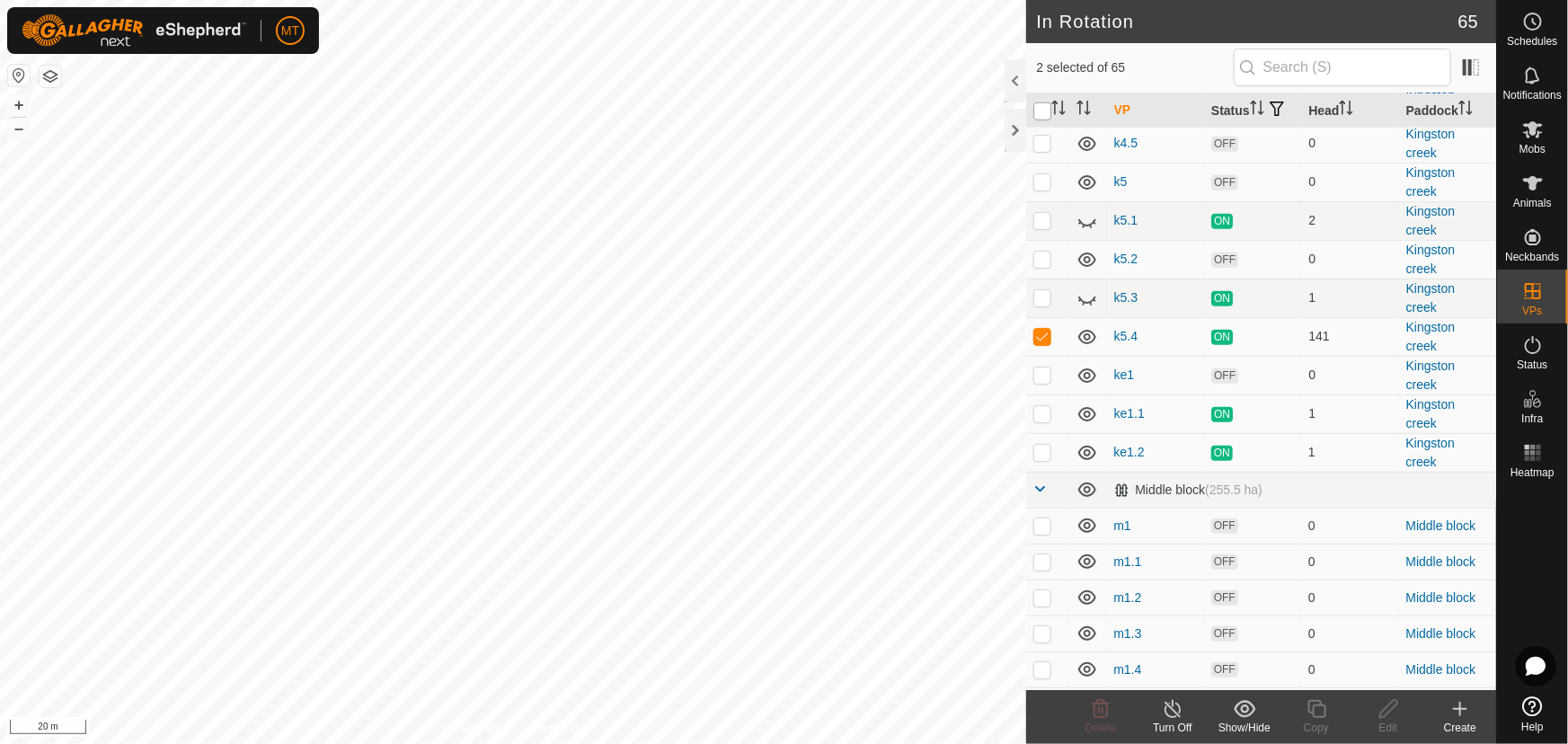
checkbox input "true"
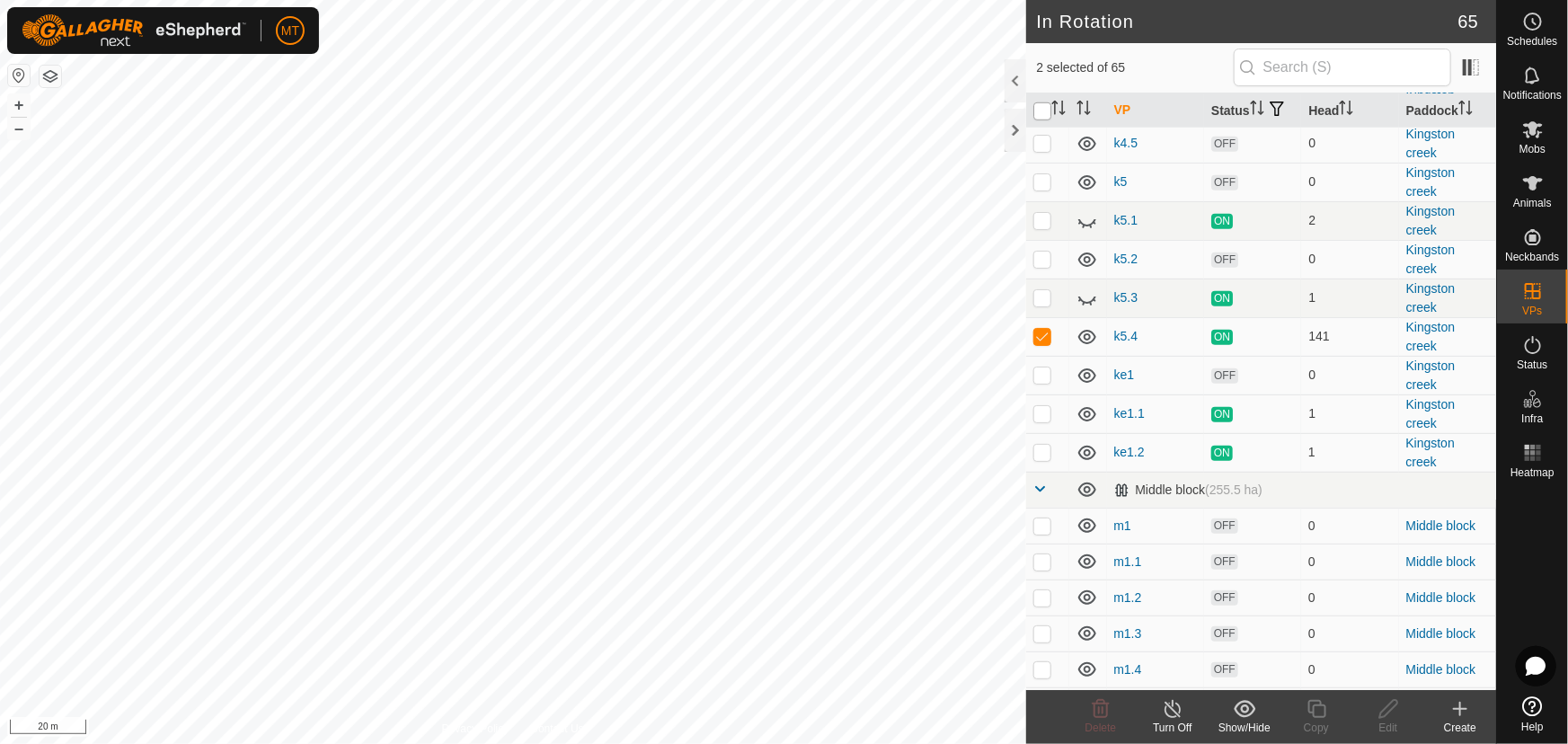
checkbox input "true"
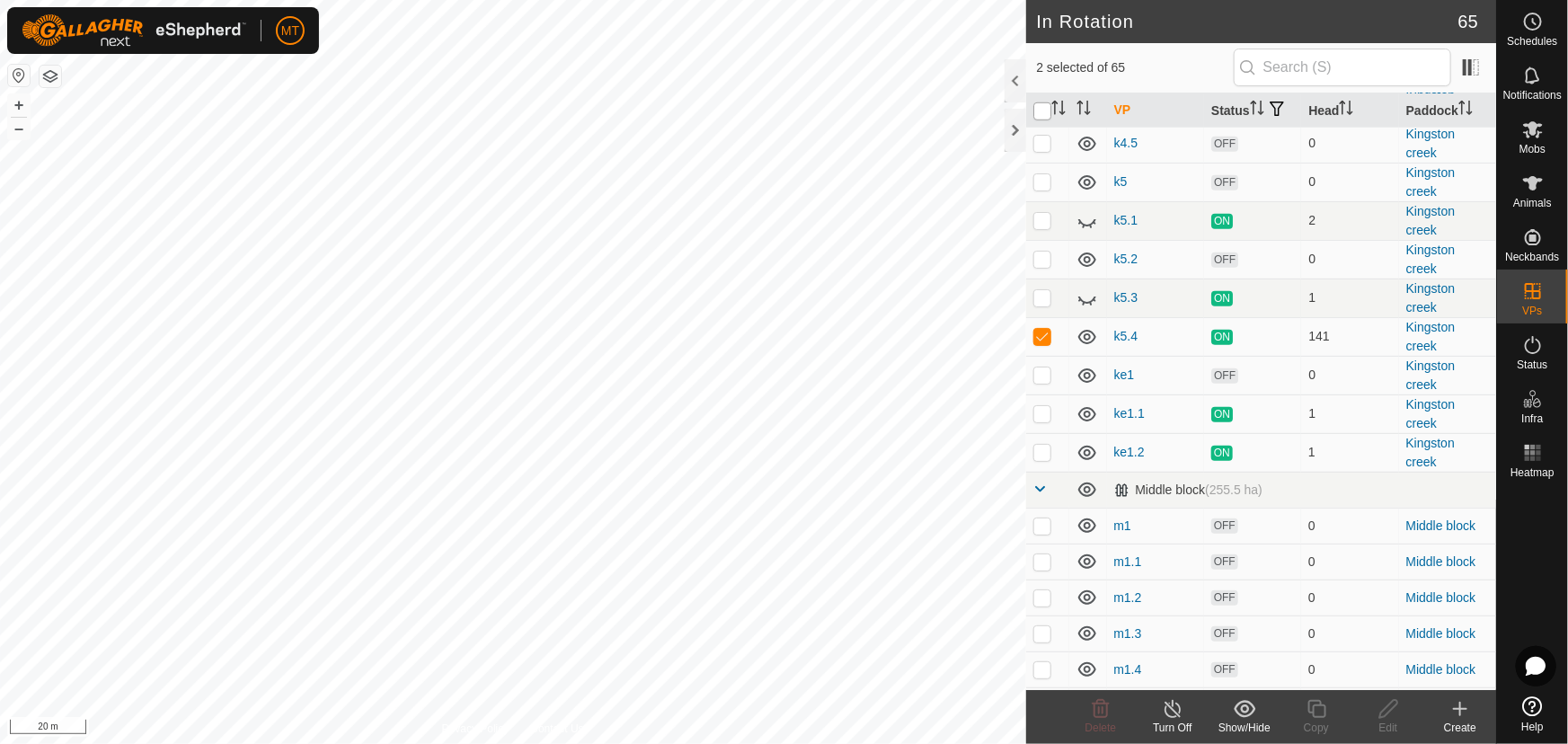
checkbox input "true"
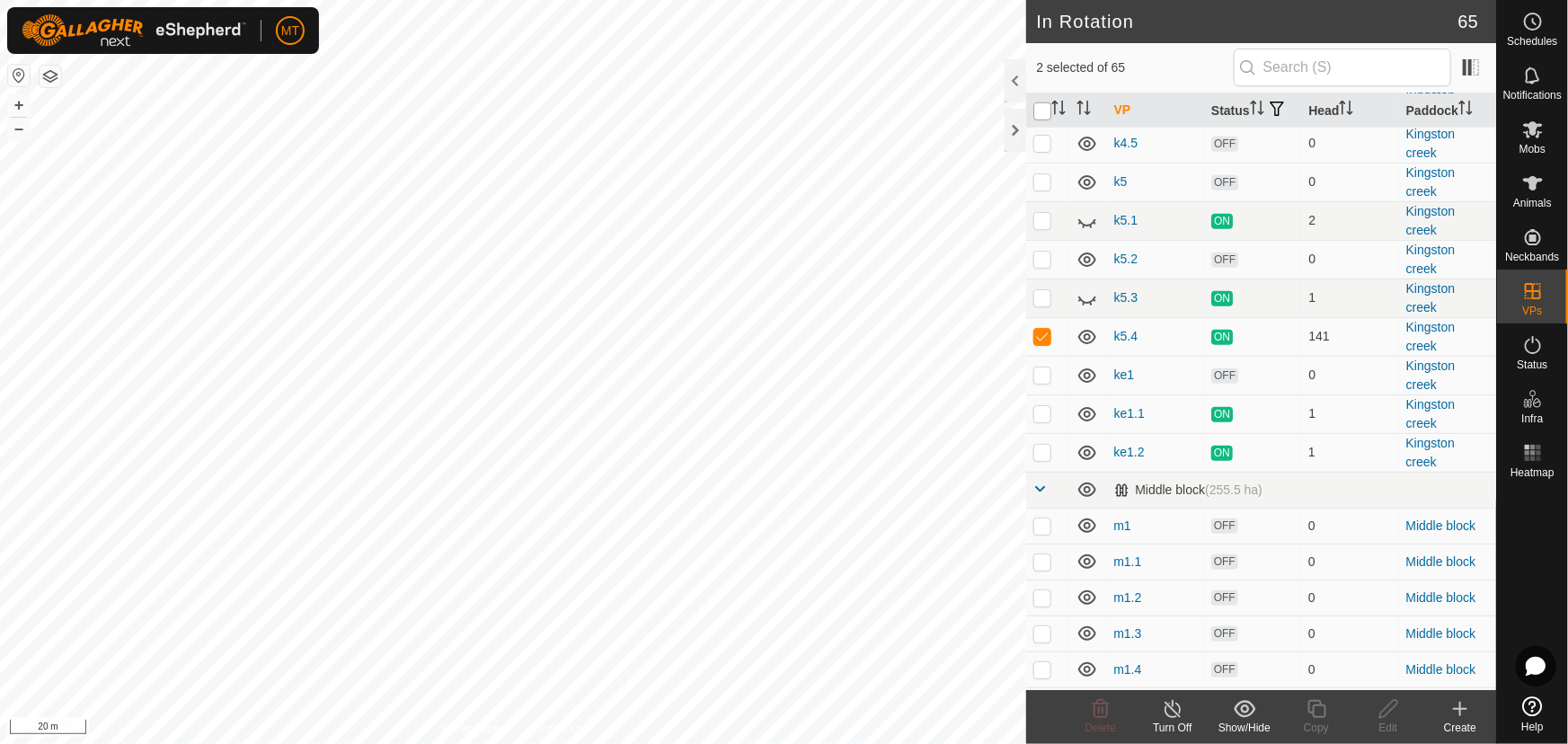
checkbox input "true"
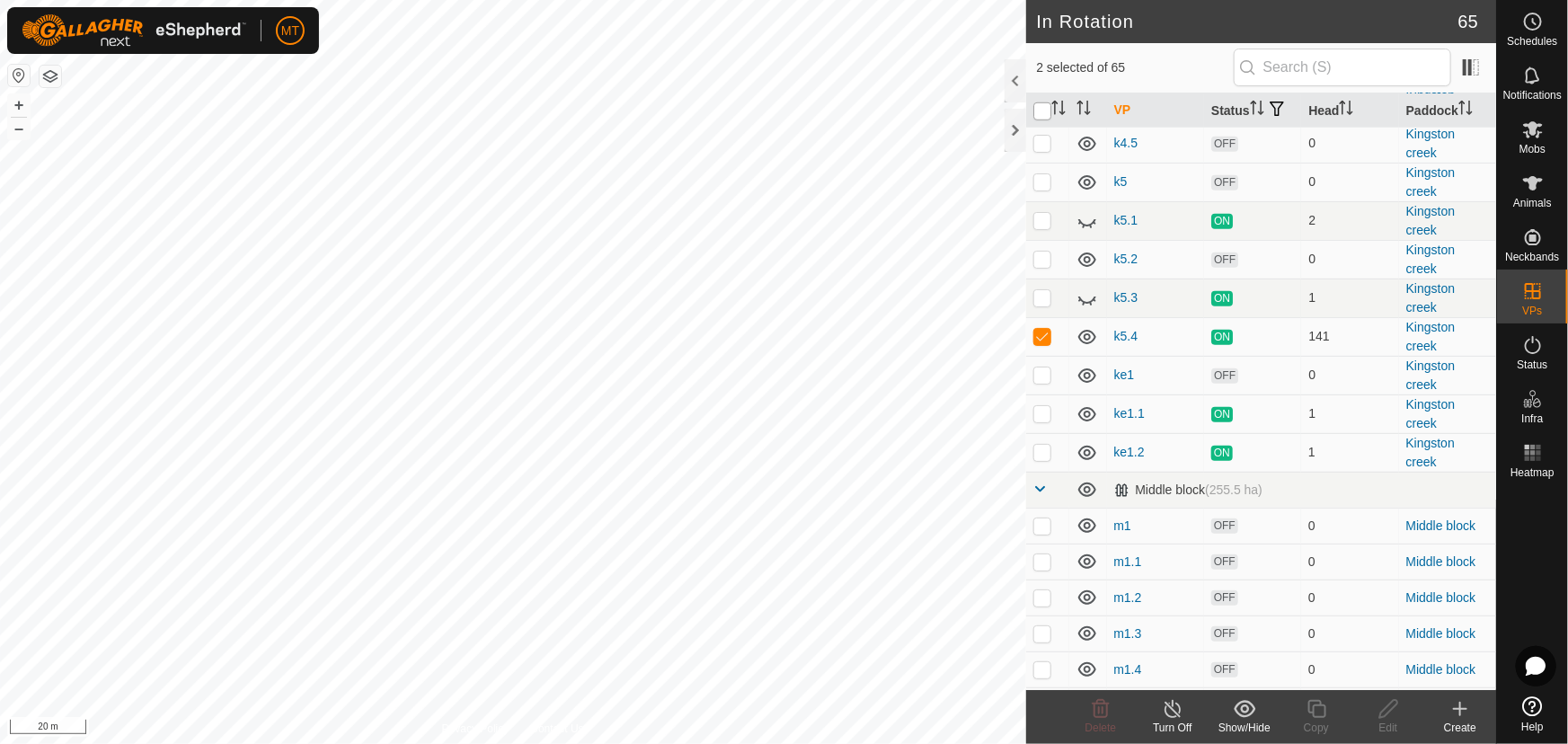
checkbox input "true"
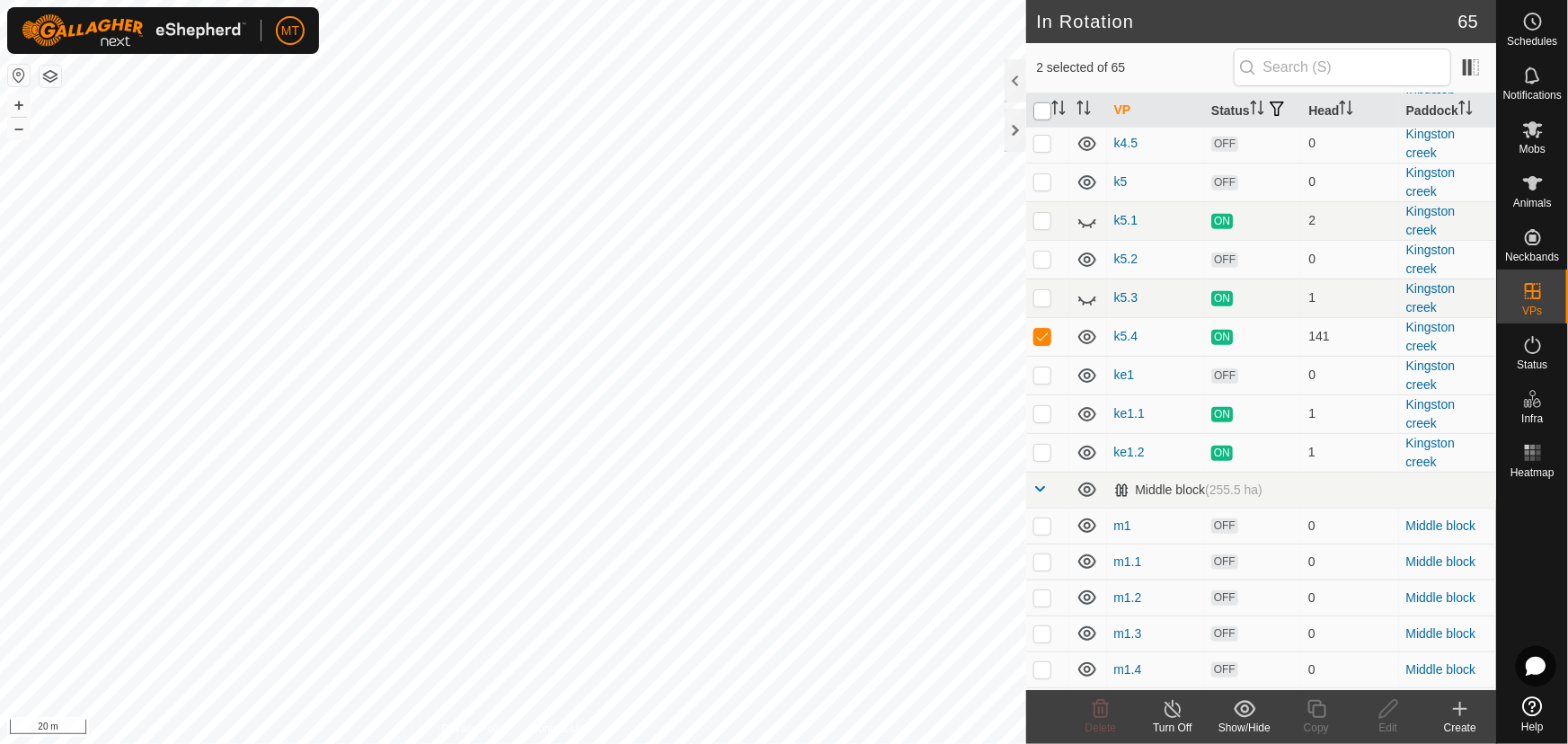
checkbox input "true"
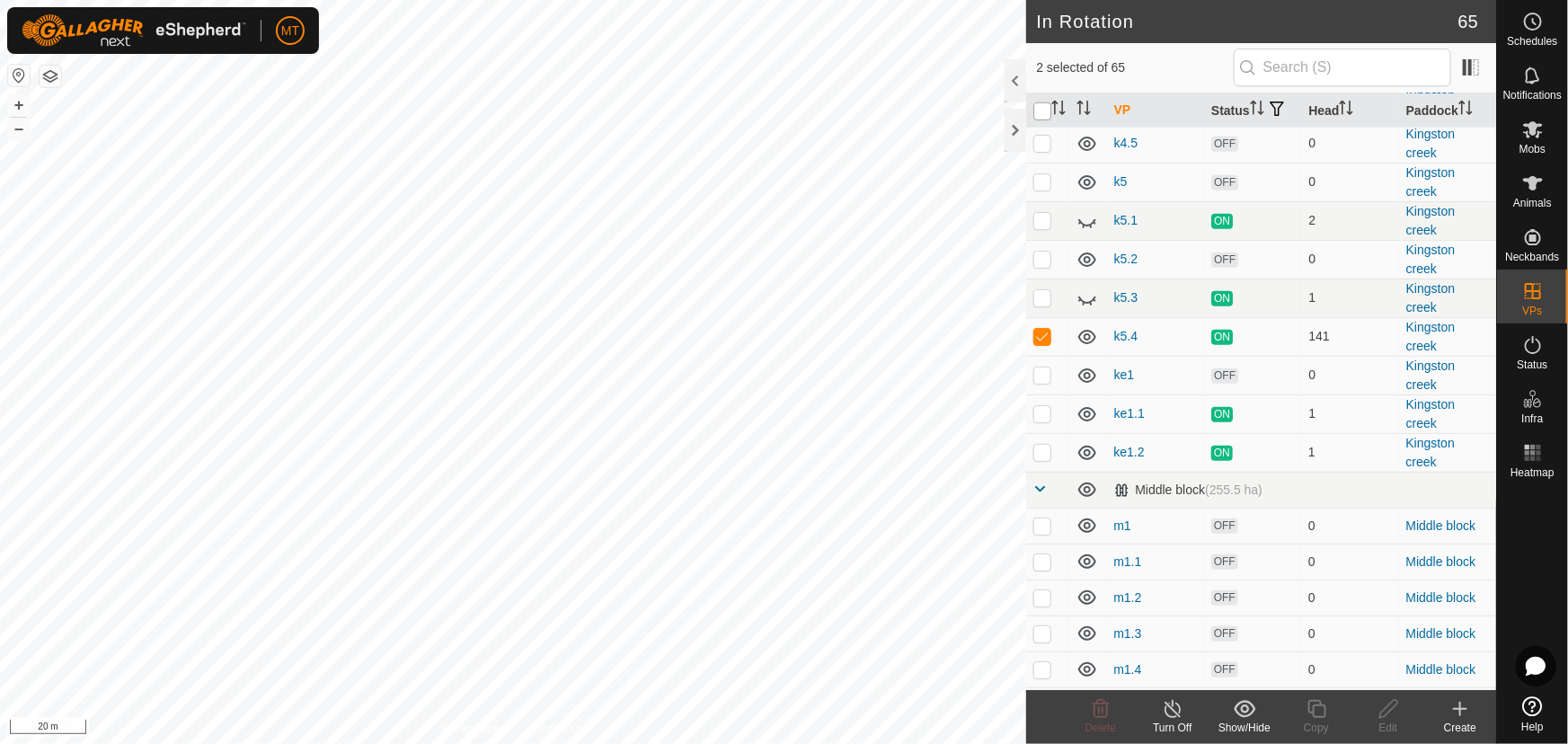
checkbox input "true"
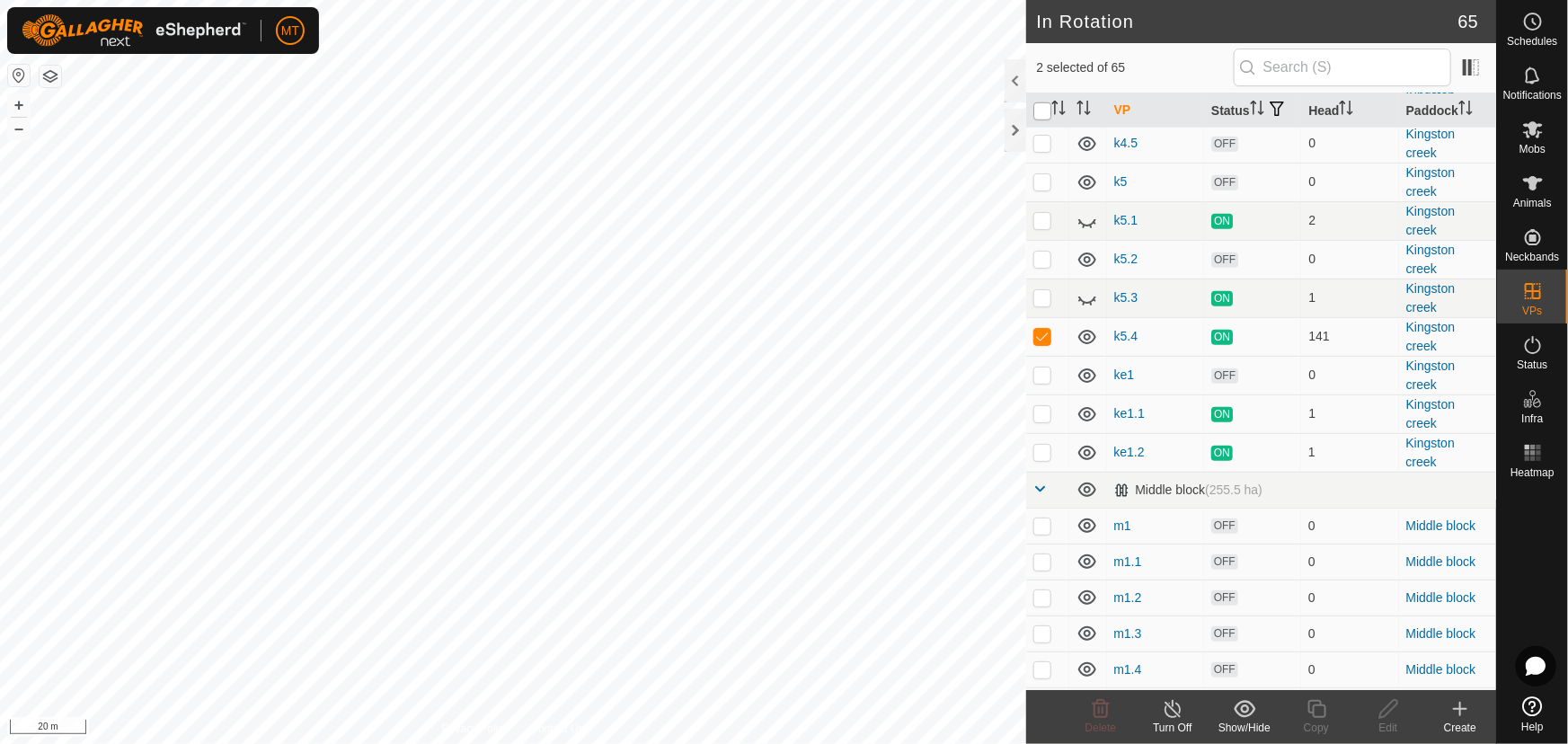
checkbox input "true"
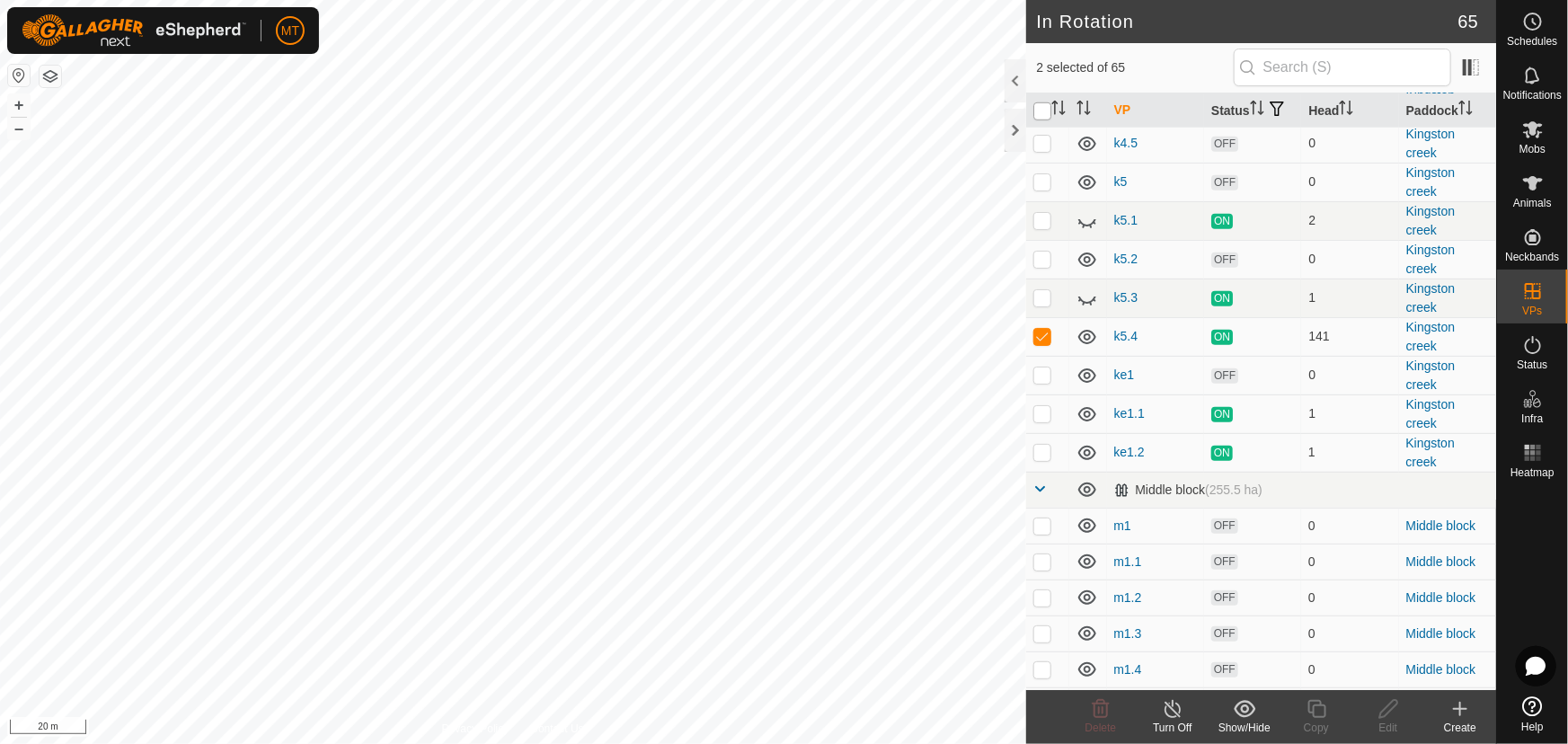
checkbox input "true"
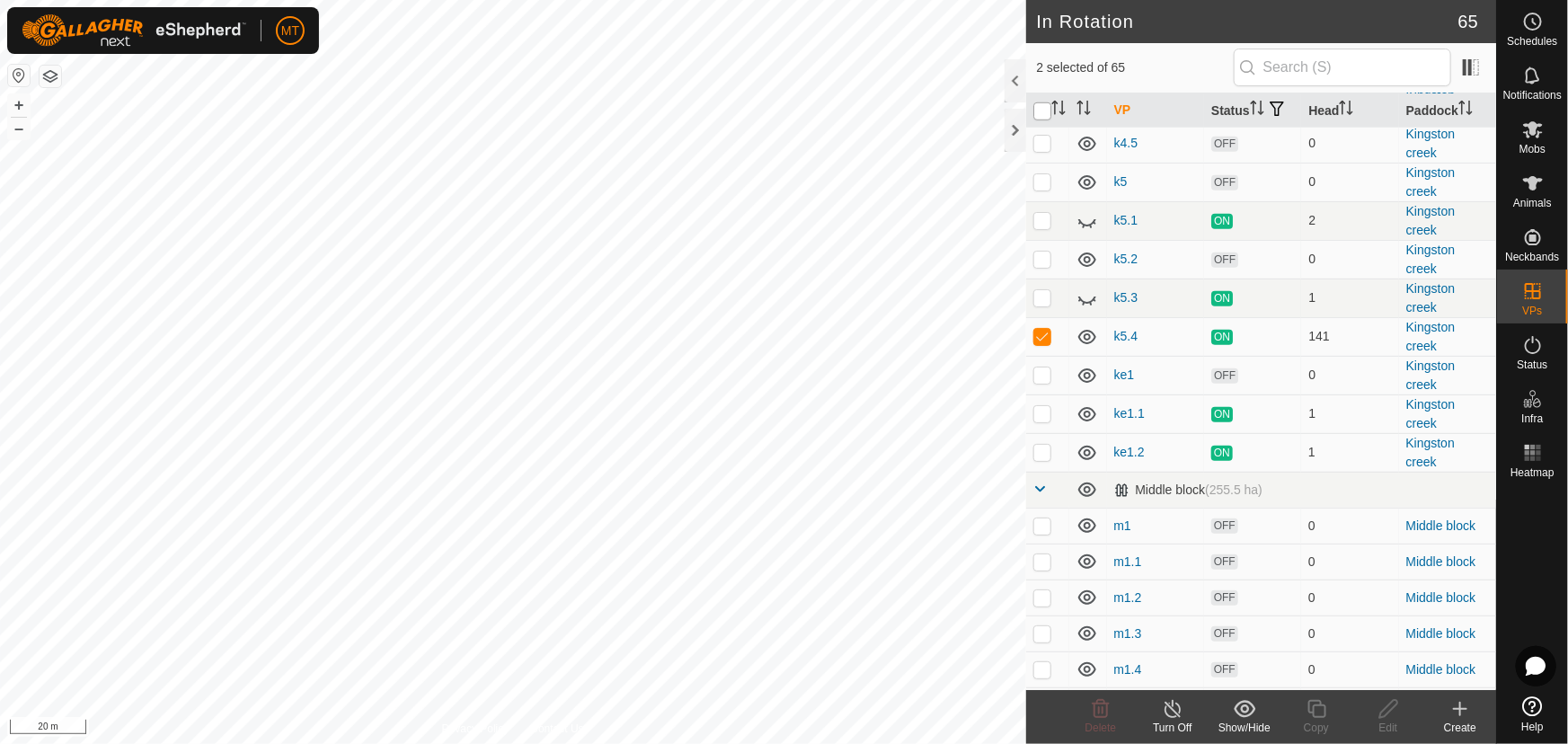
checkbox input "true"
click at [1034, 117] on input "checkbox" at bounding box center [1042, 111] width 18 height 18
click at [1043, 343] on p-checkbox at bounding box center [1042, 335] width 18 height 14
click at [1311, 713] on icon at bounding box center [1316, 709] width 23 height 22
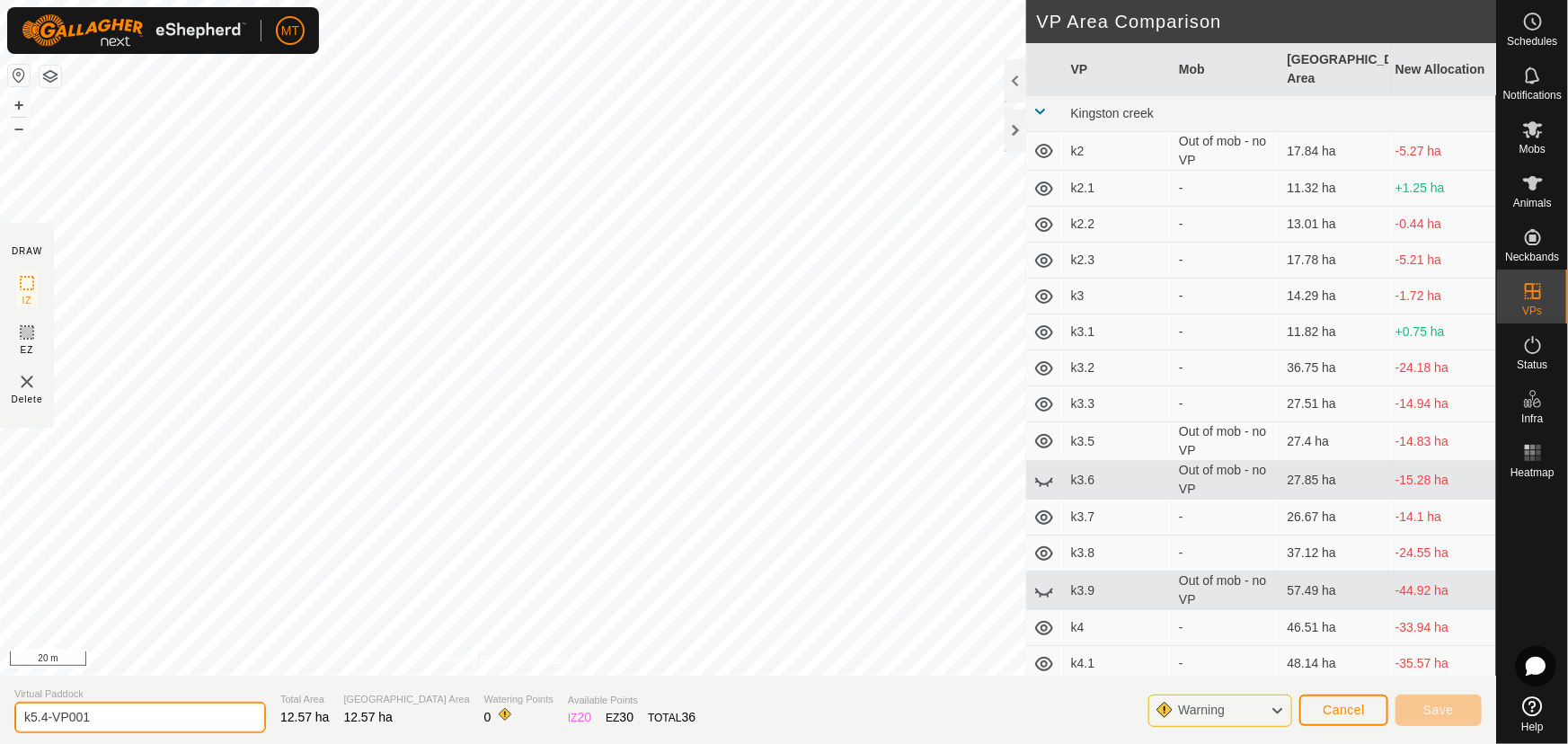
drag, startPoint x: 100, startPoint y: 719, endPoint x: 0, endPoint y: 707, distance: 100.7
click at [0, 707] on section "Virtual Paddock k5.4-VP001 Total Area 12.57 ha Grazing Area 12.57 ha Watering P…" at bounding box center [748, 709] width 1496 height 68
